Goal: Transaction & Acquisition: Purchase product/service

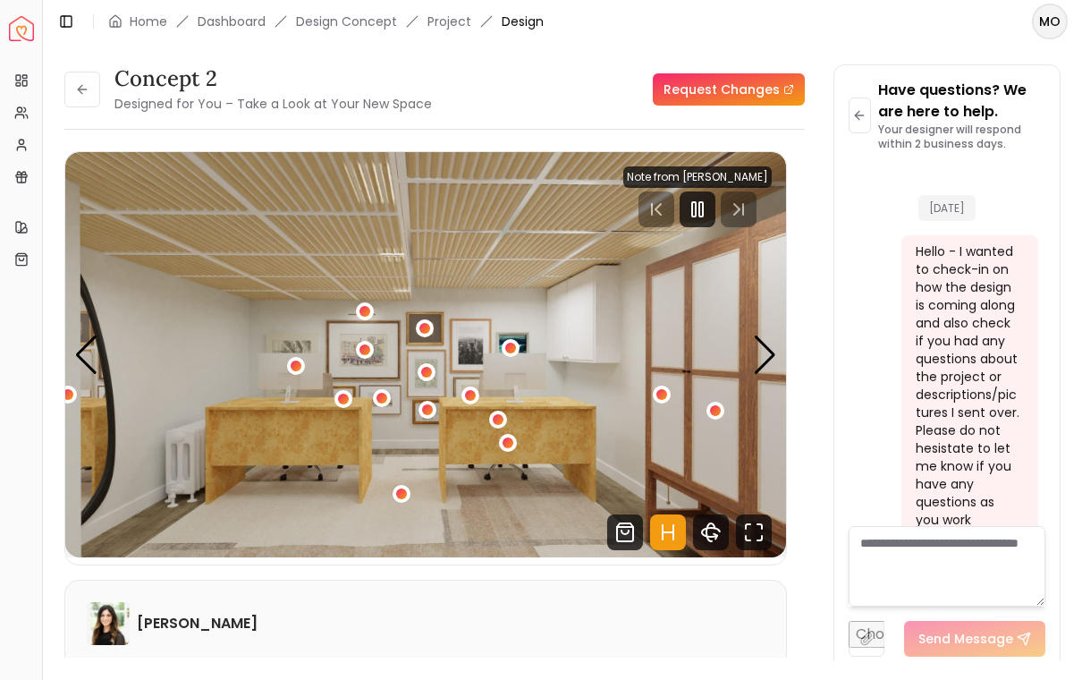
scroll to position [8552, 0]
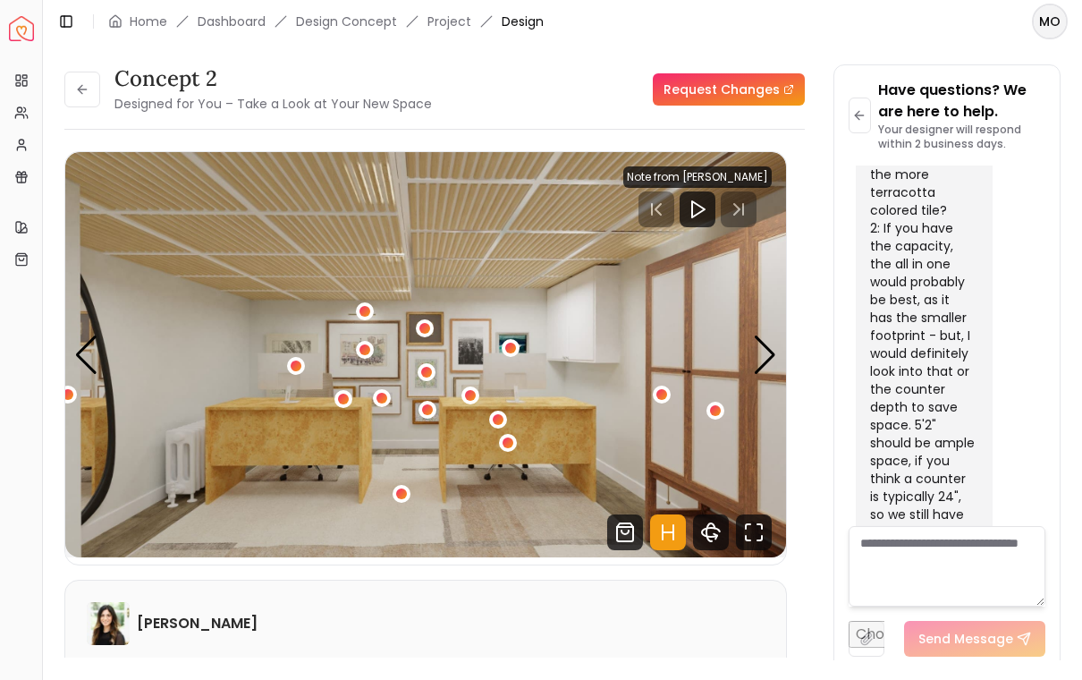
click at [512, 438] on div "1 / 6" at bounding box center [508, 442] width 11 height 11
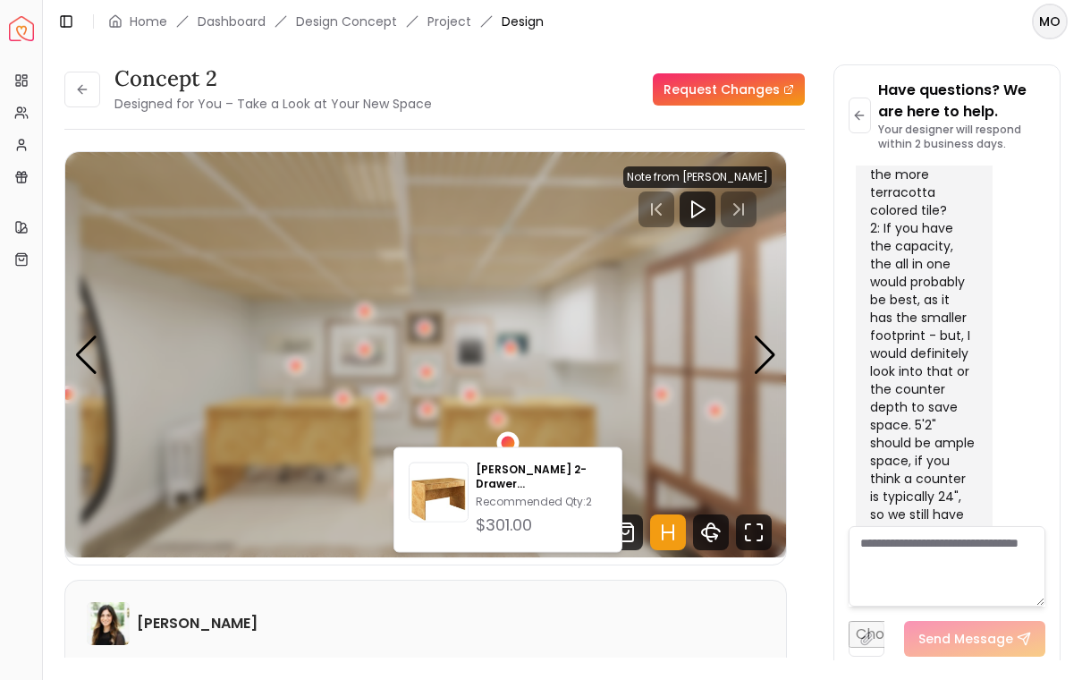
click at [622, 623] on div "[PERSON_NAME]" at bounding box center [426, 623] width 678 height 43
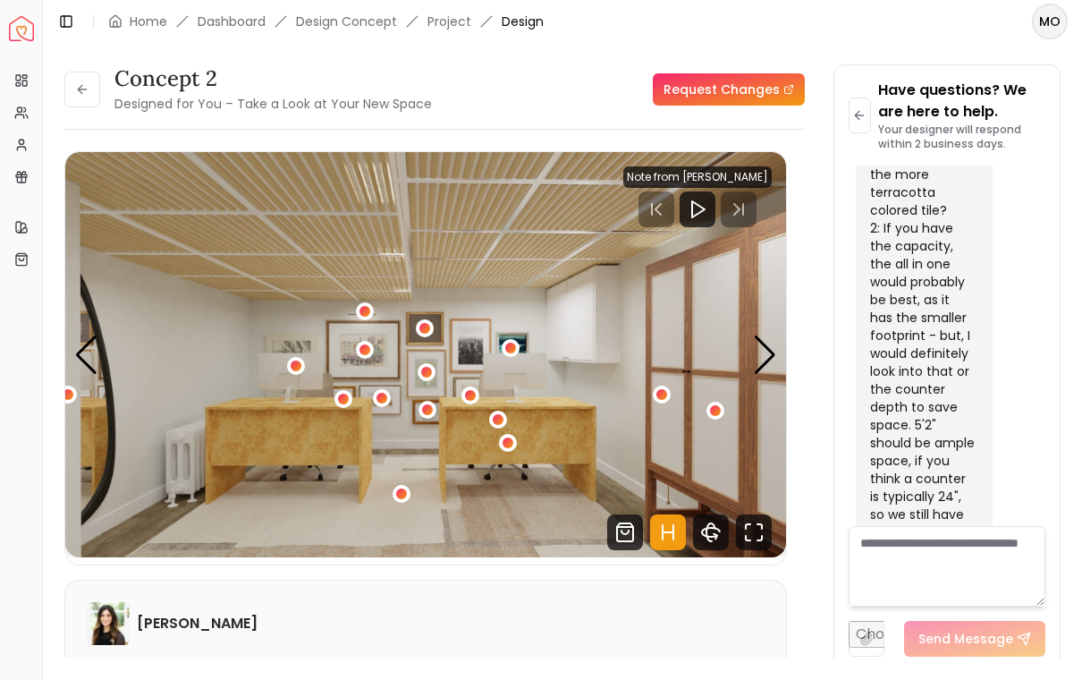
click at [409, 487] on div "1 / 6" at bounding box center [402, 494] width 18 height 18
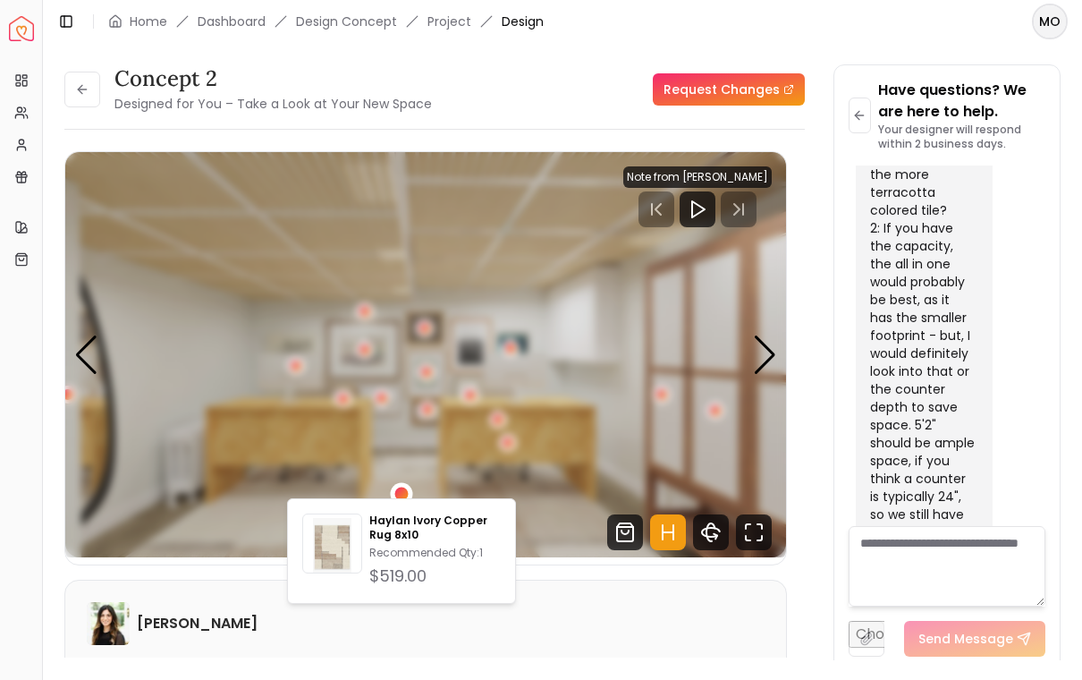
click at [284, 345] on img "1 / 6" at bounding box center [425, 354] width 721 height 405
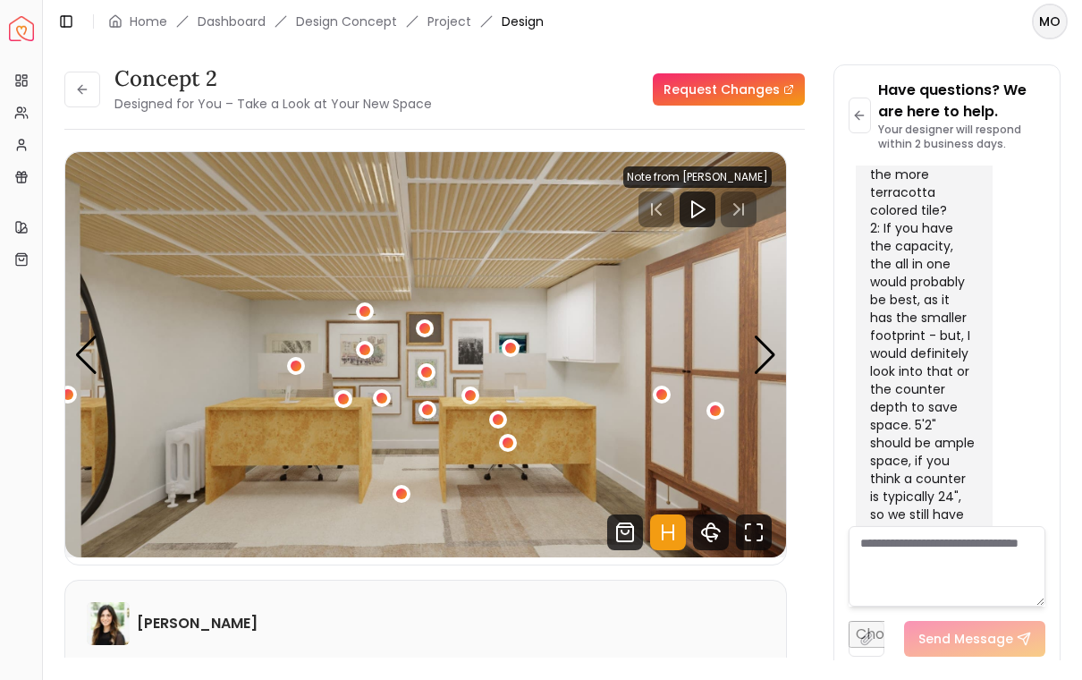
click at [293, 360] on div "1 / 6" at bounding box center [296, 365] width 11 height 11
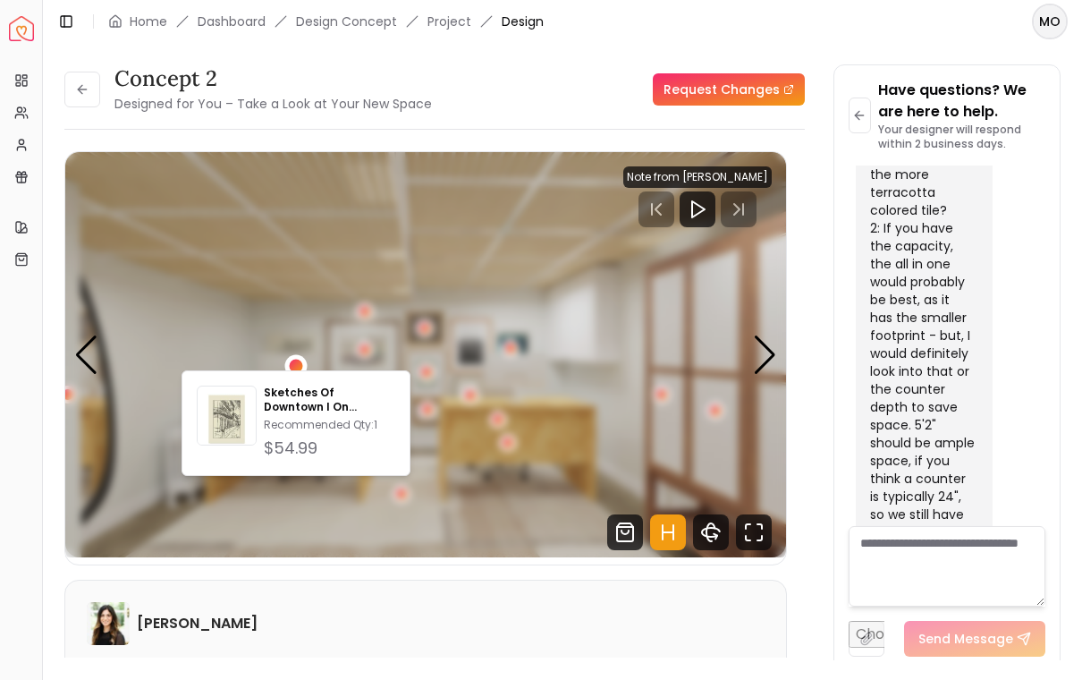
click at [318, 538] on img "1 / 6" at bounding box center [425, 354] width 721 height 405
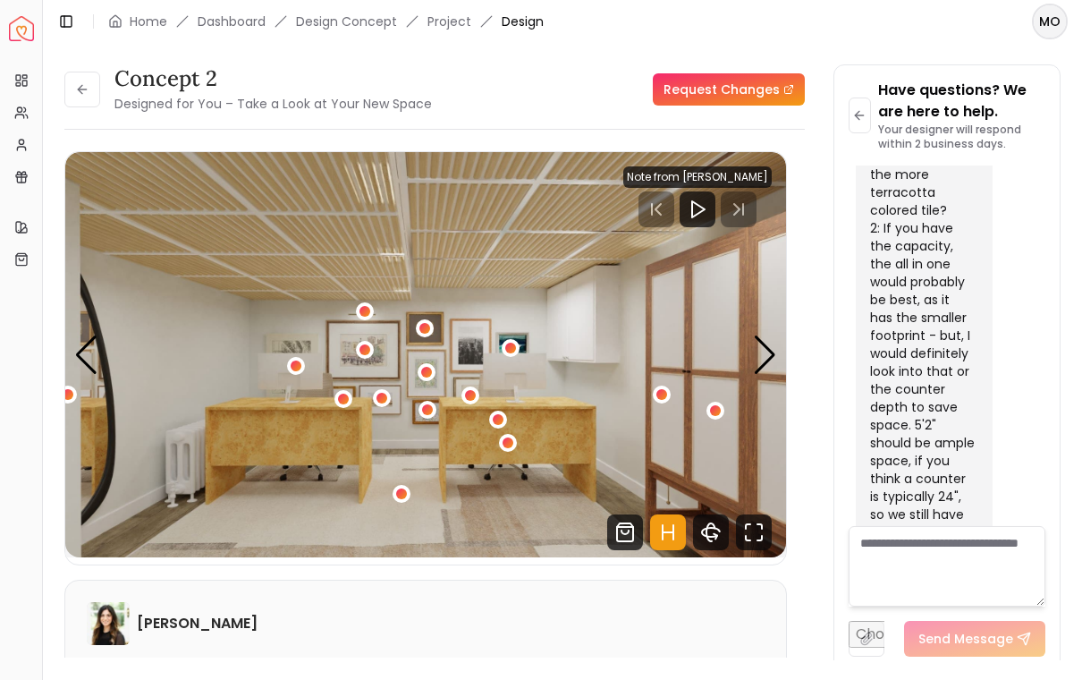
click at [370, 341] on div "1 / 6" at bounding box center [365, 350] width 18 height 18
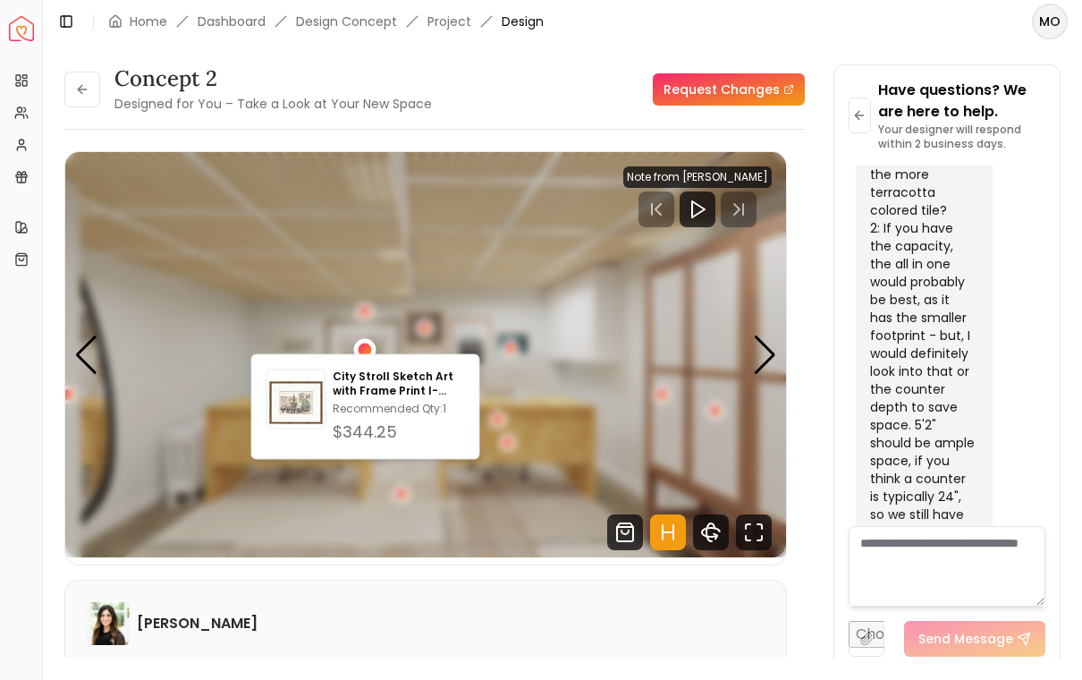
click at [327, 517] on img "1 / 6" at bounding box center [425, 354] width 721 height 405
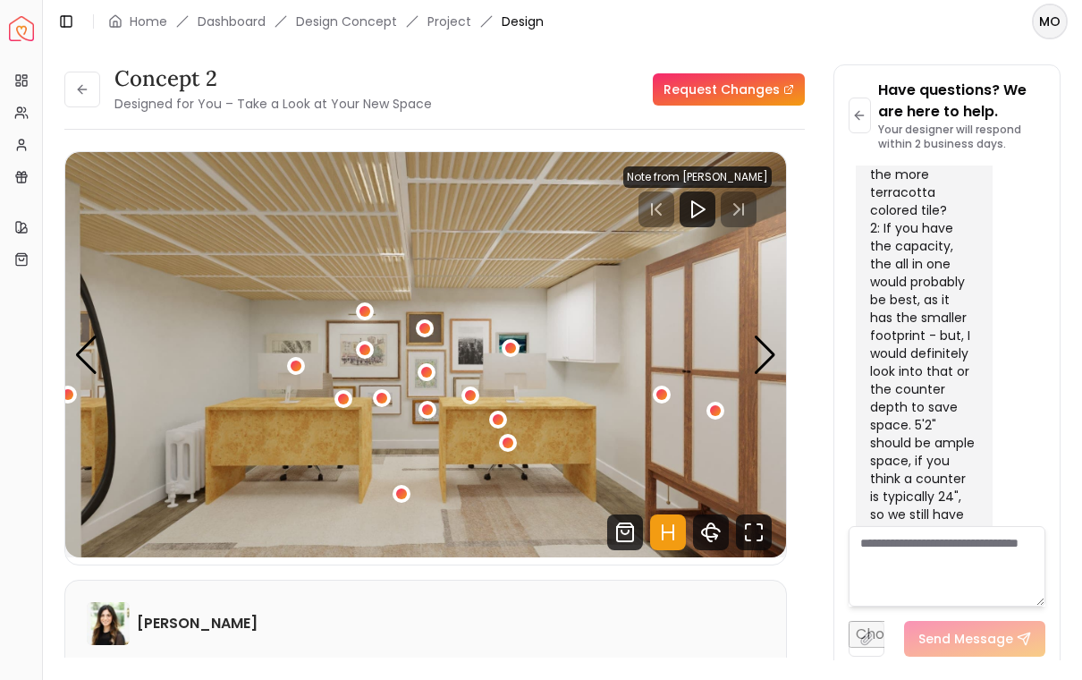
click at [385, 393] on div "1 / 6" at bounding box center [382, 398] width 11 height 11
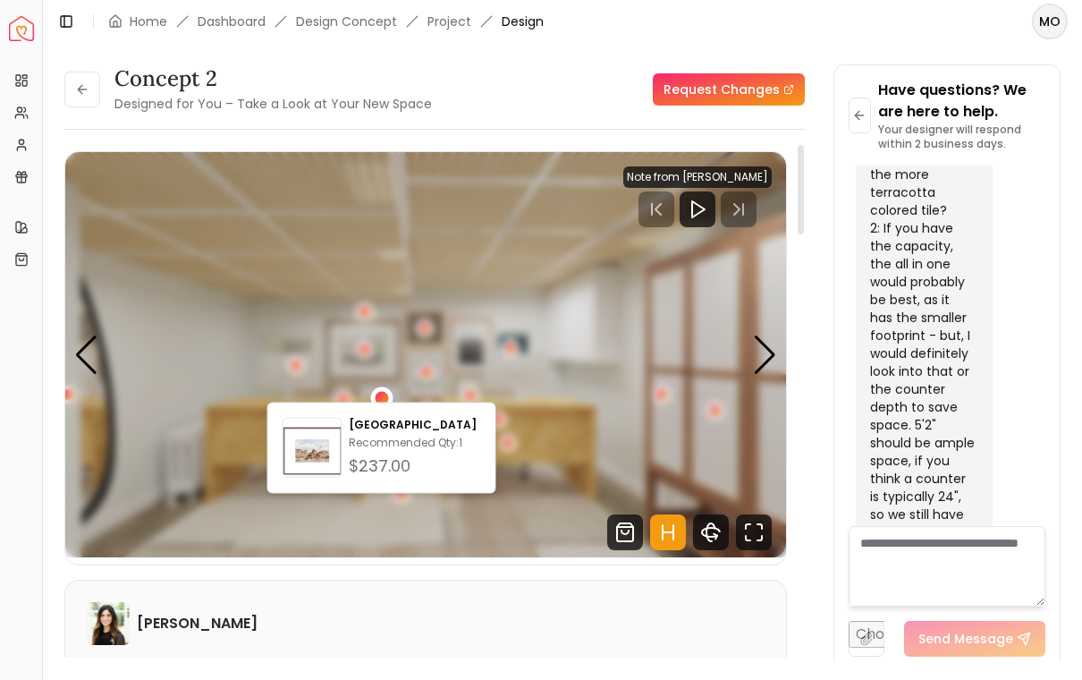
click at [379, 548] on img "1 / 6" at bounding box center [425, 354] width 721 height 405
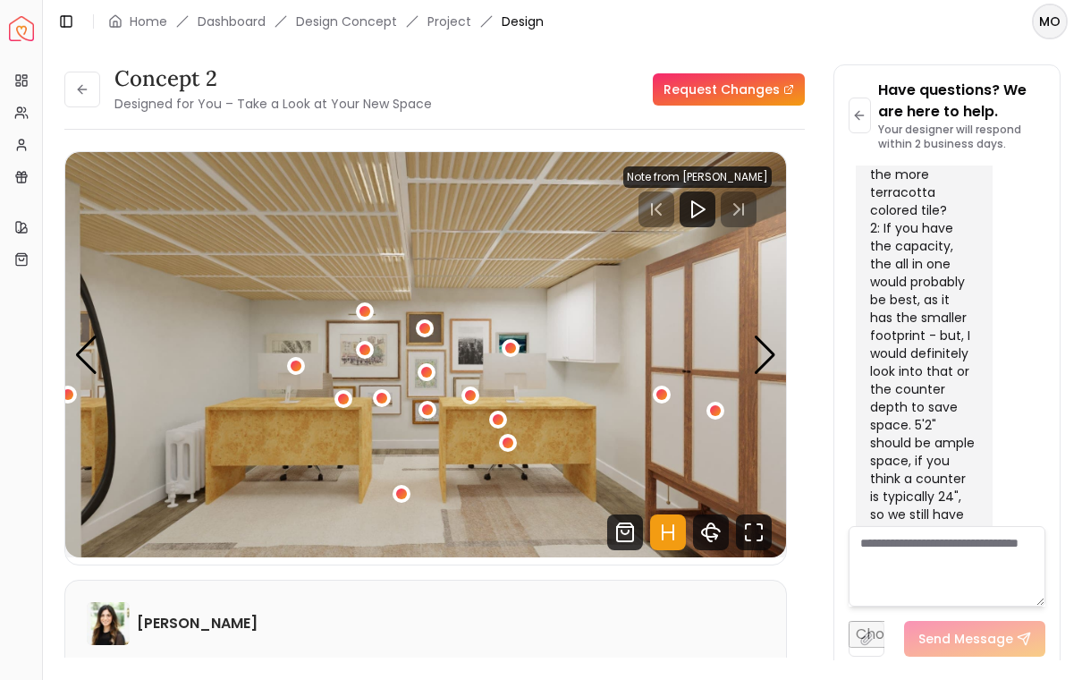
click at [428, 323] on div "1 / 6" at bounding box center [424, 328] width 11 height 11
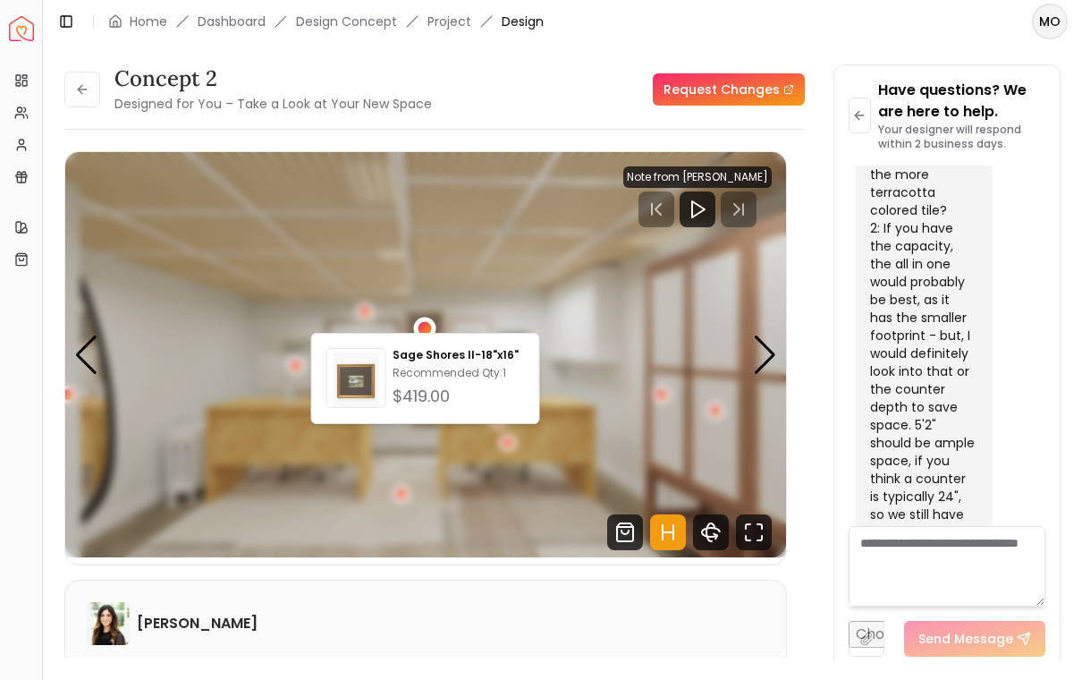
click at [387, 523] on img "1 / 6" at bounding box center [425, 354] width 721 height 405
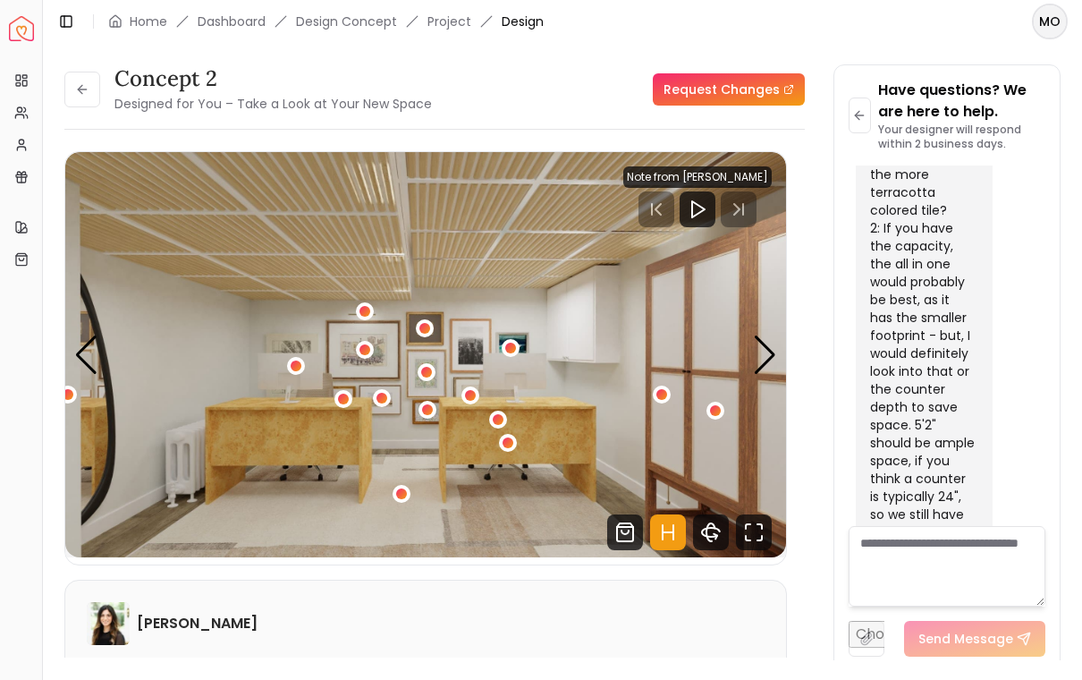
click at [470, 390] on div "1 / 6" at bounding box center [470, 395] width 11 height 11
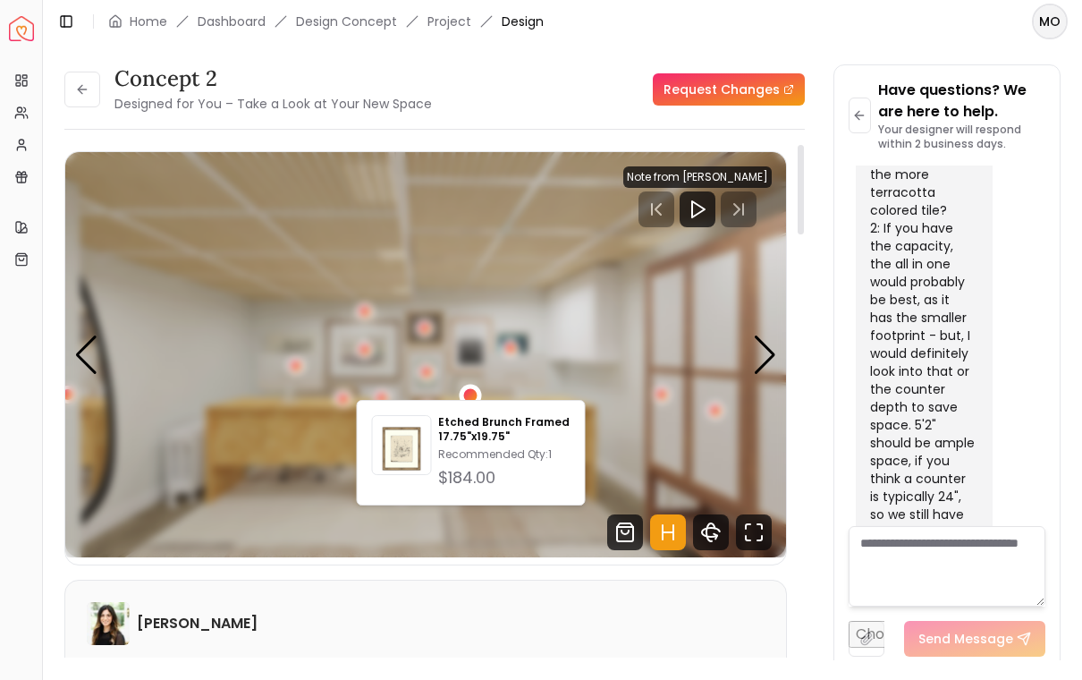
click at [395, 548] on img "1 / 6" at bounding box center [425, 354] width 721 height 405
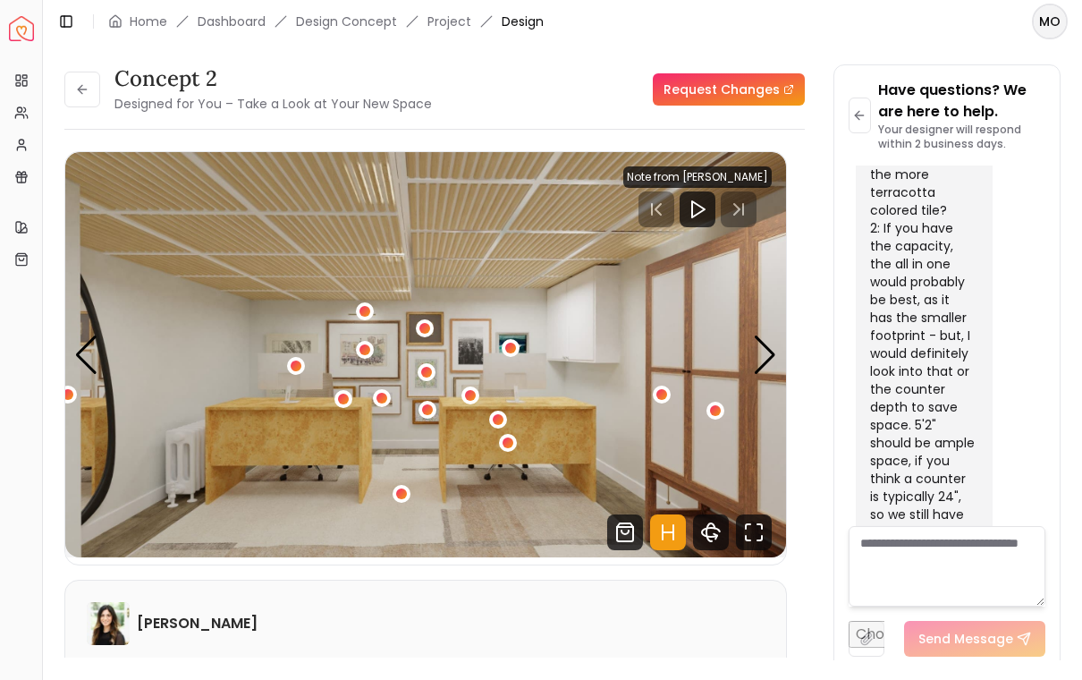
click at [426, 406] on div "1 / 6" at bounding box center [427, 409] width 11 height 11
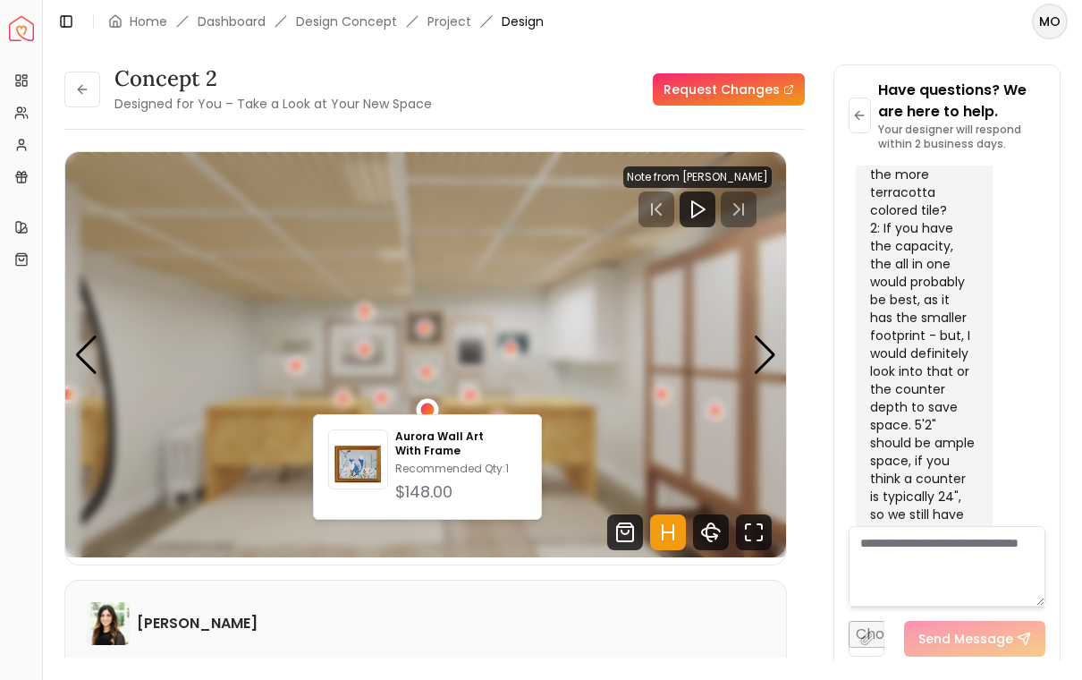
click at [423, 367] on div "1 / 6" at bounding box center [426, 372] width 11 height 11
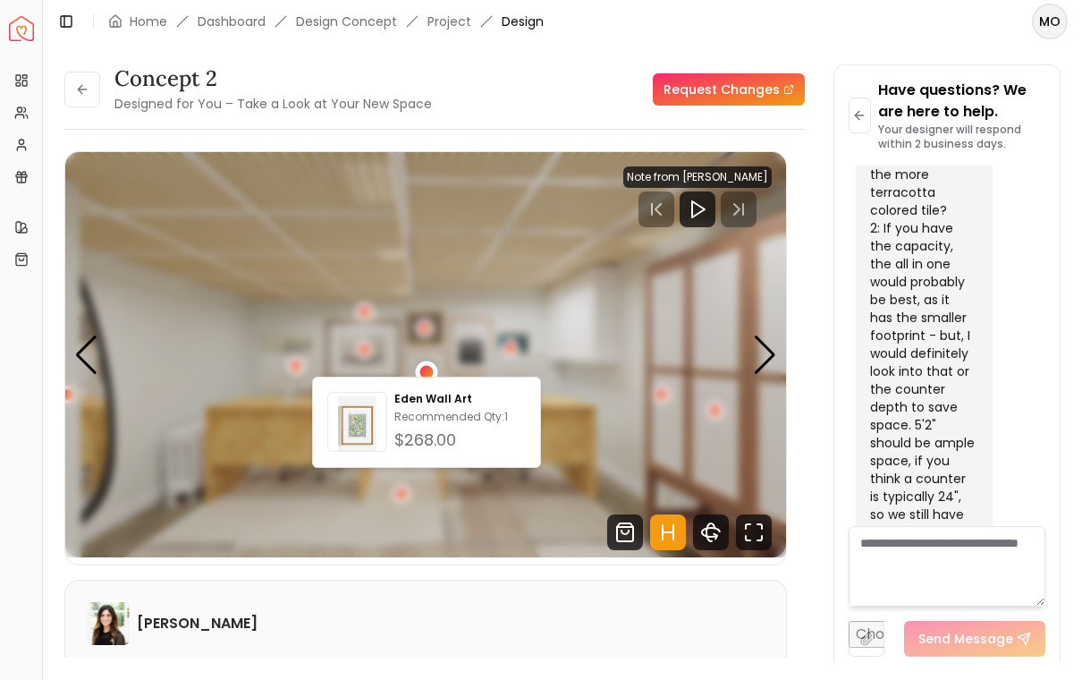
click at [424, 323] on div "1 / 6" at bounding box center [424, 328] width 11 height 11
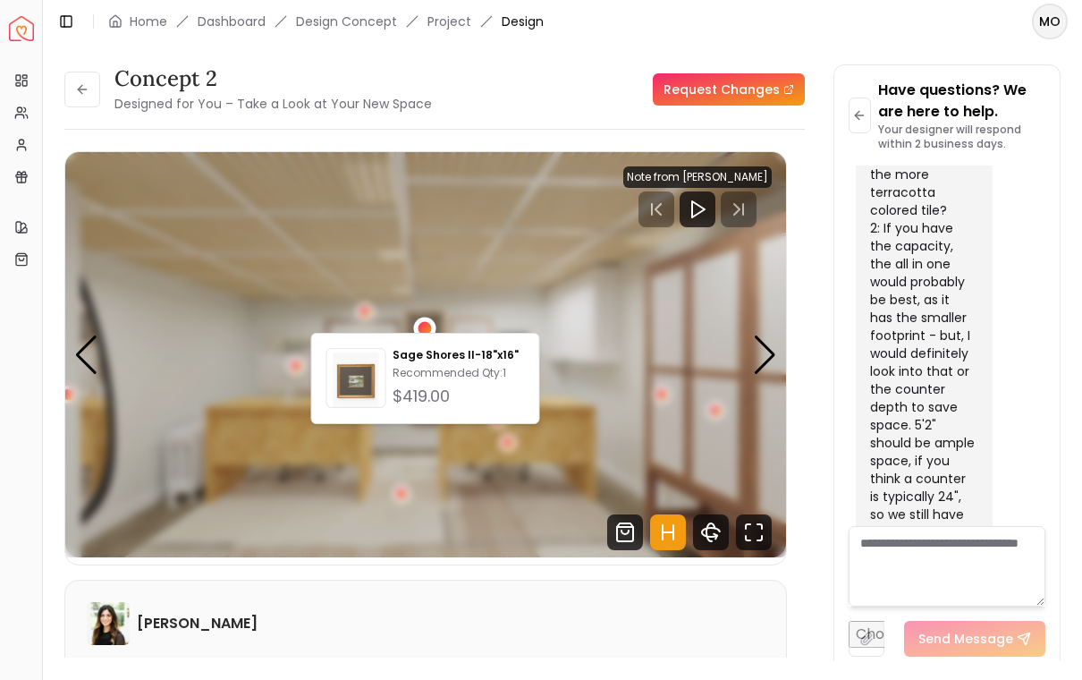
click at [420, 504] on img "1 / 6" at bounding box center [425, 354] width 721 height 405
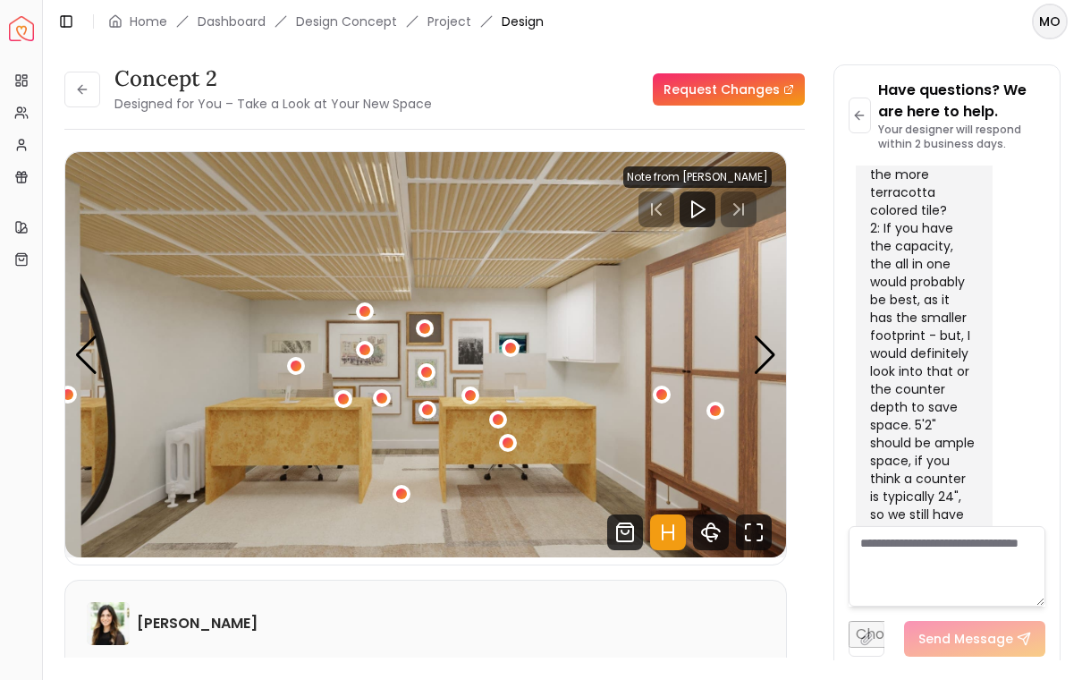
click at [513, 343] on div "1 / 6" at bounding box center [510, 348] width 11 height 11
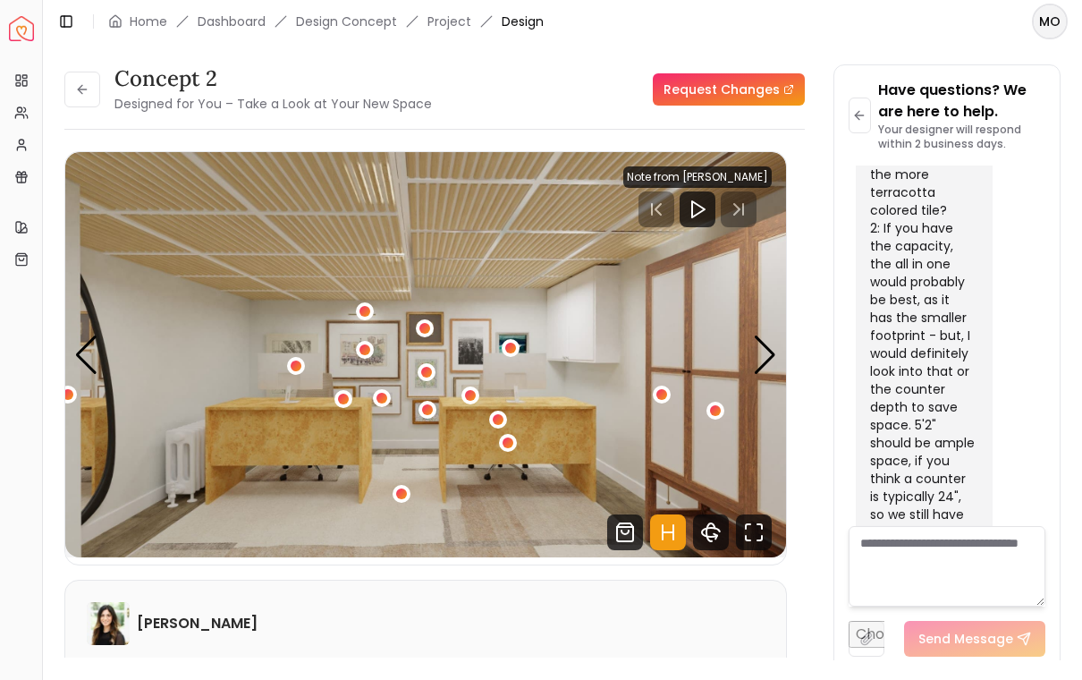
click at [663, 389] on div "1 / 6" at bounding box center [662, 394] width 11 height 11
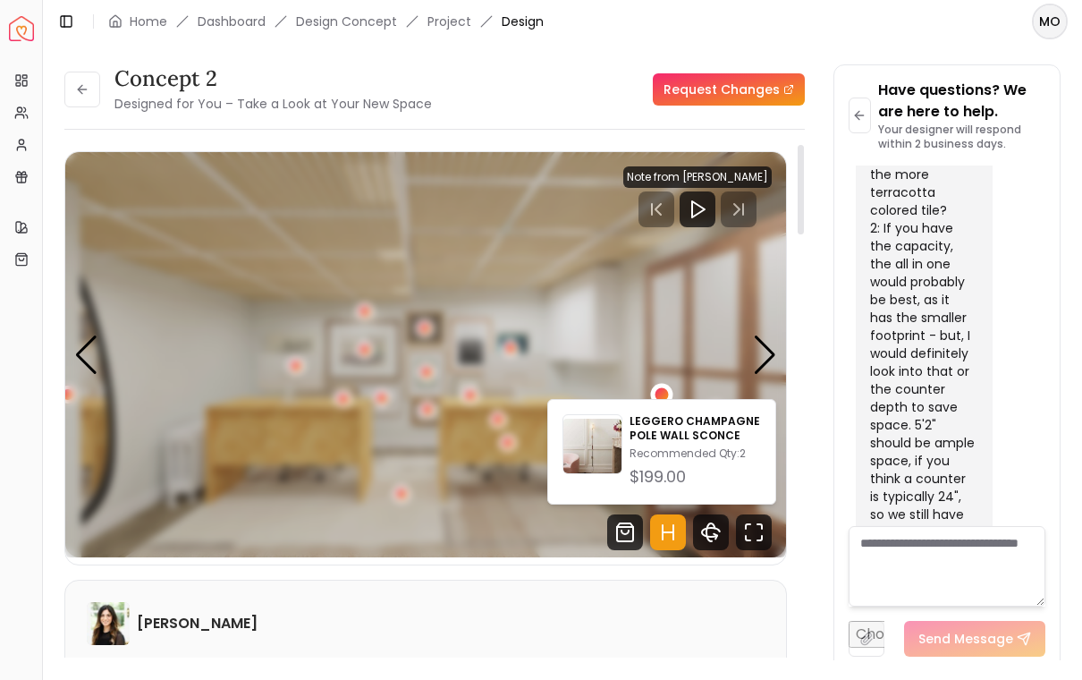
click at [732, 337] on img "1 / 6" at bounding box center [425, 354] width 721 height 405
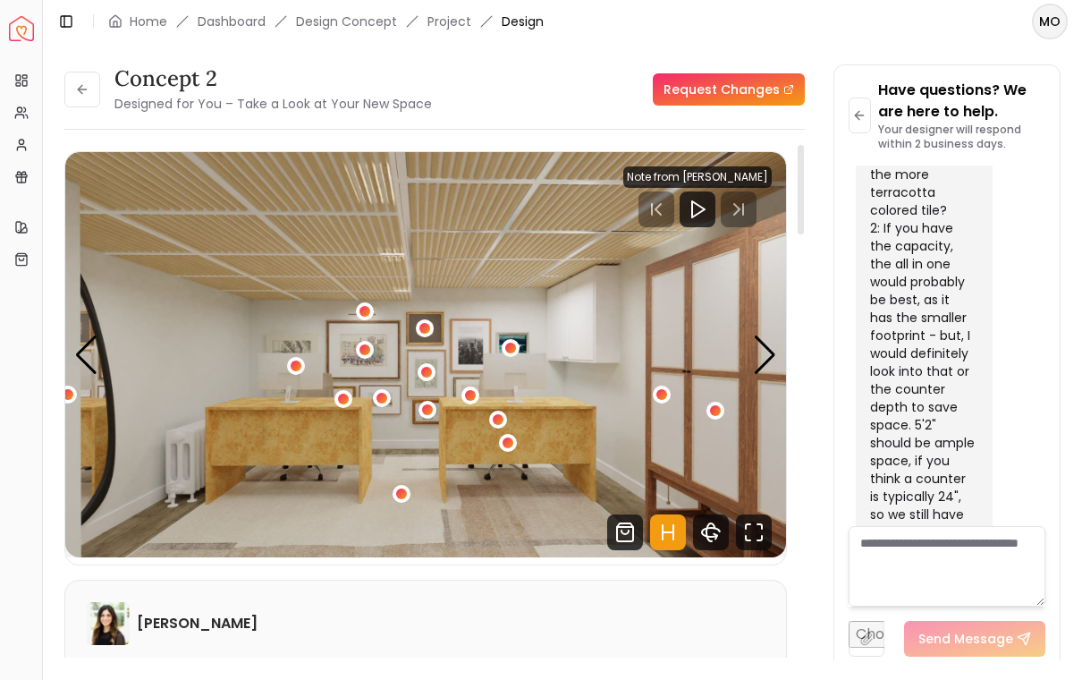
click at [715, 409] on div "1 / 6" at bounding box center [716, 411] width 18 height 18
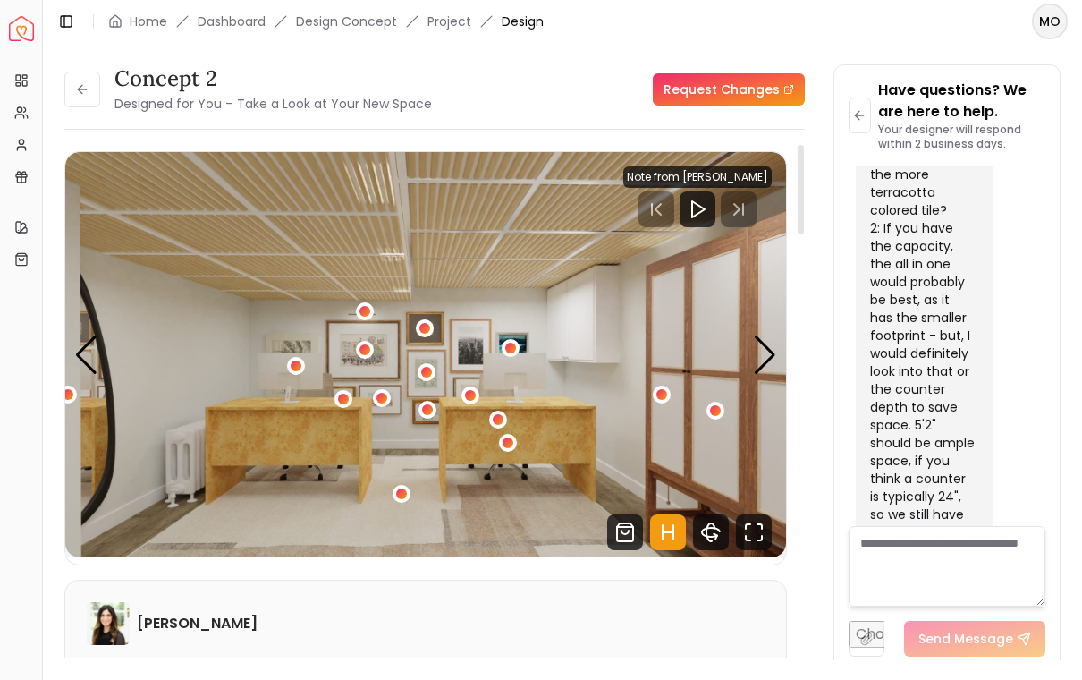
click at [670, 531] on icon "Hotspots Toggle" at bounding box center [668, 532] width 36 height 36
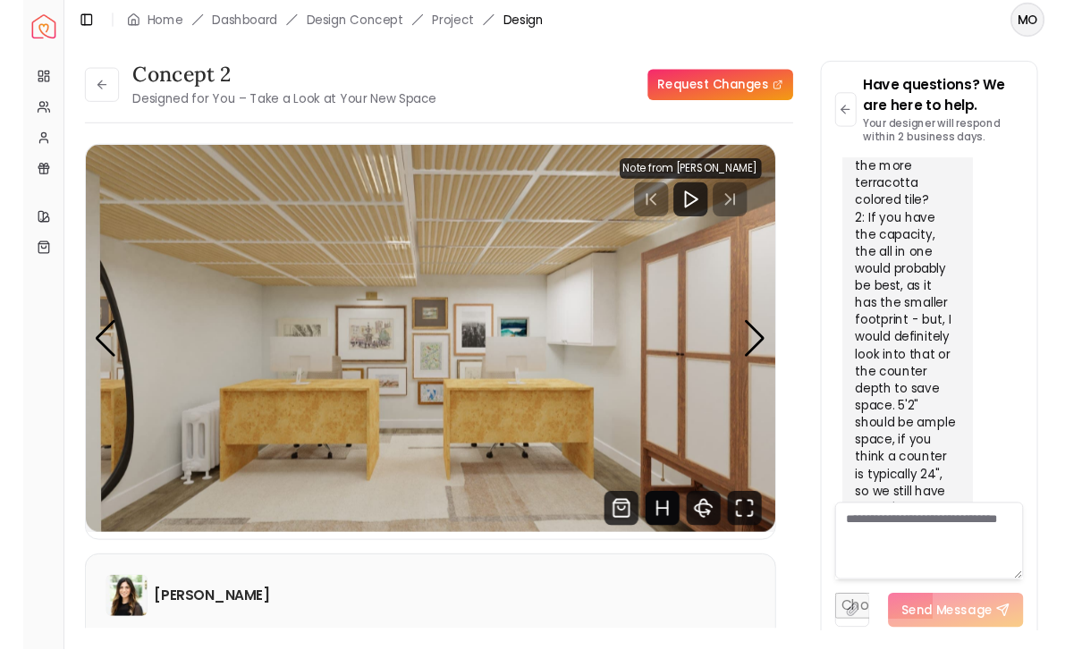
scroll to position [5, 0]
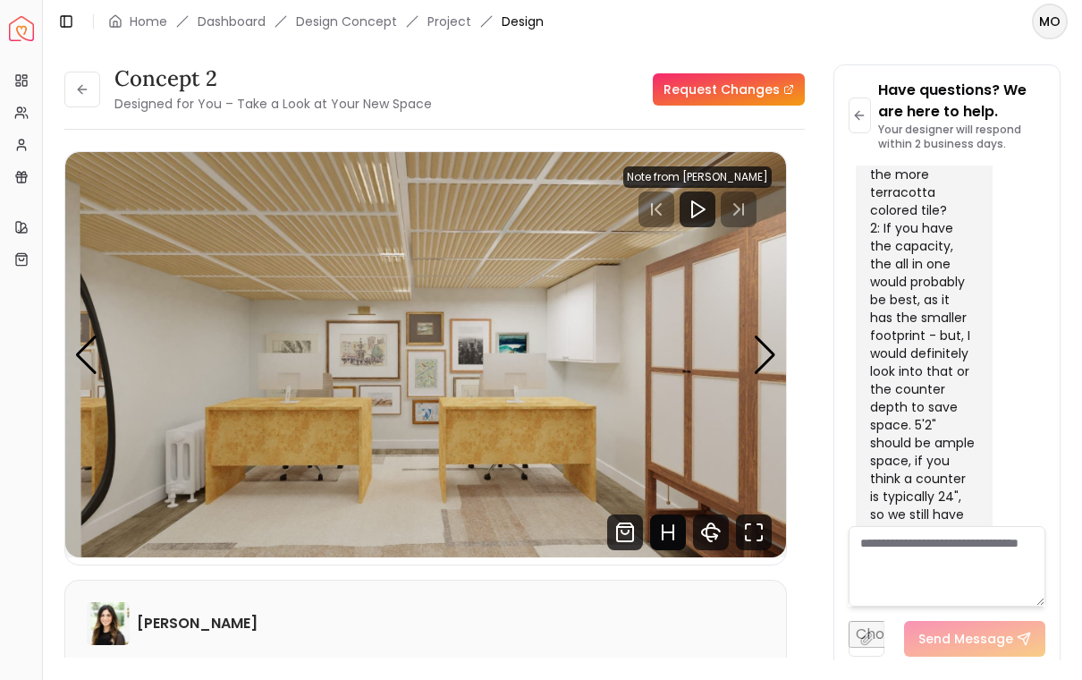
click at [667, 529] on icon "Hotspots Toggle" at bounding box center [668, 532] width 36 height 36
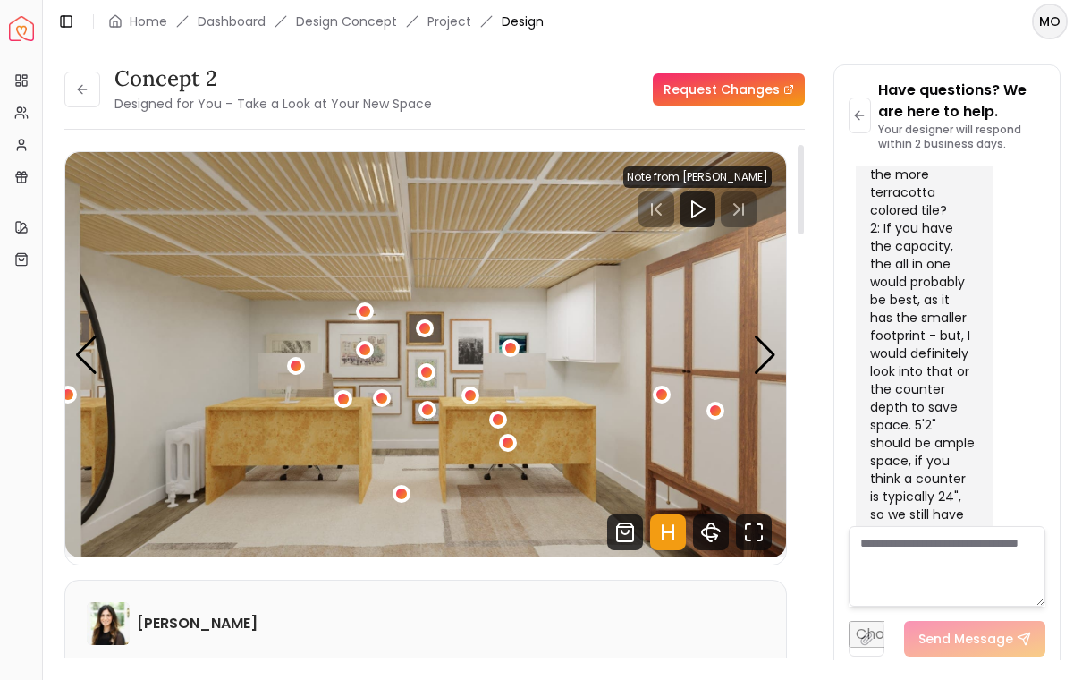
click at [480, 384] on img "1 / 6" at bounding box center [425, 354] width 721 height 405
click at [470, 390] on div "1 / 6" at bounding box center [470, 395] width 11 height 11
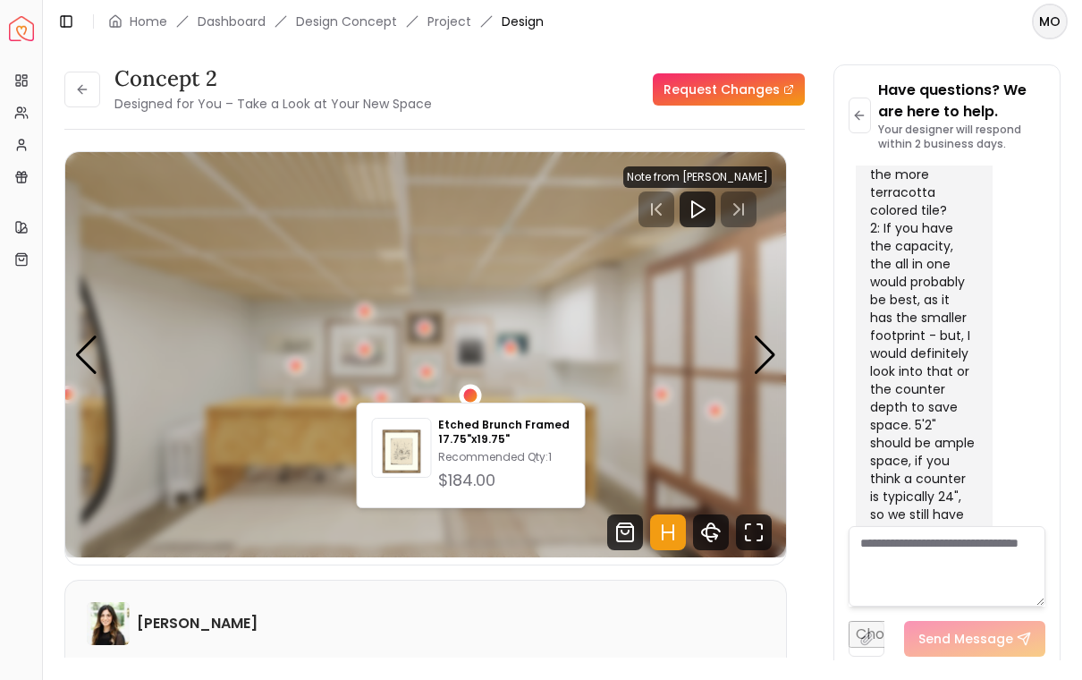
click at [297, 525] on img "1 / 6" at bounding box center [425, 354] width 721 height 405
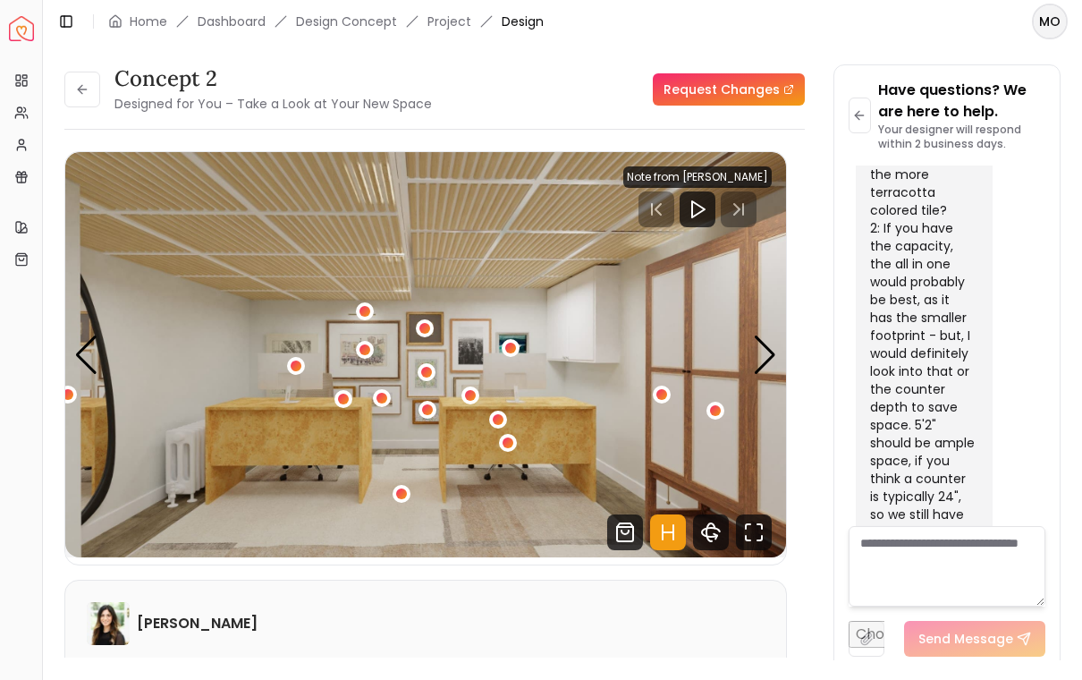
click at [492, 411] on div "1 / 6" at bounding box center [498, 420] width 18 height 18
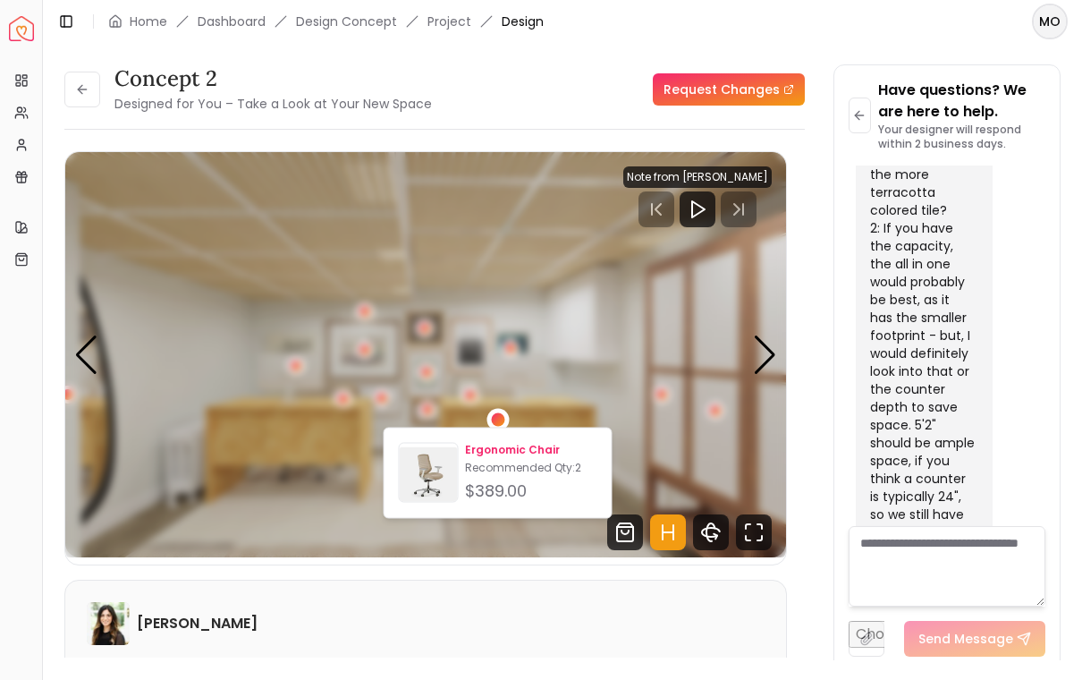
click at [487, 469] on p "Recommended Qty: 2" at bounding box center [530, 468] width 131 height 14
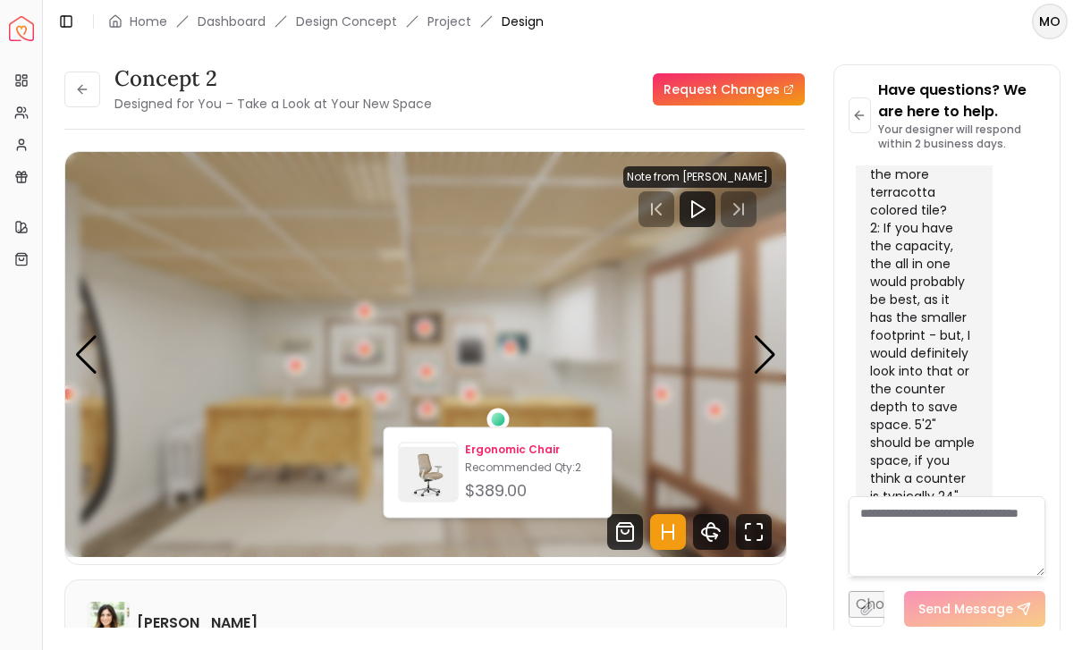
click at [99, 517] on img "1 / 6" at bounding box center [425, 354] width 721 height 405
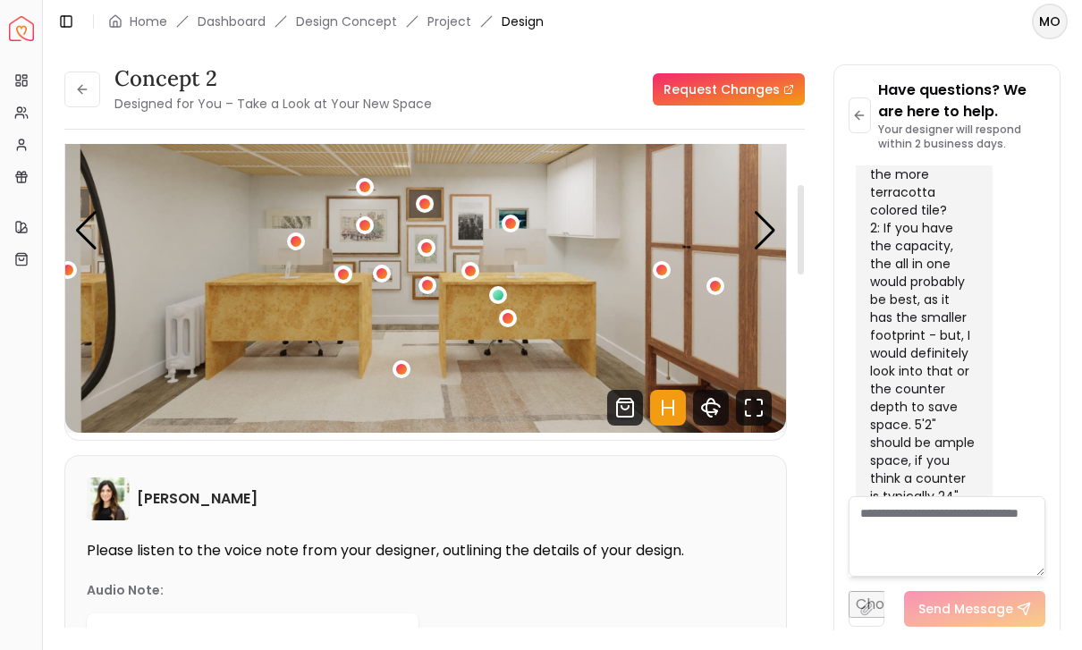
scroll to position [68, 0]
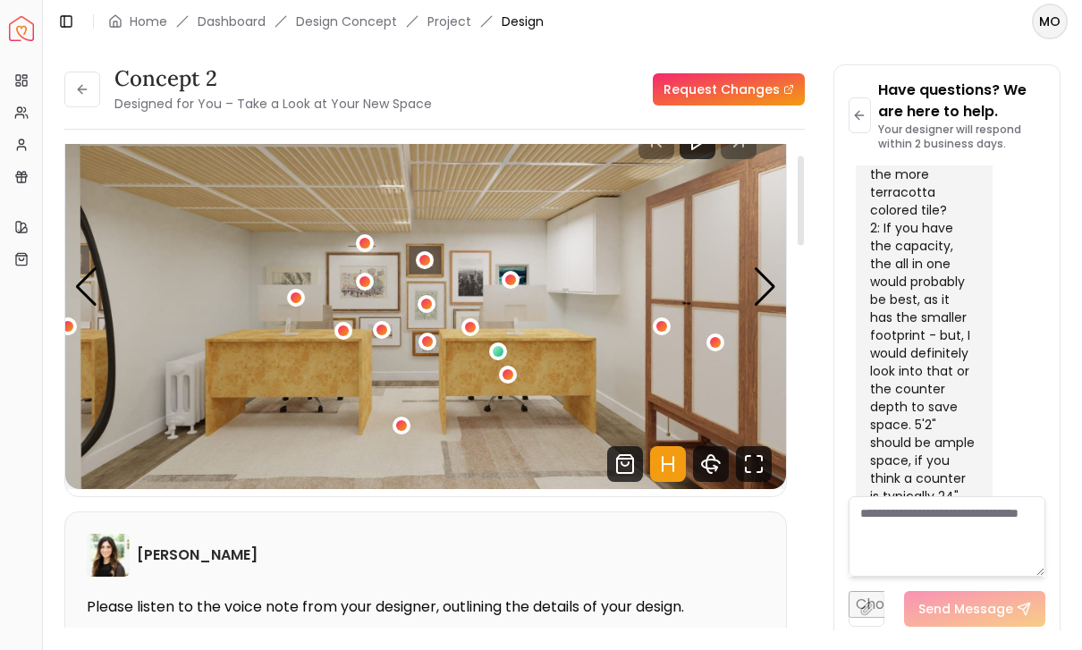
click at [498, 351] on div "1 / 6" at bounding box center [498, 351] width 11 height 11
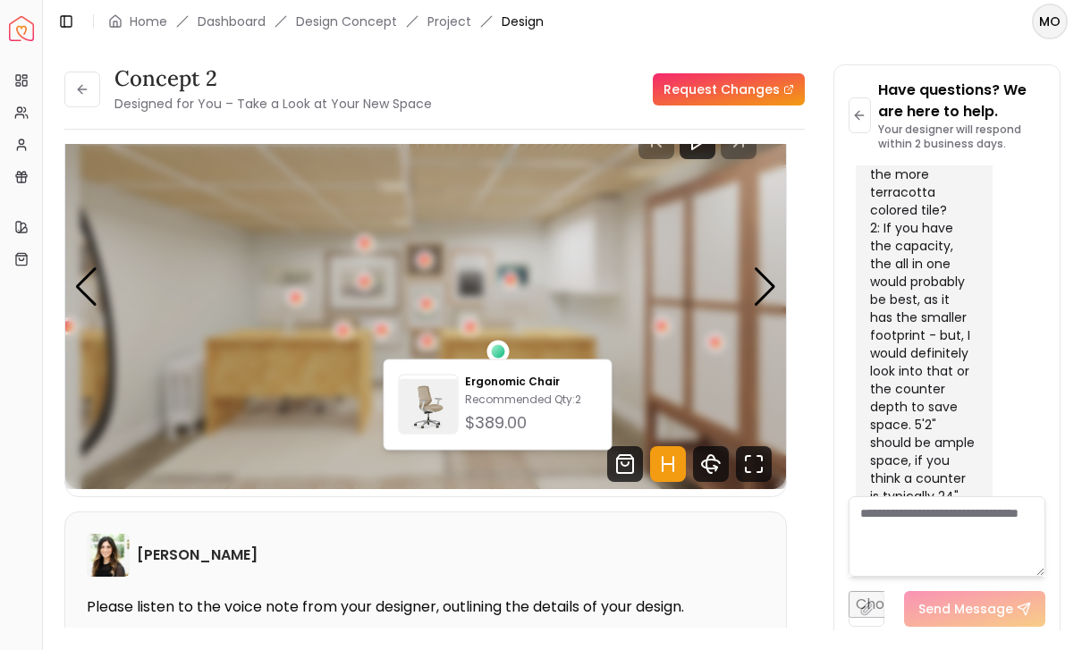
click at [652, 309] on img "1 / 6" at bounding box center [425, 286] width 721 height 405
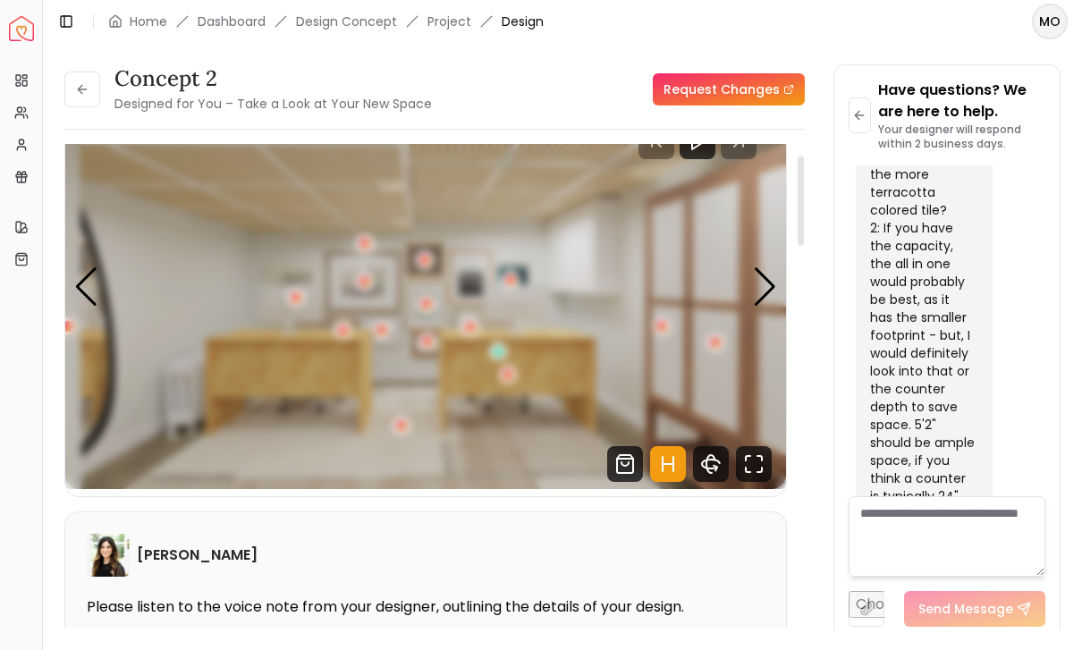
click at [513, 369] on div "1 / 6" at bounding box center [508, 374] width 11 height 11
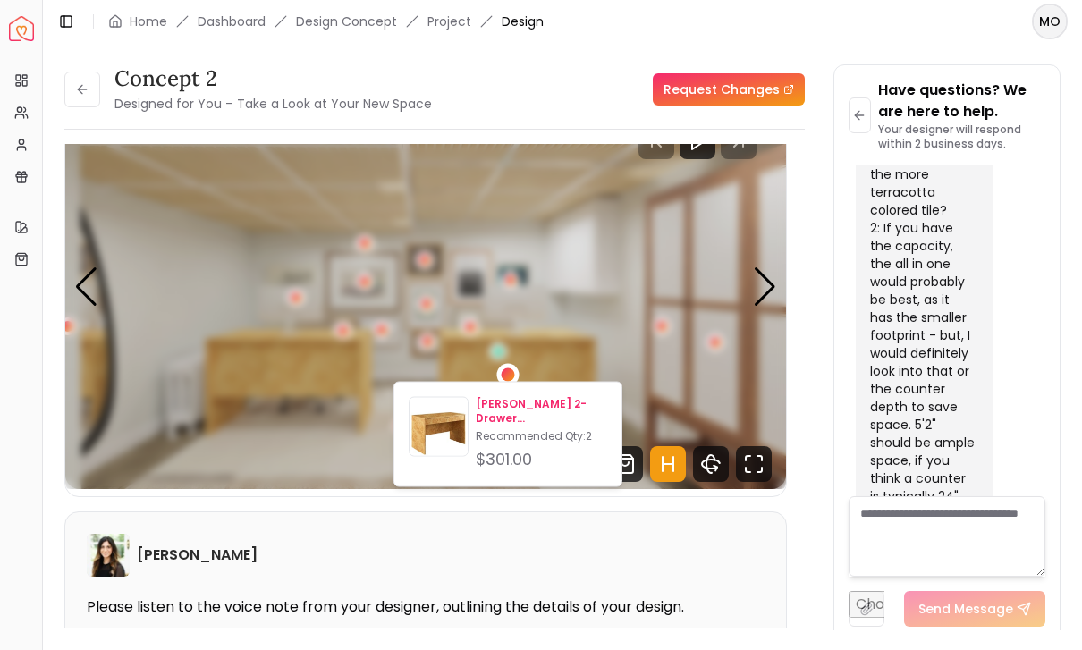
click at [497, 411] on p "[PERSON_NAME] 2-Drawer [PERSON_NAME] Desk" at bounding box center [541, 411] width 131 height 29
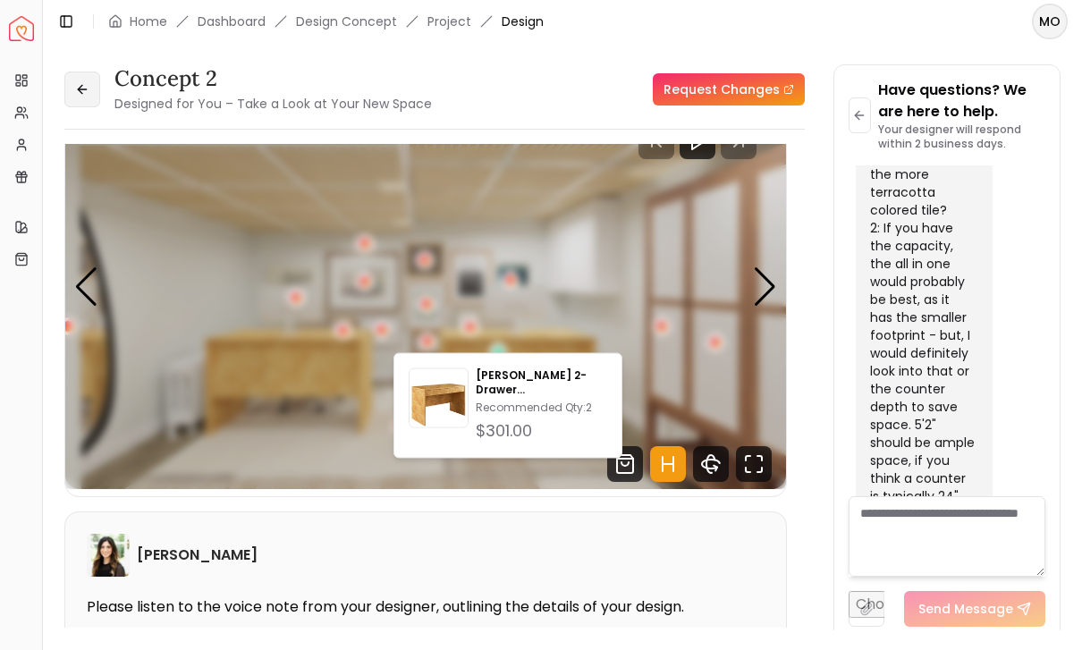
click at [98, 72] on button at bounding box center [82, 90] width 36 height 36
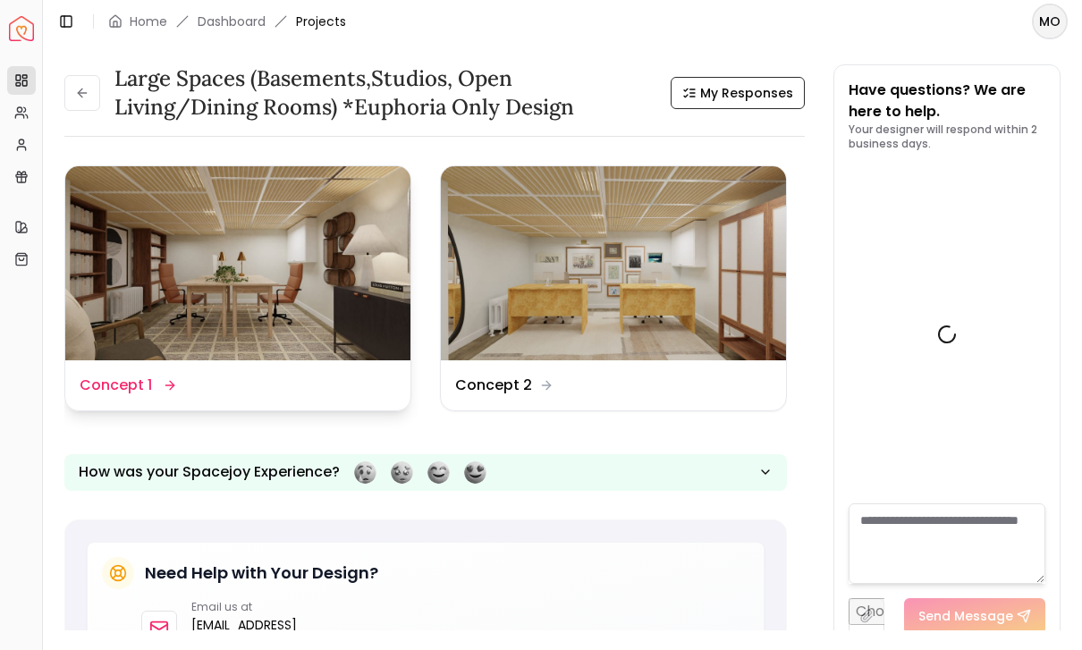
scroll to position [8545, 0]
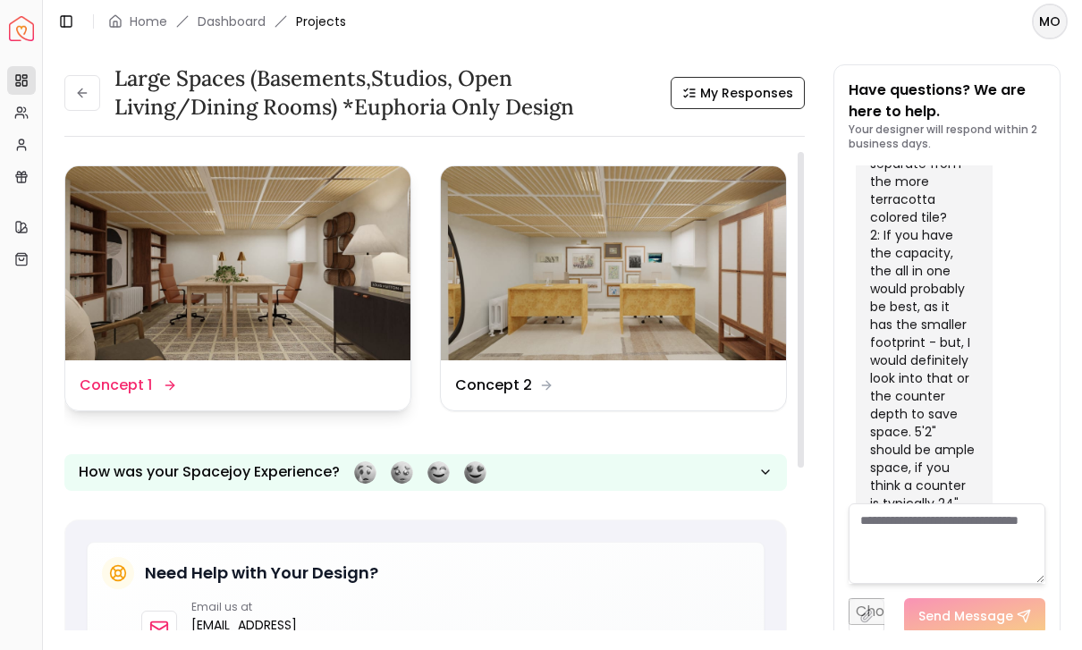
click at [171, 265] on img at bounding box center [237, 263] width 345 height 194
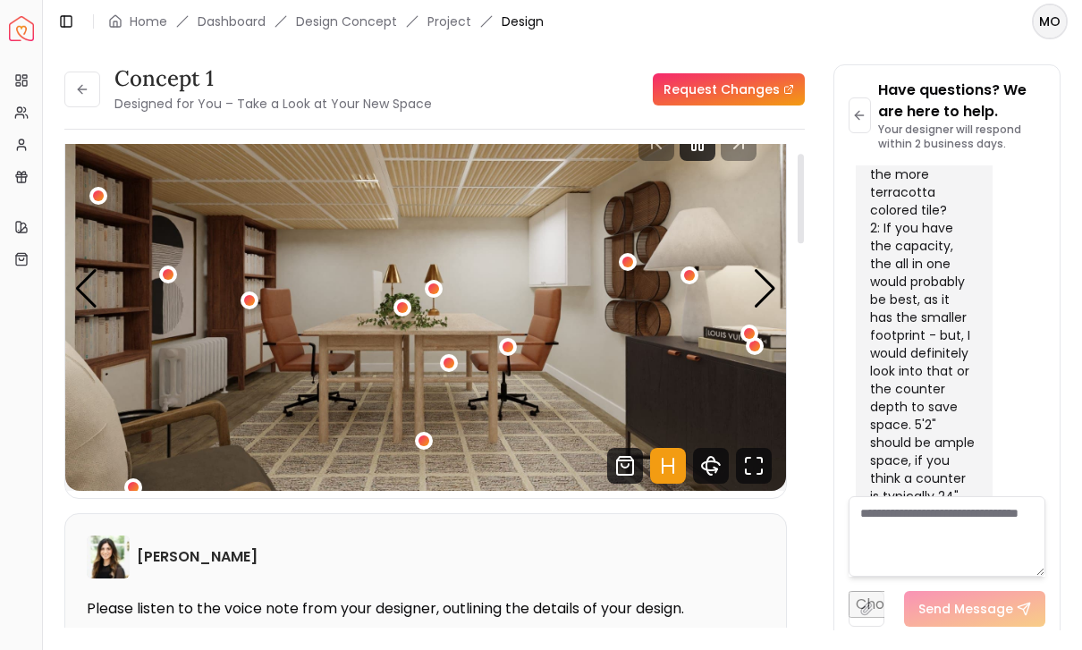
scroll to position [68, 0]
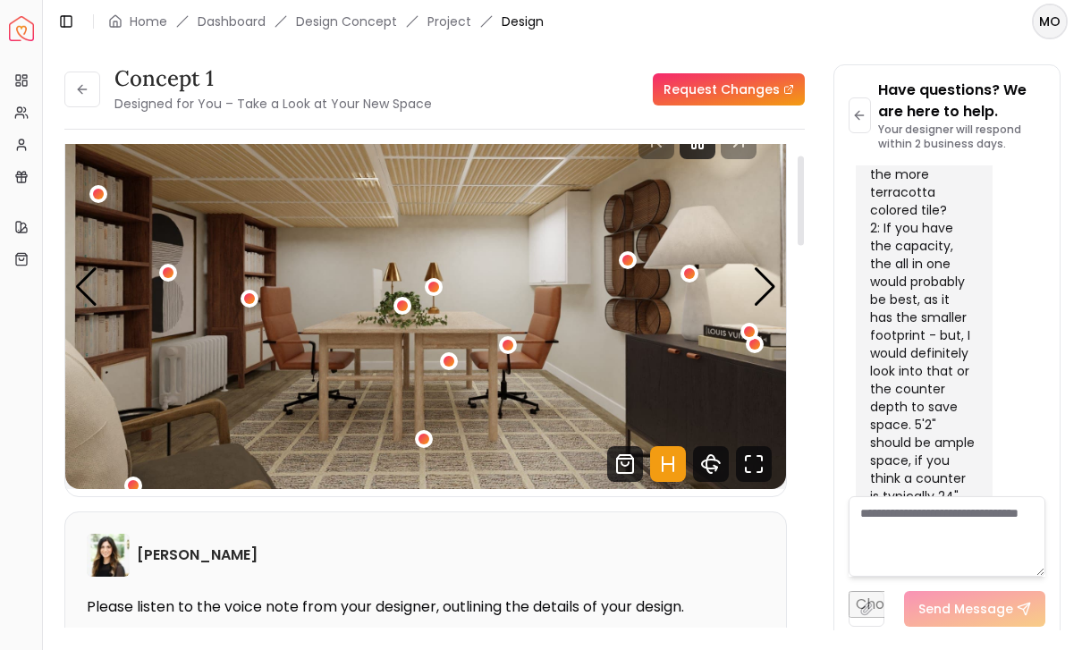
click at [689, 271] on div "1 / 6" at bounding box center [689, 273] width 11 height 11
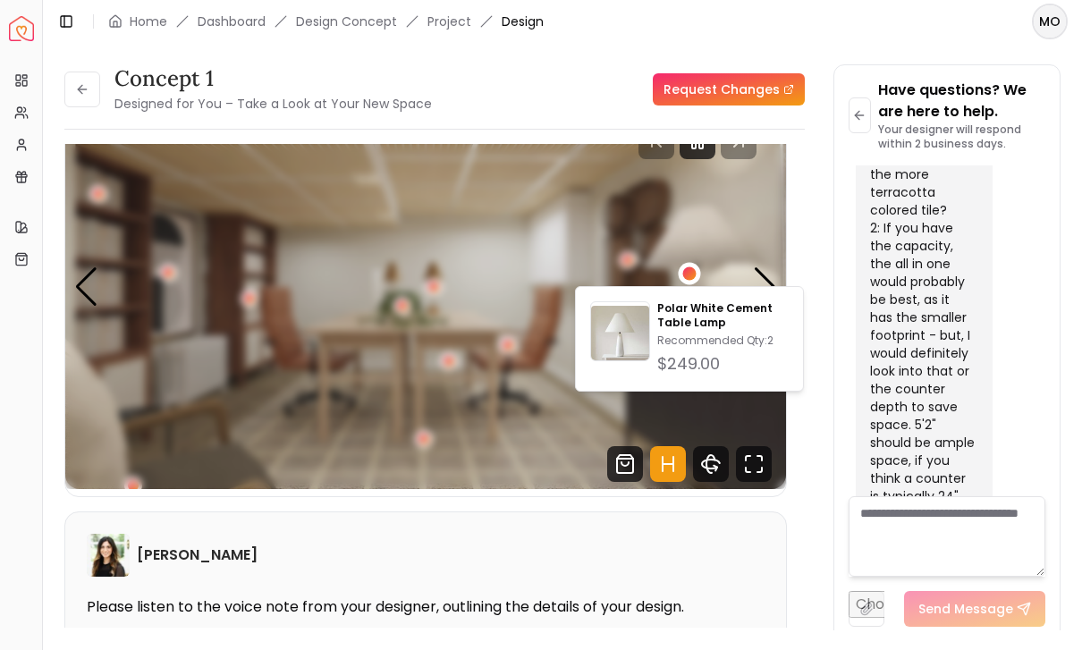
click at [757, 423] on img "1 / 6" at bounding box center [425, 286] width 721 height 405
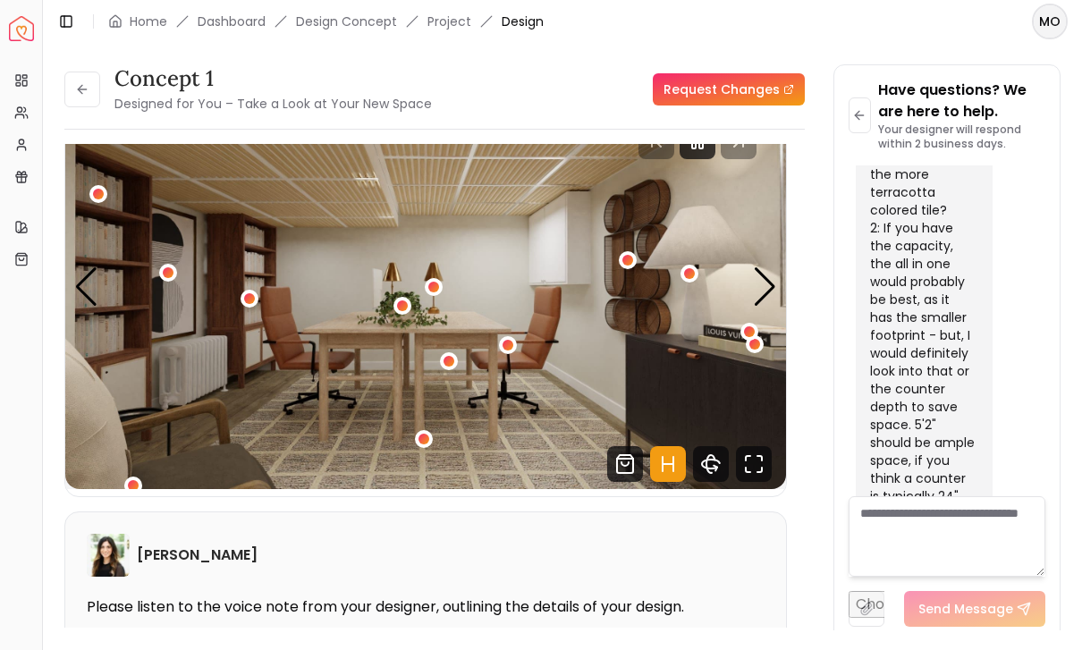
click at [750, 329] on div "1 / 6" at bounding box center [749, 331] width 11 height 11
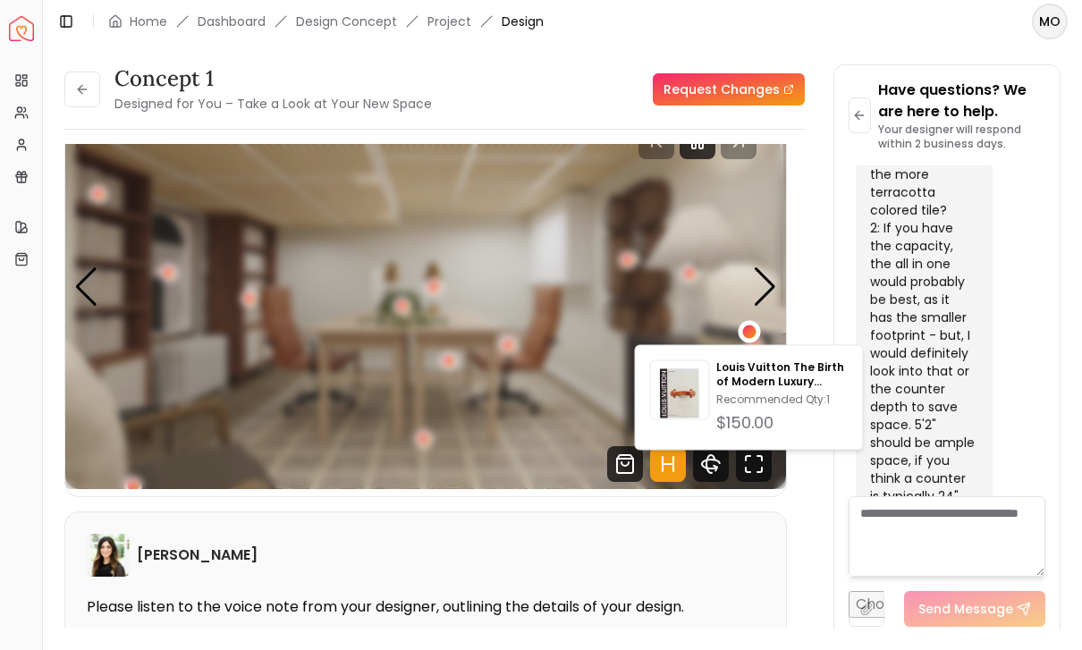
click at [618, 415] on img "1 / 6" at bounding box center [425, 286] width 721 height 405
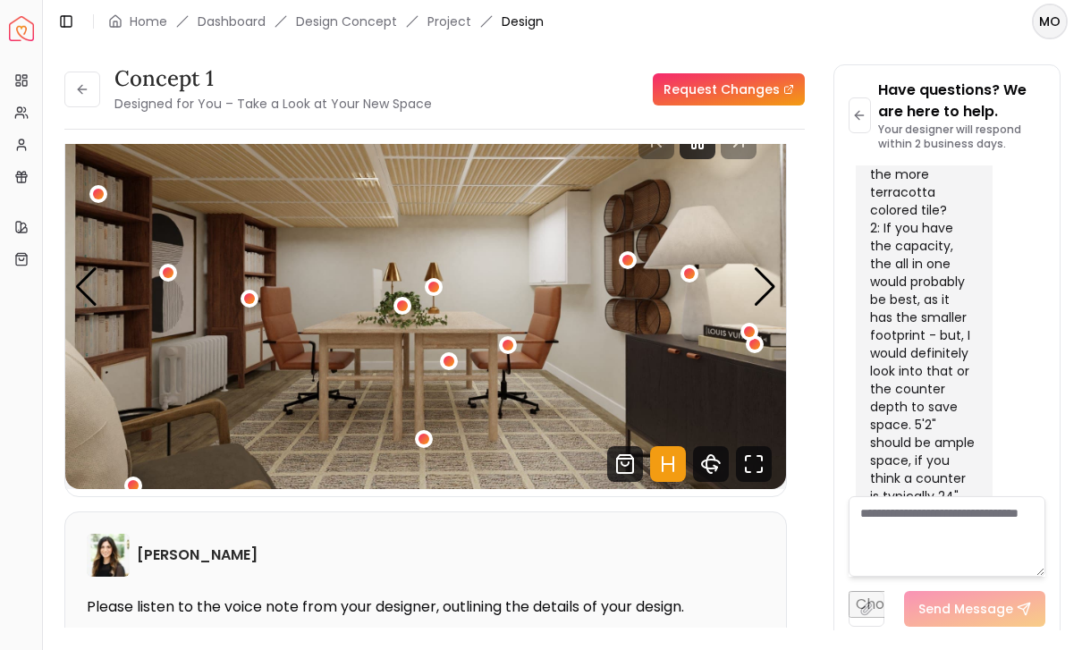
click at [759, 352] on div "1 / 6" at bounding box center [755, 344] width 18 height 18
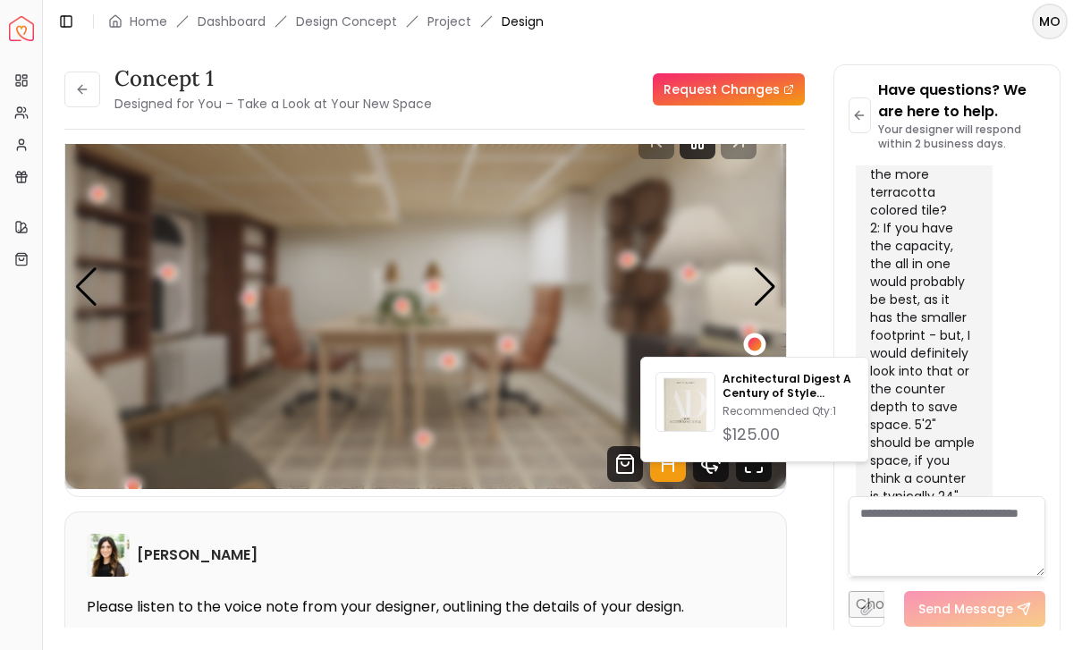
click at [723, 331] on img "1 / 6" at bounding box center [425, 286] width 721 height 405
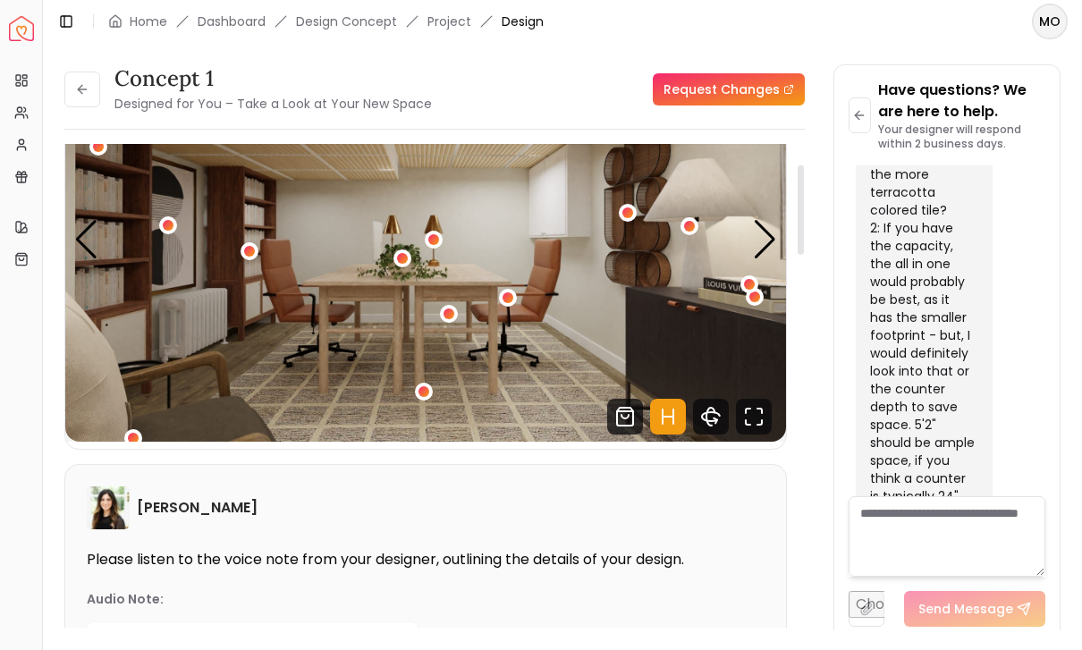
scroll to position [123, 0]
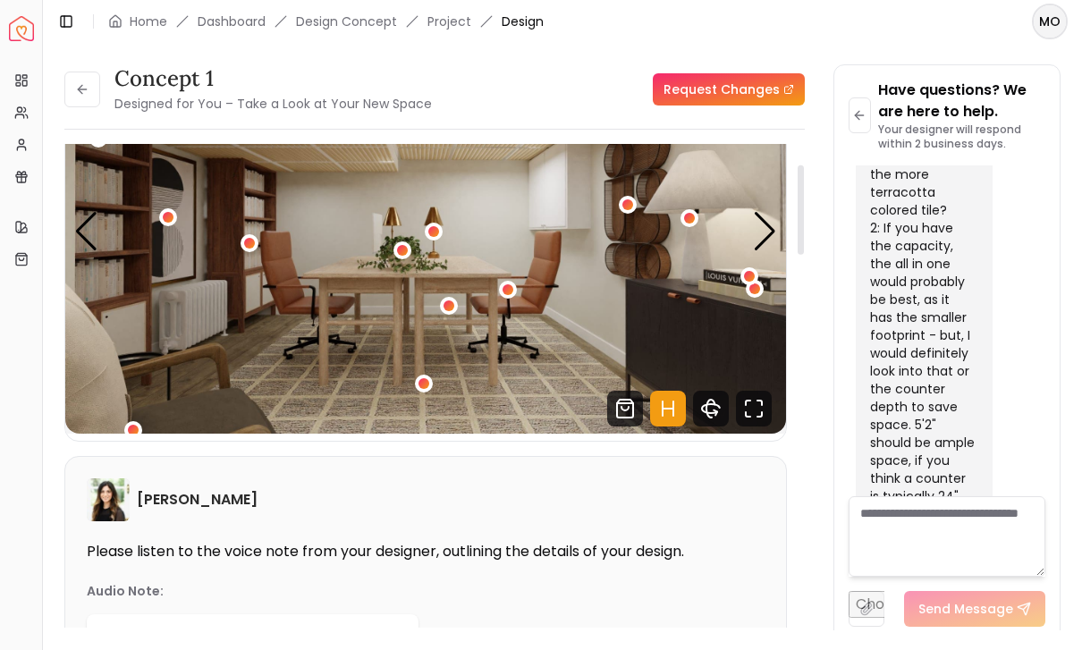
click at [421, 373] on img "1 / 6" at bounding box center [425, 231] width 721 height 405
click at [432, 380] on div "1 / 6" at bounding box center [424, 384] width 18 height 18
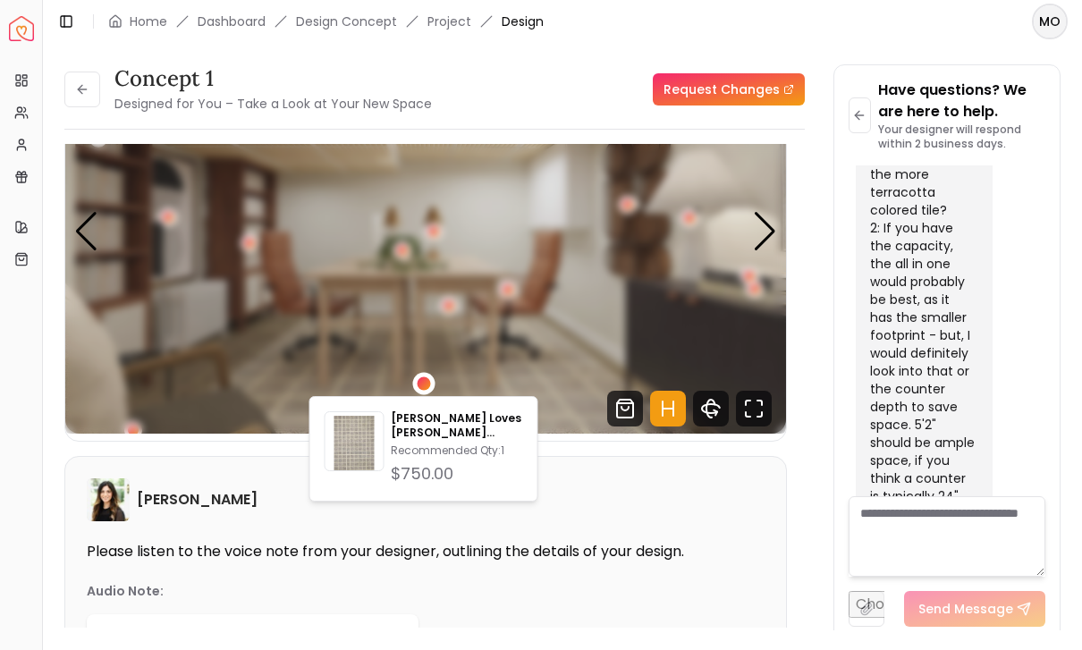
click at [452, 310] on div "1 / 6" at bounding box center [449, 306] width 11 height 11
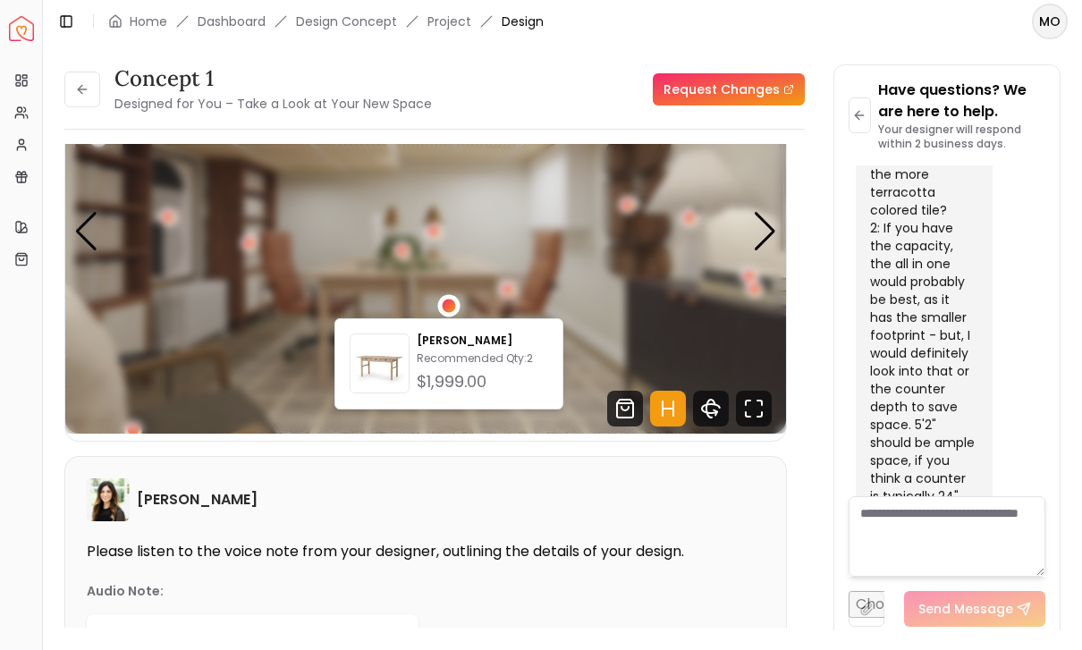
click at [593, 249] on img "1 / 6" at bounding box center [425, 231] width 721 height 405
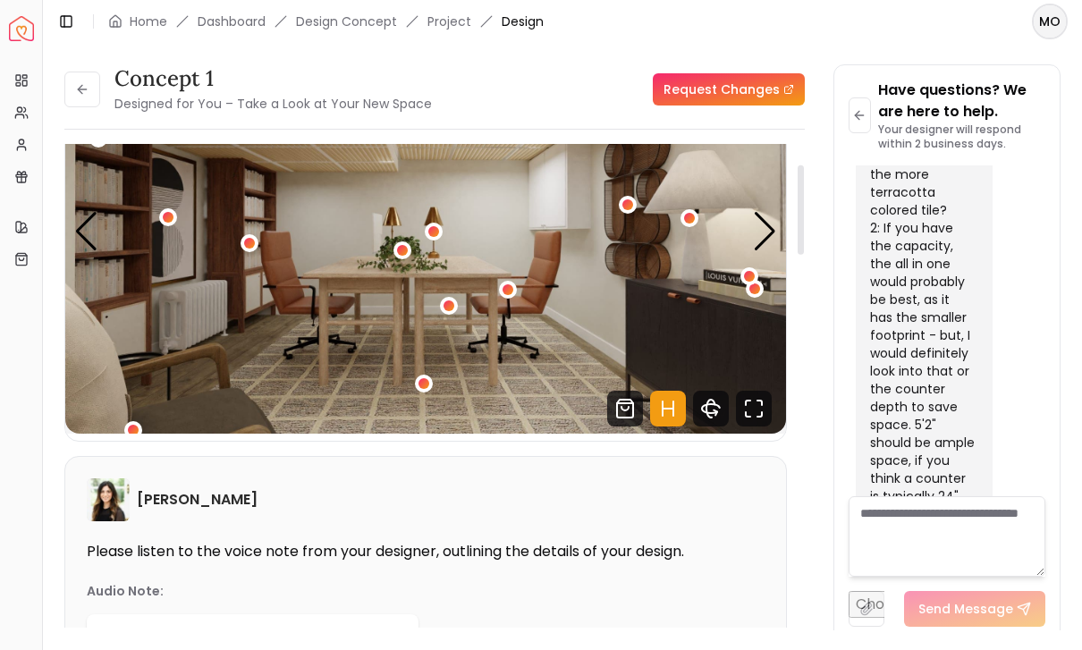
click at [507, 288] on div "1 / 6" at bounding box center [508, 289] width 11 height 11
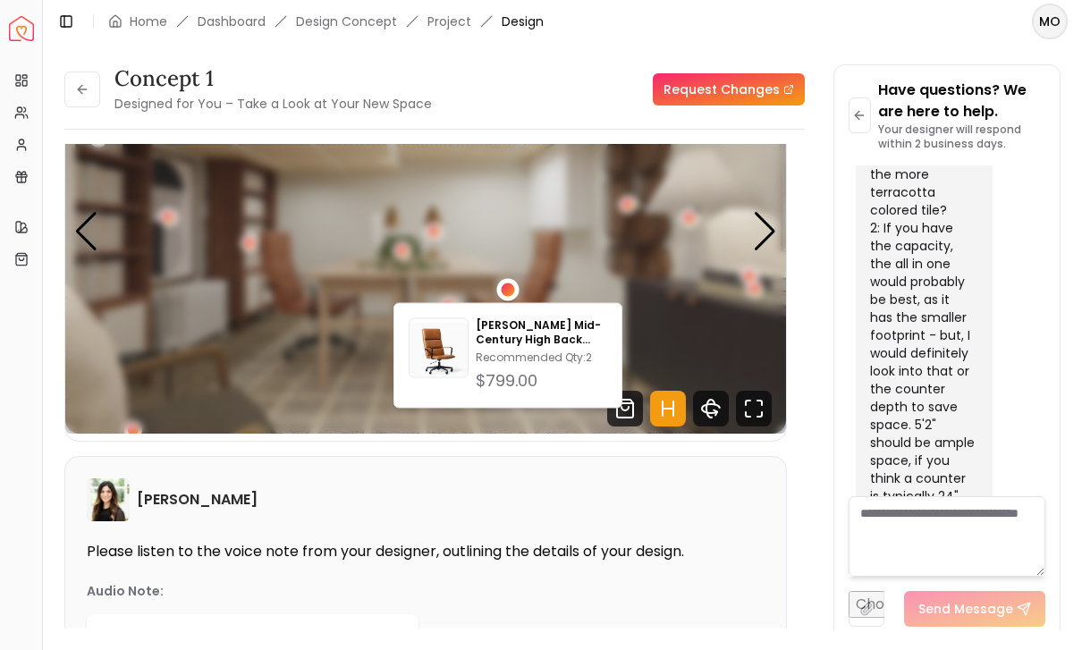
click at [283, 405] on img "1 / 6" at bounding box center [425, 231] width 721 height 405
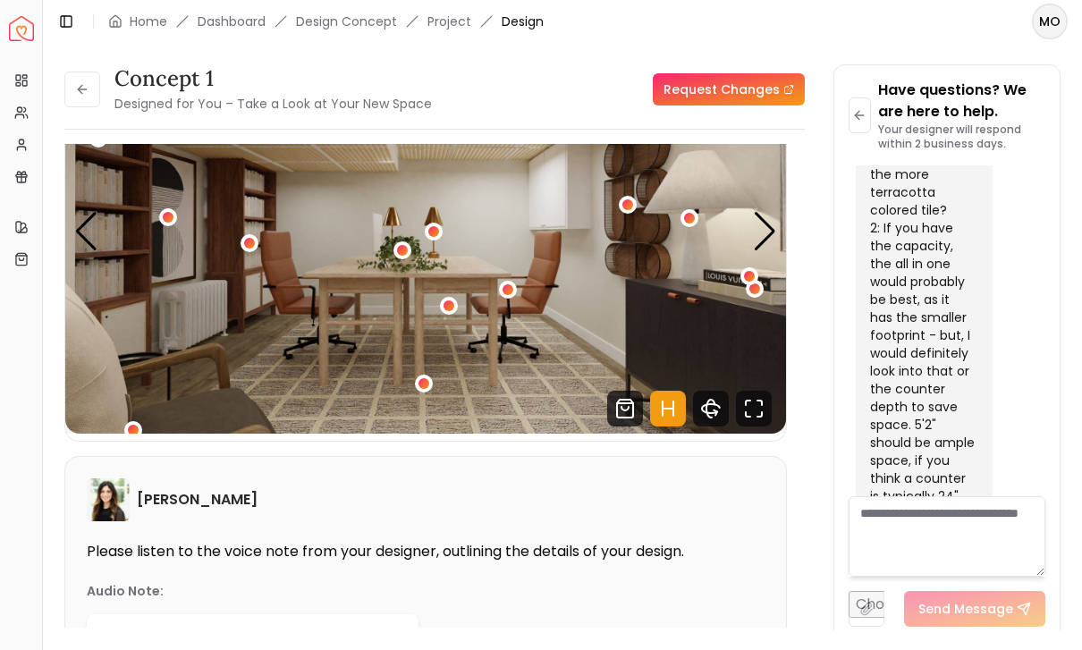
click at [238, 248] on img "1 / 6" at bounding box center [425, 231] width 721 height 405
click at [248, 240] on div "1 / 6" at bounding box center [249, 243] width 11 height 11
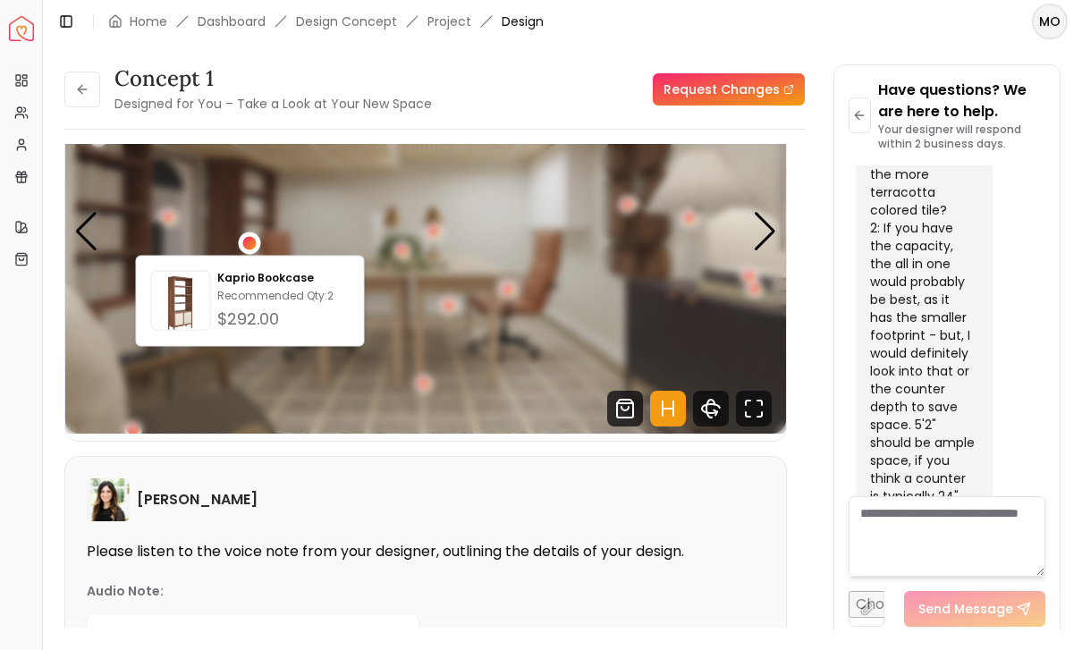
click at [343, 406] on img "1 / 6" at bounding box center [425, 231] width 721 height 405
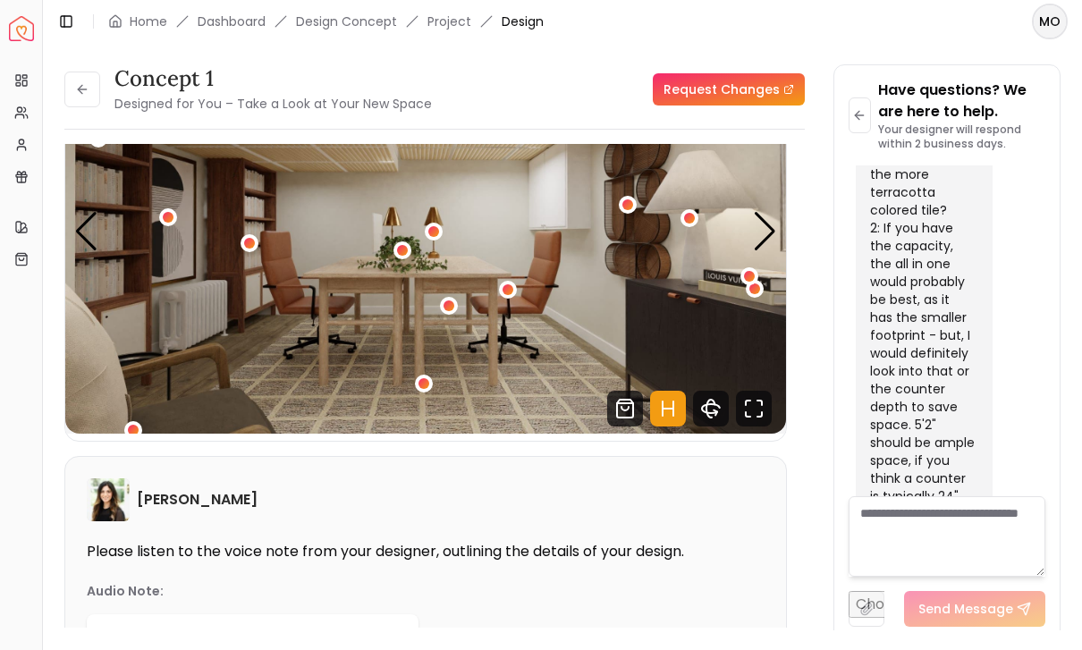
click at [131, 419] on img "1 / 6" at bounding box center [425, 231] width 721 height 405
click at [139, 431] on div "1 / 6" at bounding box center [133, 430] width 11 height 11
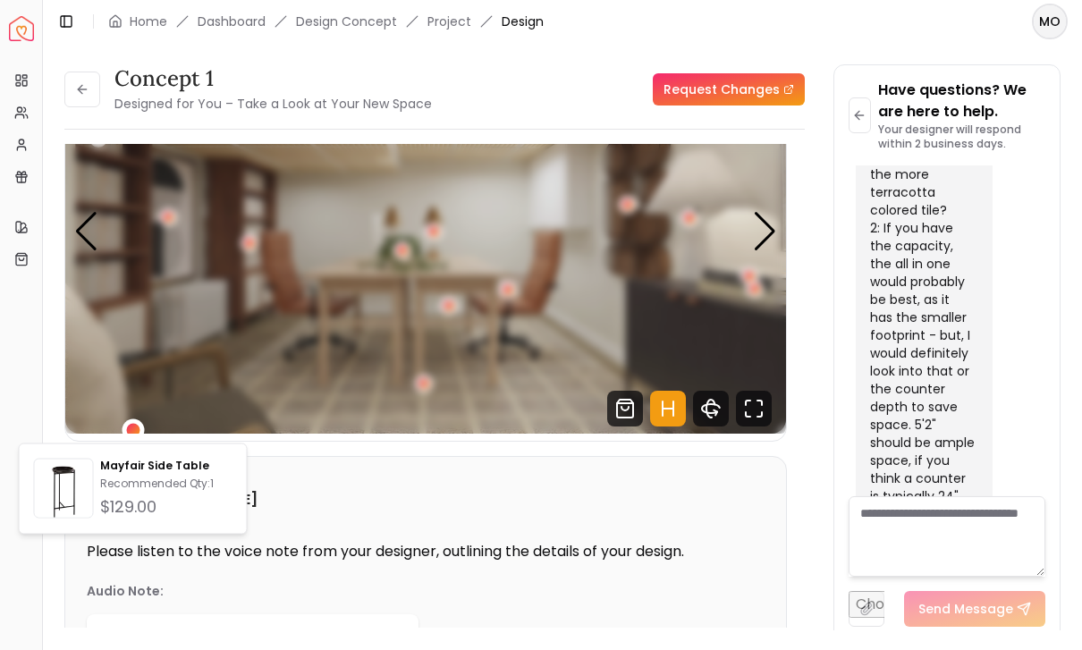
click at [495, 367] on img "1 / 6" at bounding box center [425, 231] width 721 height 405
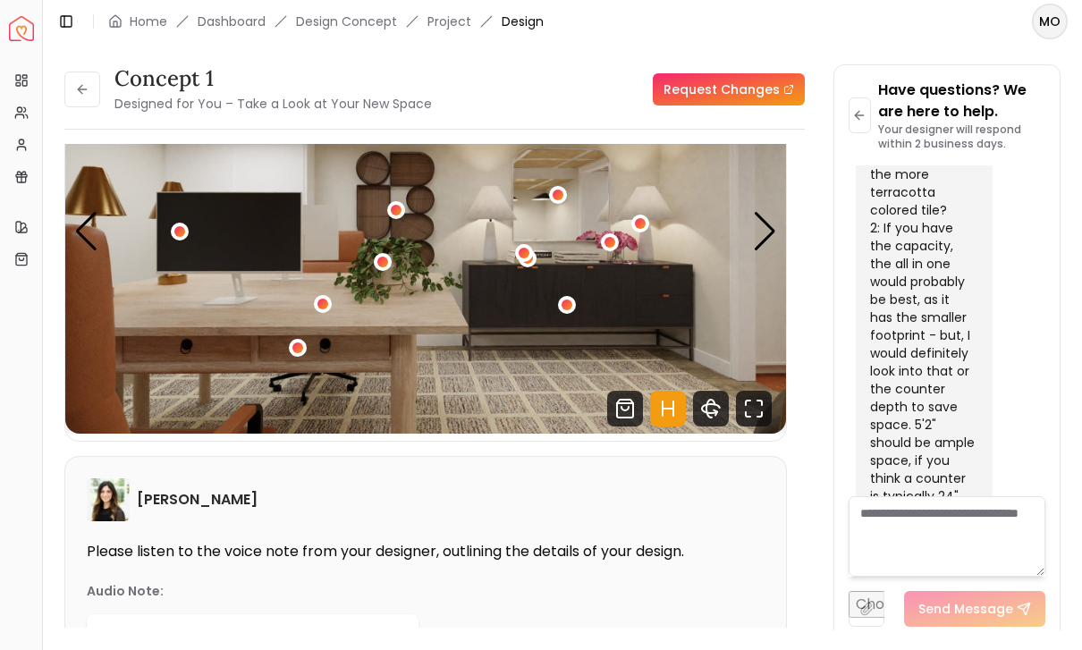
click at [567, 303] on div "2 / 6" at bounding box center [567, 305] width 11 height 11
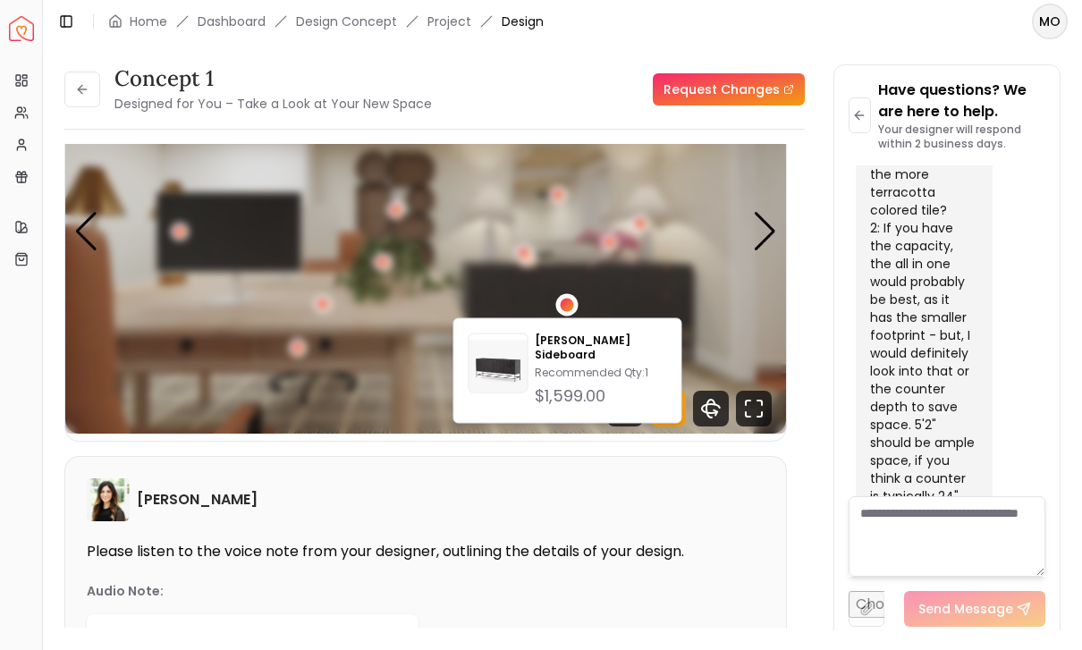
click at [547, 480] on div "[PERSON_NAME]" at bounding box center [426, 500] width 678 height 43
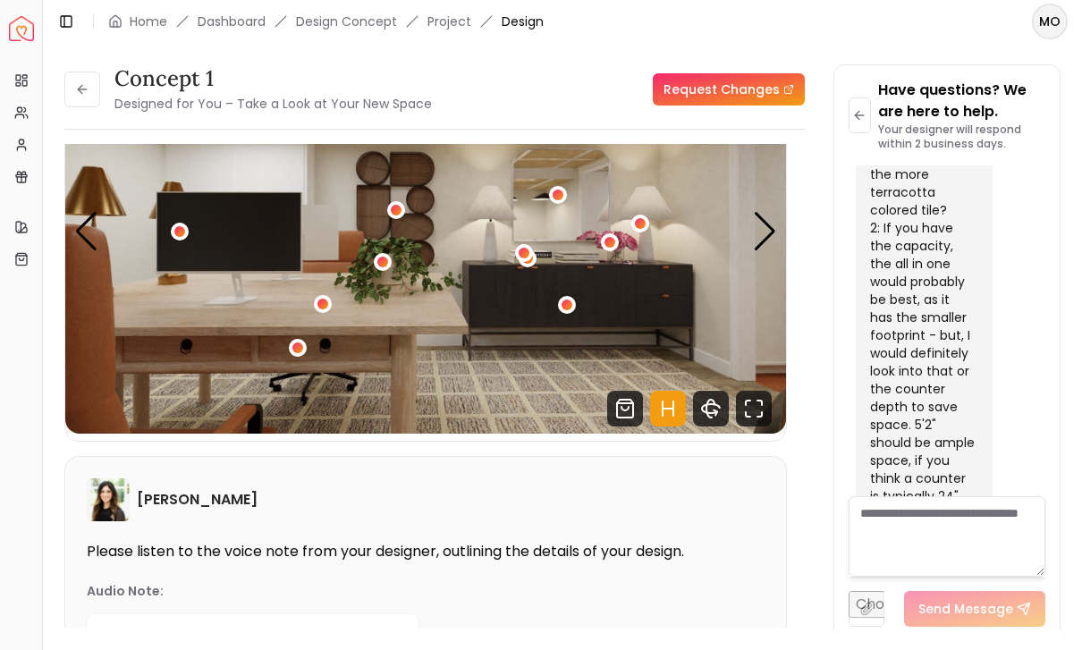
click at [547, 192] on img "2 / 6" at bounding box center [425, 231] width 721 height 405
click at [553, 199] on div "2 / 6" at bounding box center [558, 195] width 11 height 11
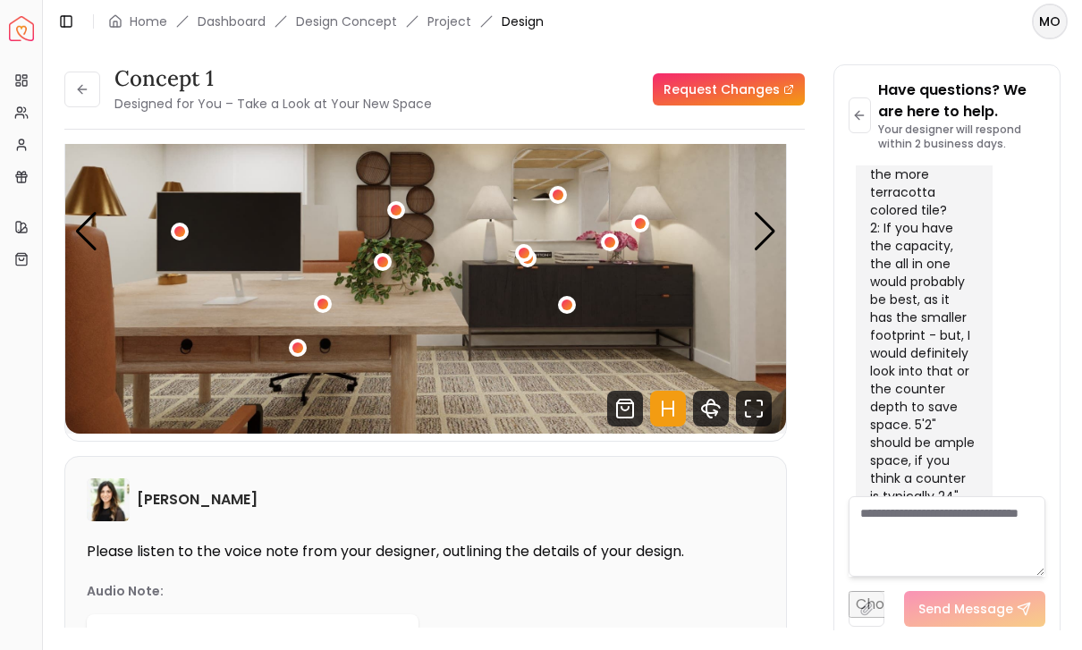
click at [644, 223] on div "2 / 6" at bounding box center [640, 223] width 11 height 11
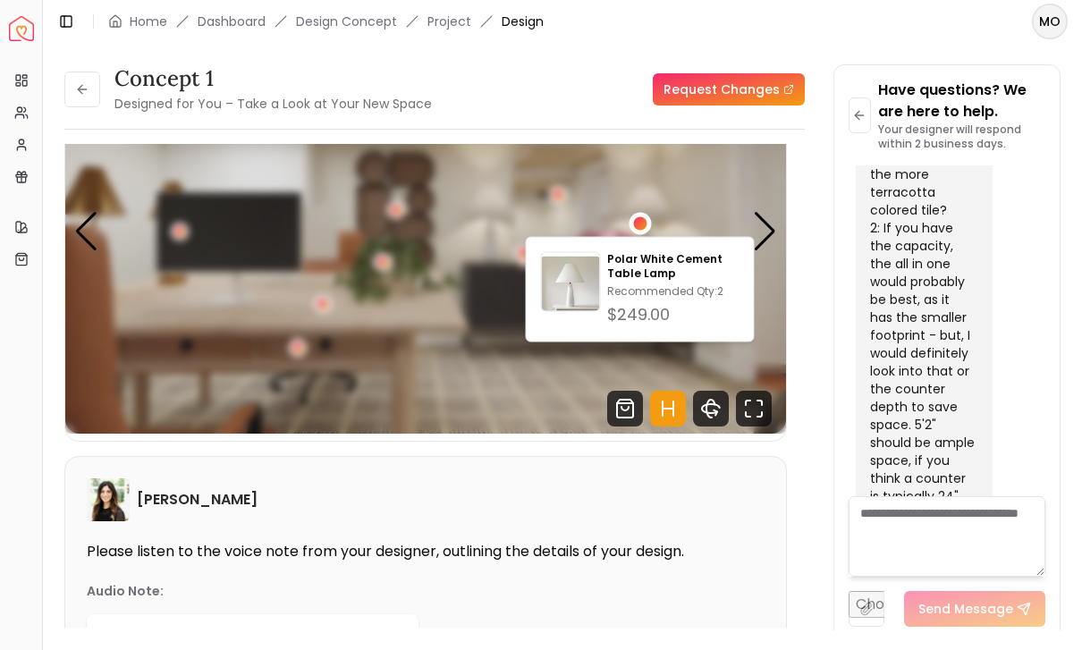
click at [419, 422] on img "2 / 6" at bounding box center [425, 231] width 721 height 405
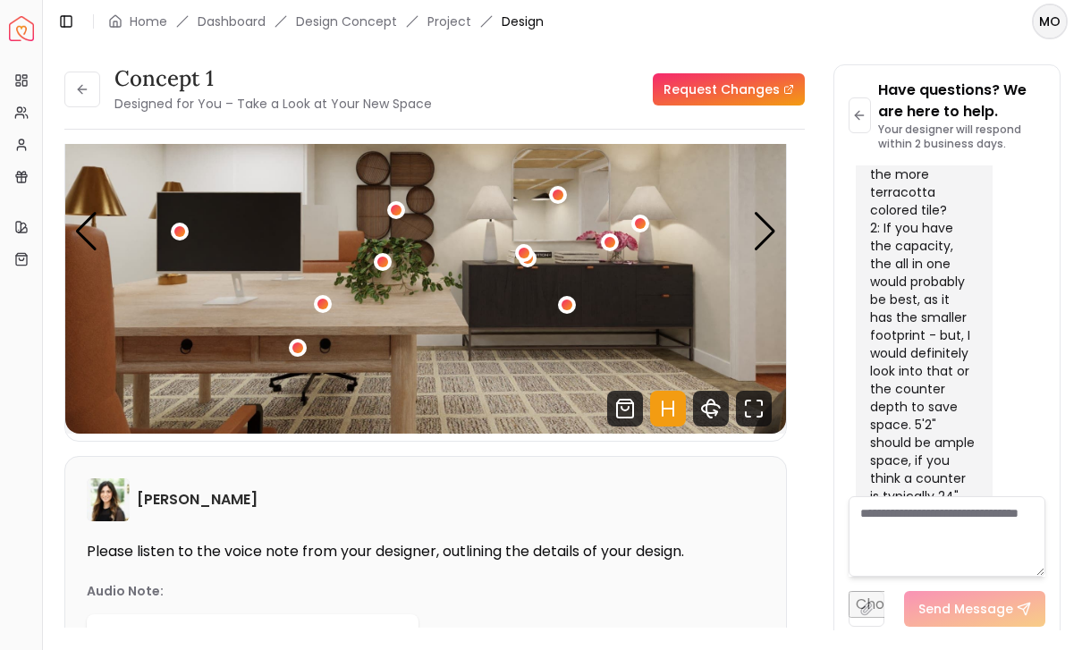
click at [308, 348] on img "2 / 6" at bounding box center [425, 231] width 721 height 405
click at [285, 359] on img "2 / 6" at bounding box center [425, 231] width 721 height 405
click at [293, 357] on button "2 / 6" at bounding box center [298, 348] width 18 height 18
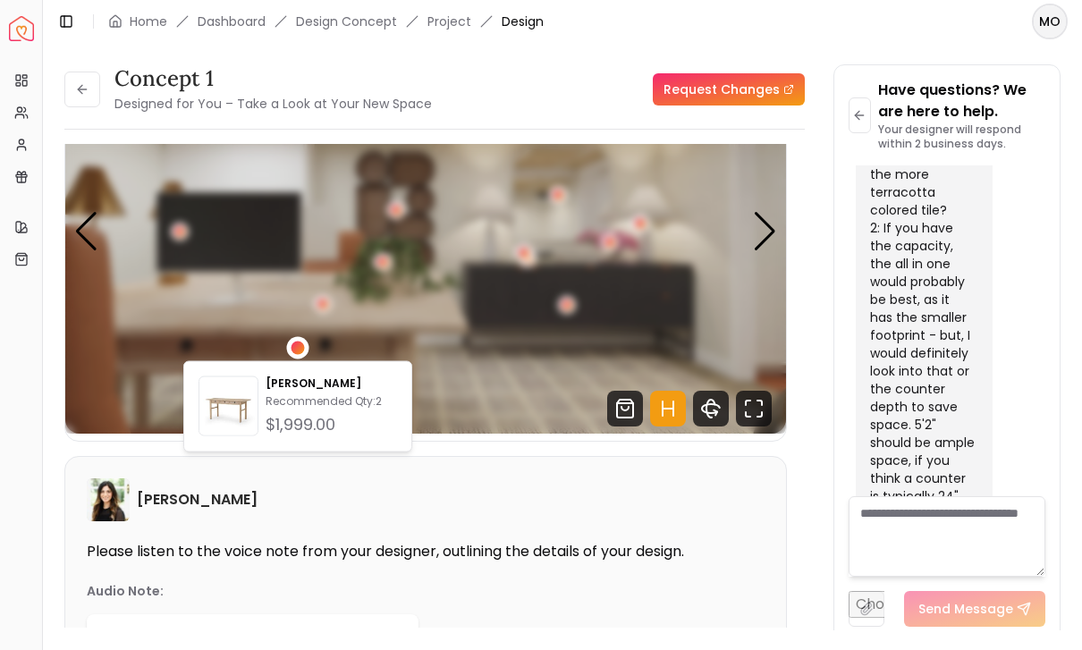
click at [326, 296] on div "2 / 6" at bounding box center [323, 304] width 18 height 18
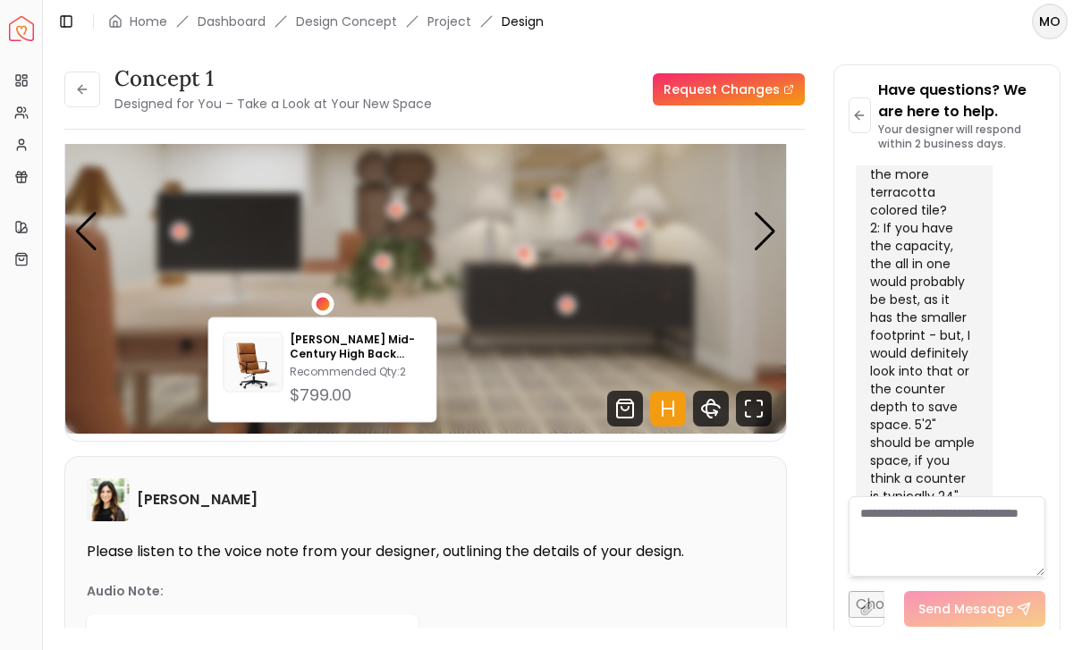
click at [530, 369] on img "2 / 6" at bounding box center [425, 231] width 721 height 405
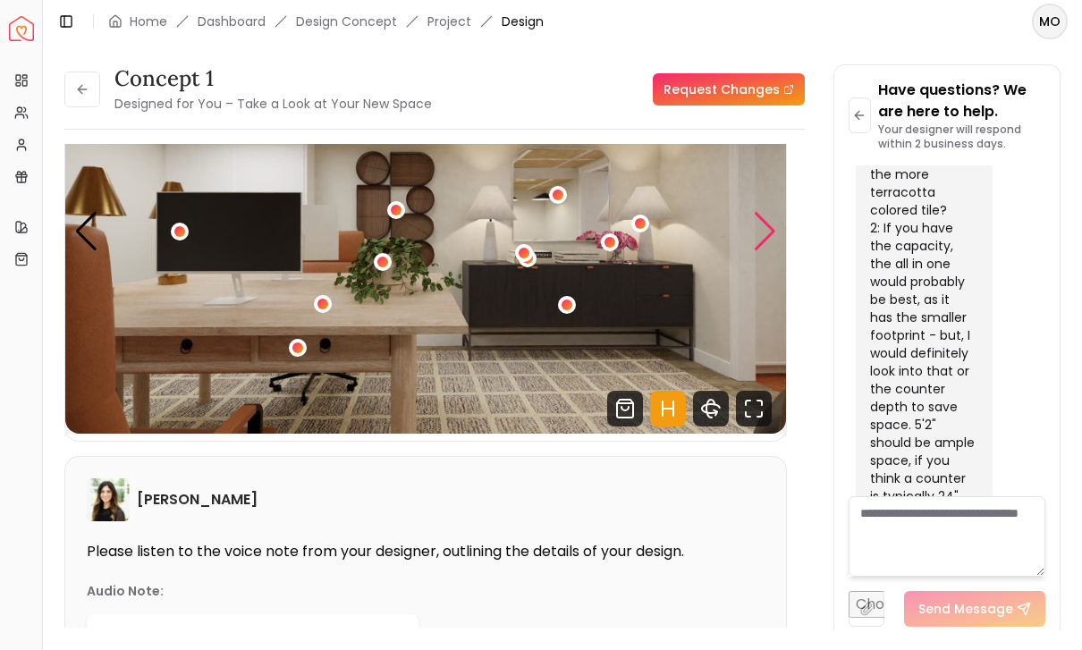
click at [770, 230] on div "Next slide" at bounding box center [765, 231] width 24 height 39
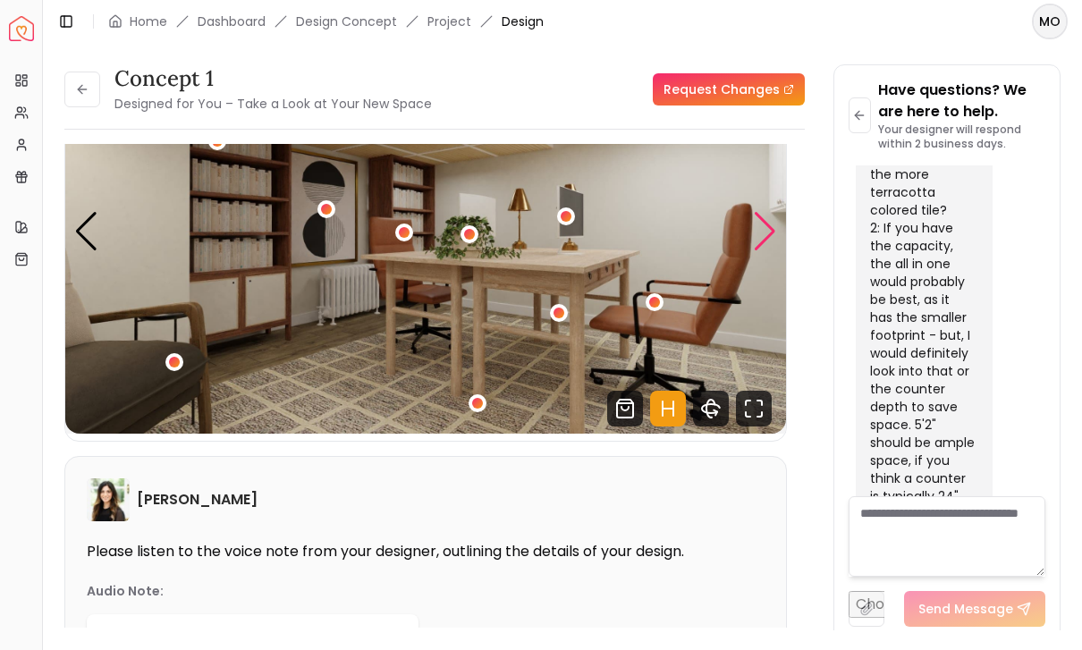
click at [182, 357] on div "3 / 6" at bounding box center [174, 362] width 18 height 18
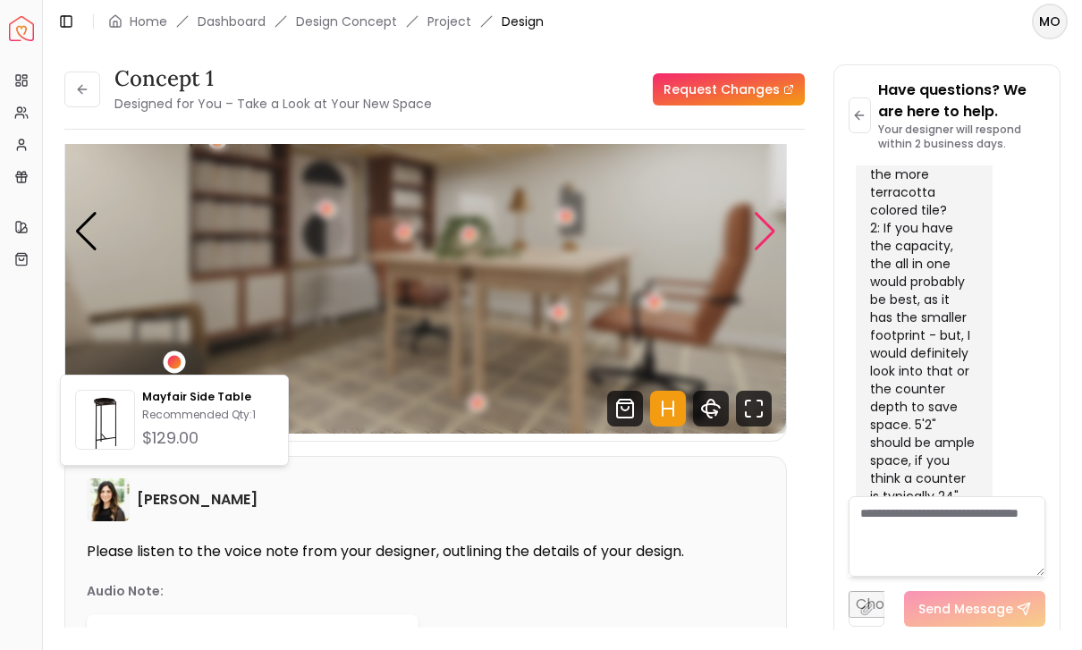
click at [383, 392] on img "3 / 6" at bounding box center [425, 231] width 721 height 405
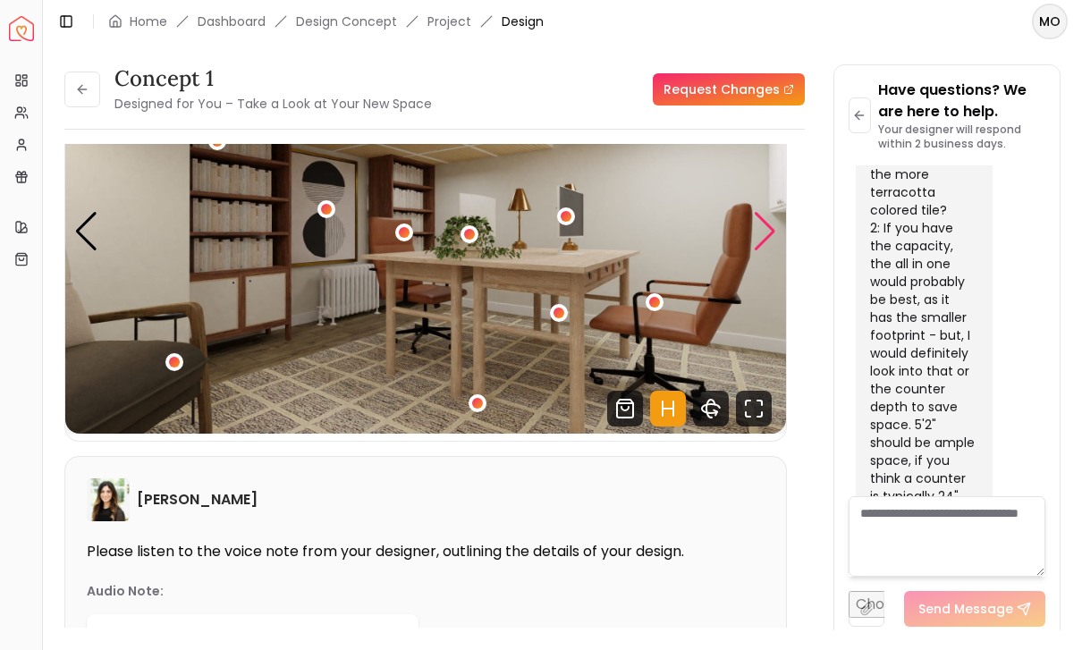
click at [170, 368] on div "3 / 6" at bounding box center [174, 362] width 18 height 18
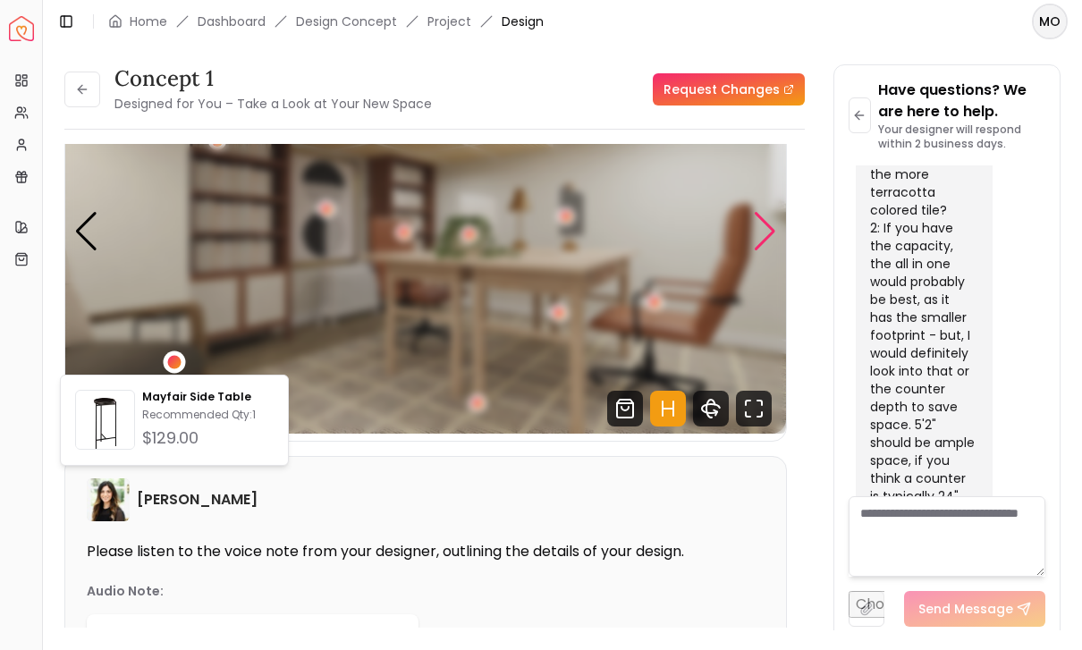
click at [761, 237] on div "Next slide" at bounding box center [765, 231] width 24 height 39
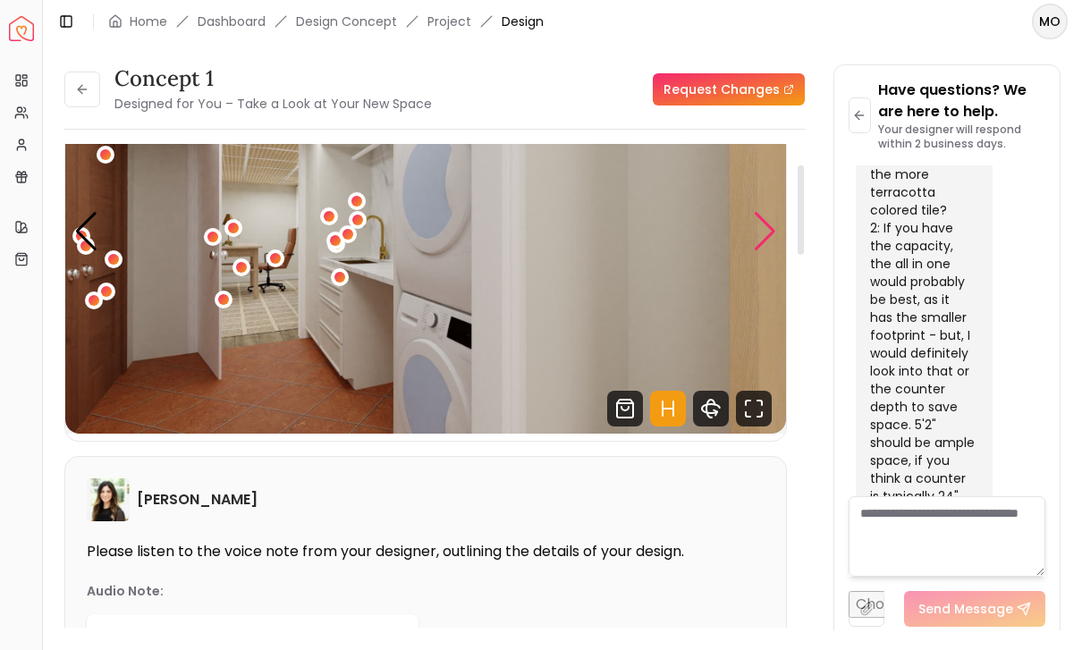
click at [767, 233] on div "Next slide" at bounding box center [765, 231] width 24 height 39
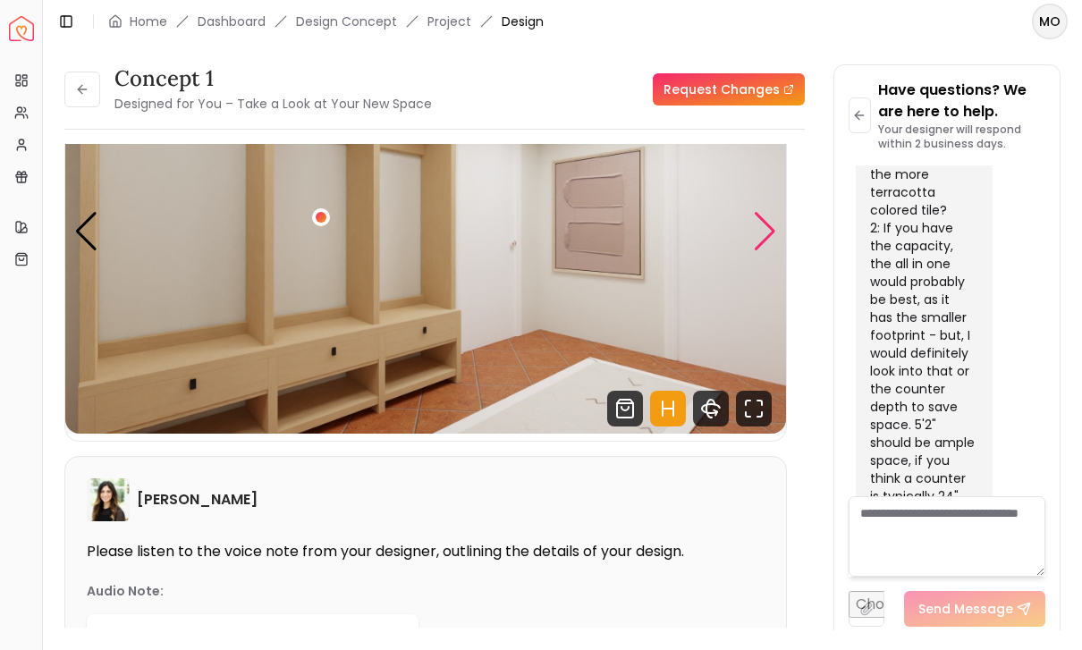
click at [320, 224] on div "5 / 6" at bounding box center [321, 217] width 18 height 18
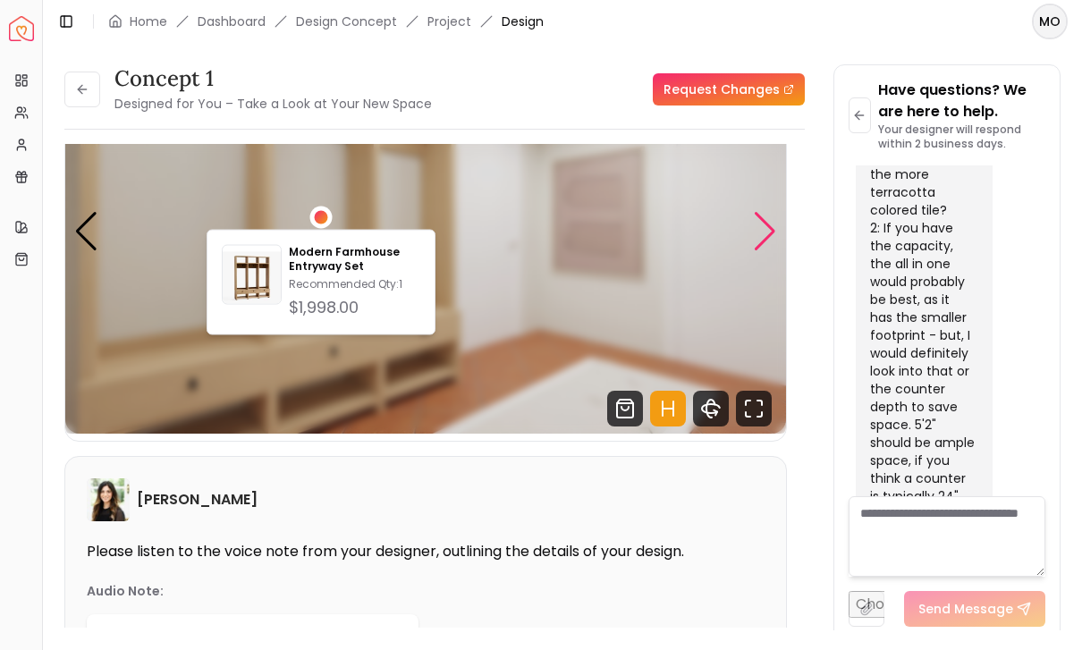
click at [444, 405] on img "5 / 6" at bounding box center [425, 231] width 721 height 405
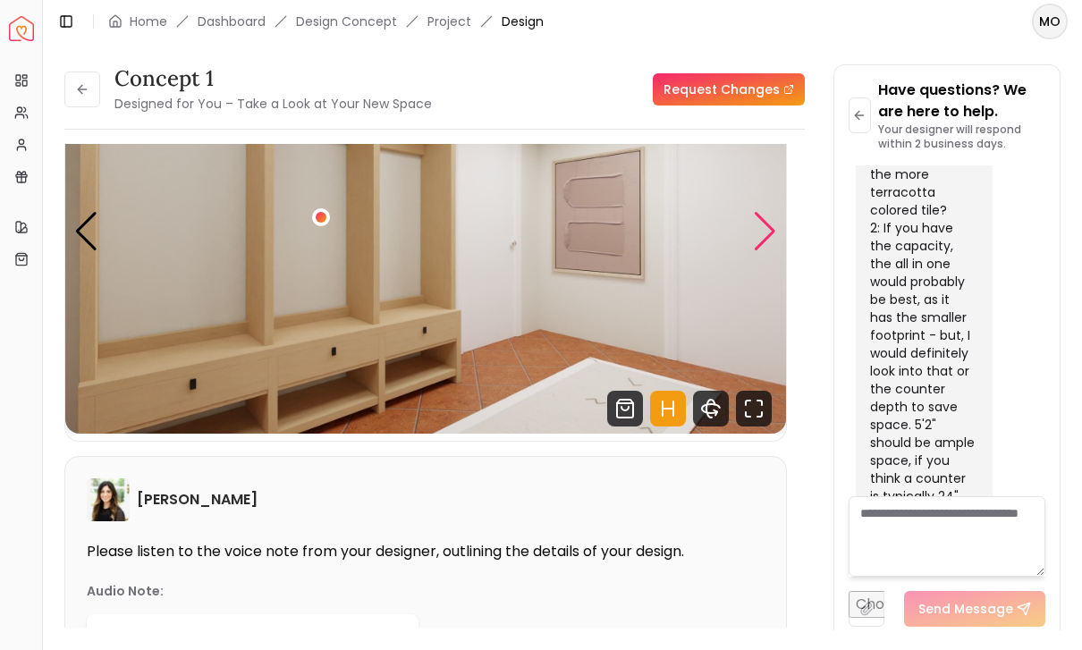
click at [591, 252] on img "5 / 6" at bounding box center [425, 231] width 721 height 405
click at [89, 241] on div "Previous slide" at bounding box center [86, 231] width 24 height 39
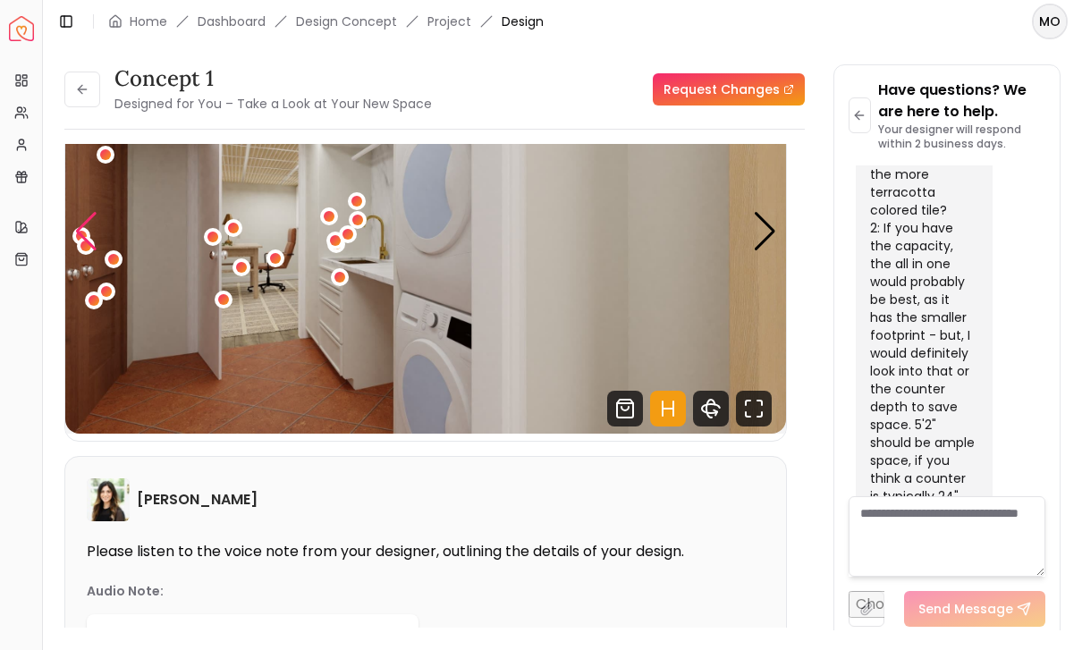
click at [350, 274] on img "4 / 6" at bounding box center [425, 231] width 721 height 405
click at [758, 235] on div "Next slide" at bounding box center [765, 231] width 24 height 39
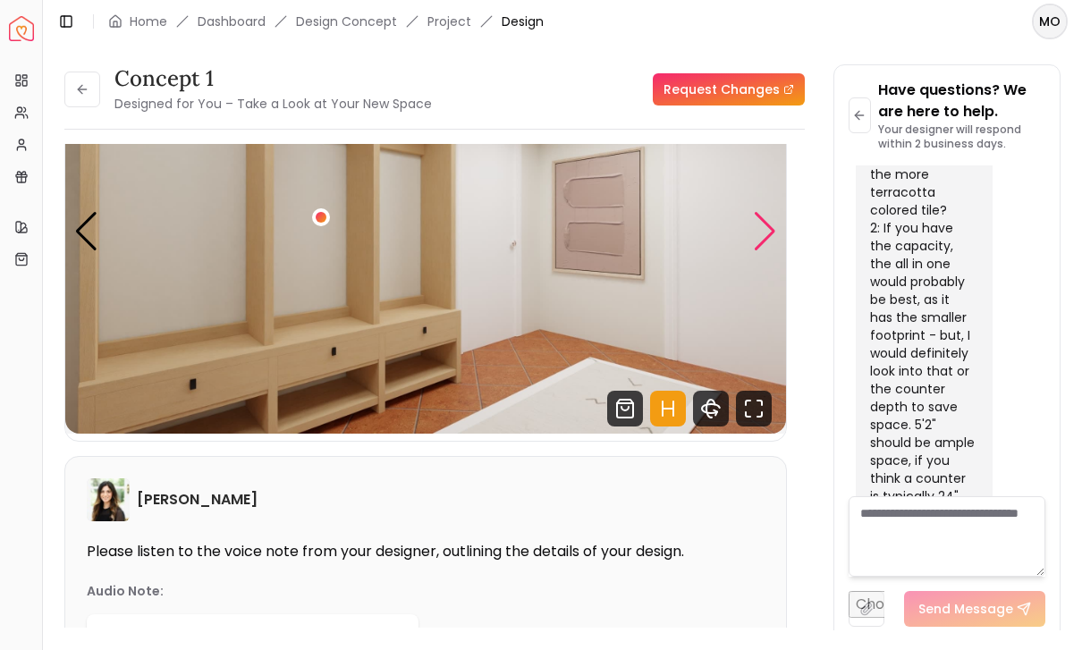
click at [766, 250] on div "Next slide" at bounding box center [765, 231] width 24 height 39
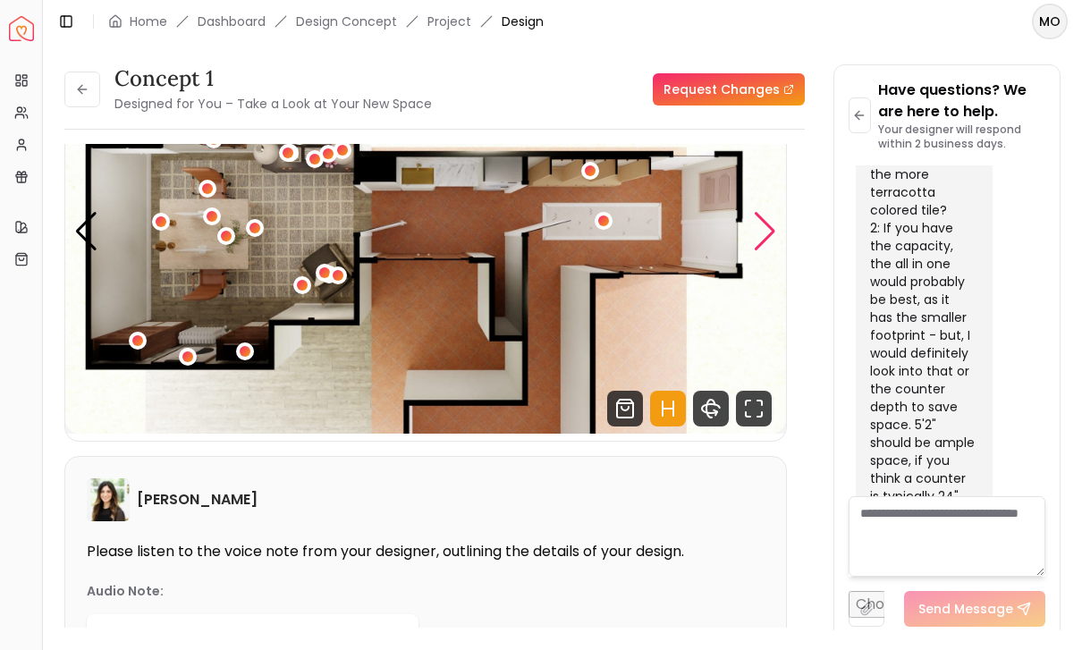
click at [756, 246] on div "Next slide" at bounding box center [765, 231] width 24 height 39
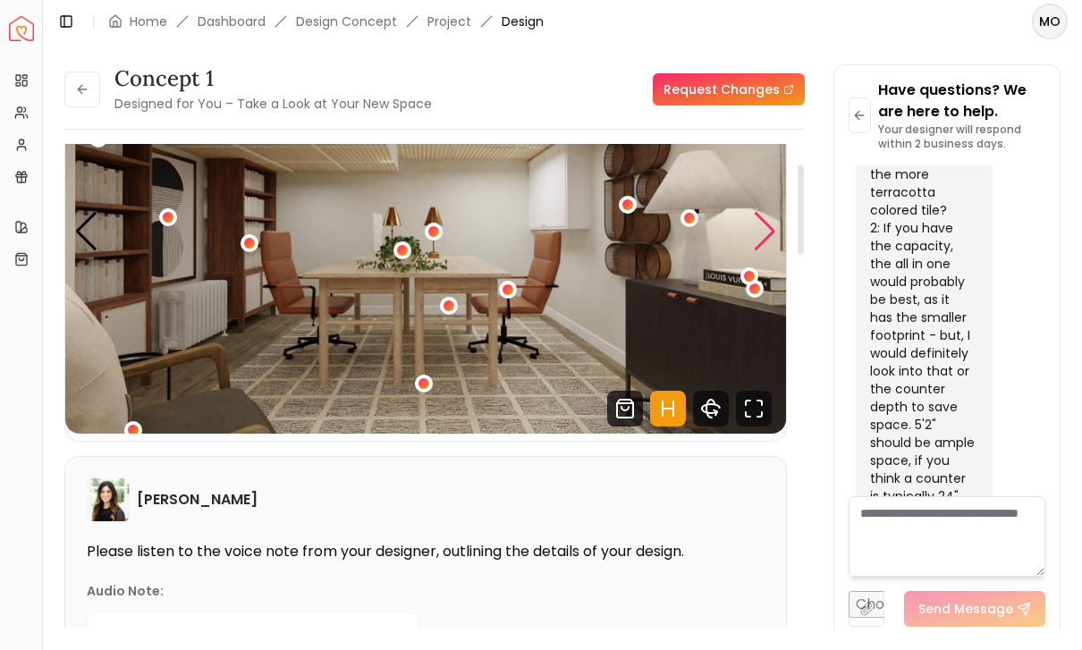
click at [761, 246] on div "Next slide" at bounding box center [765, 231] width 24 height 39
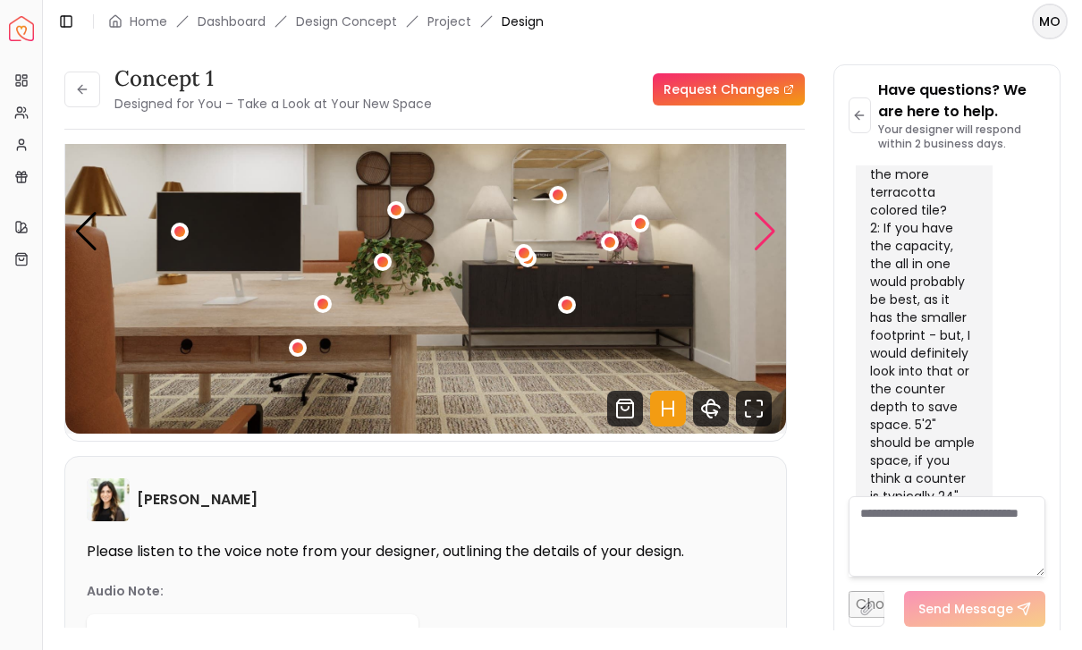
click at [770, 245] on div "Next slide" at bounding box center [765, 231] width 24 height 39
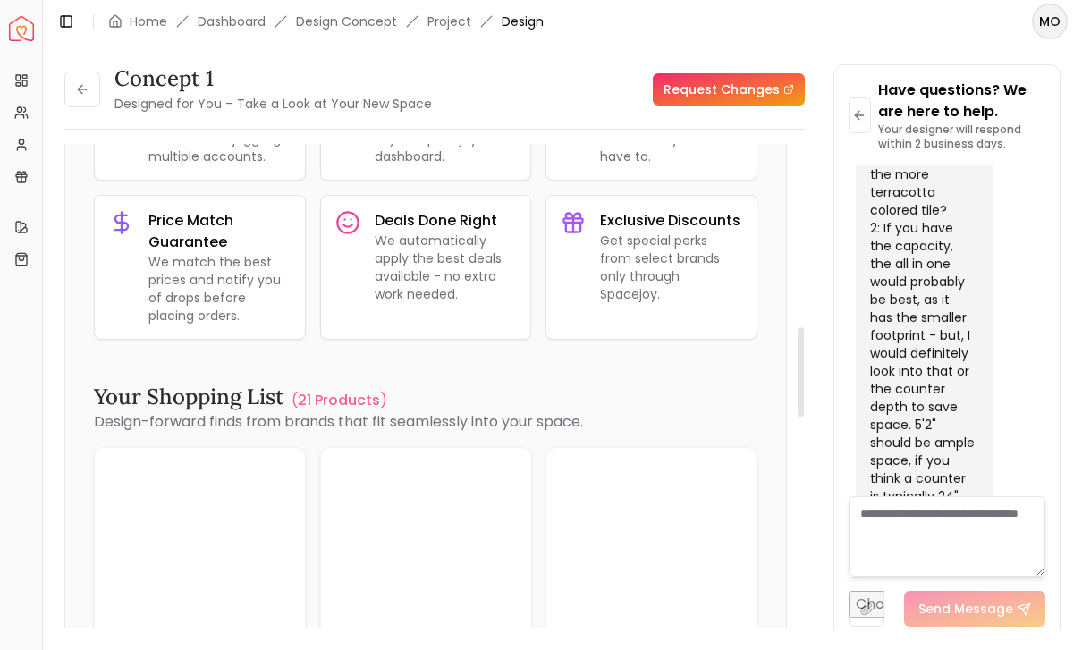
scroll to position [1076, 0]
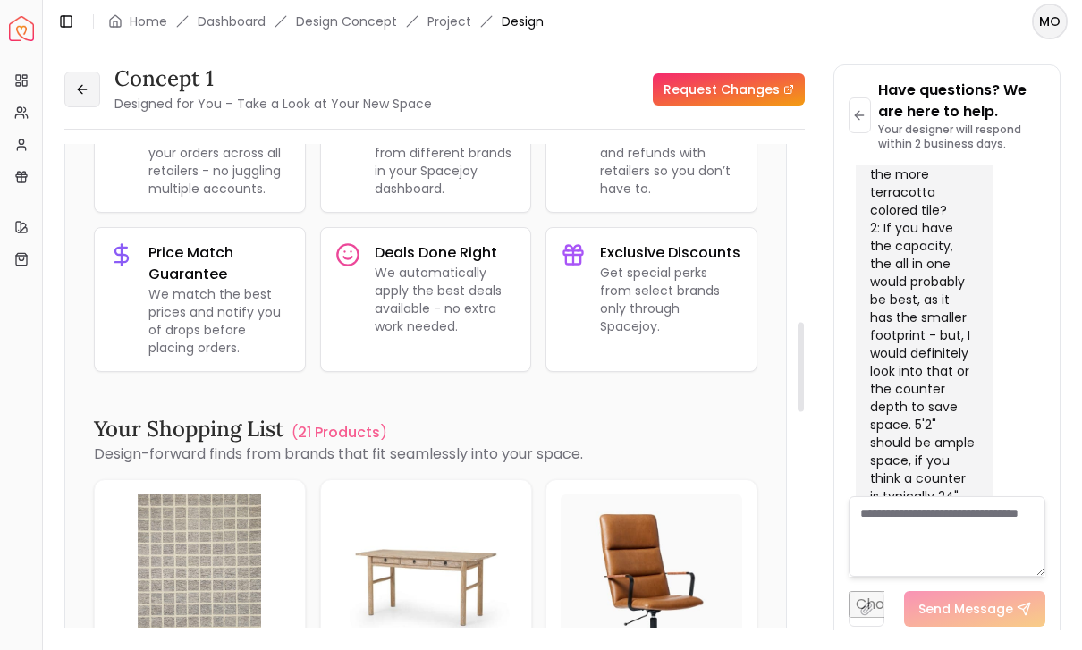
click at [84, 77] on button at bounding box center [82, 90] width 36 height 36
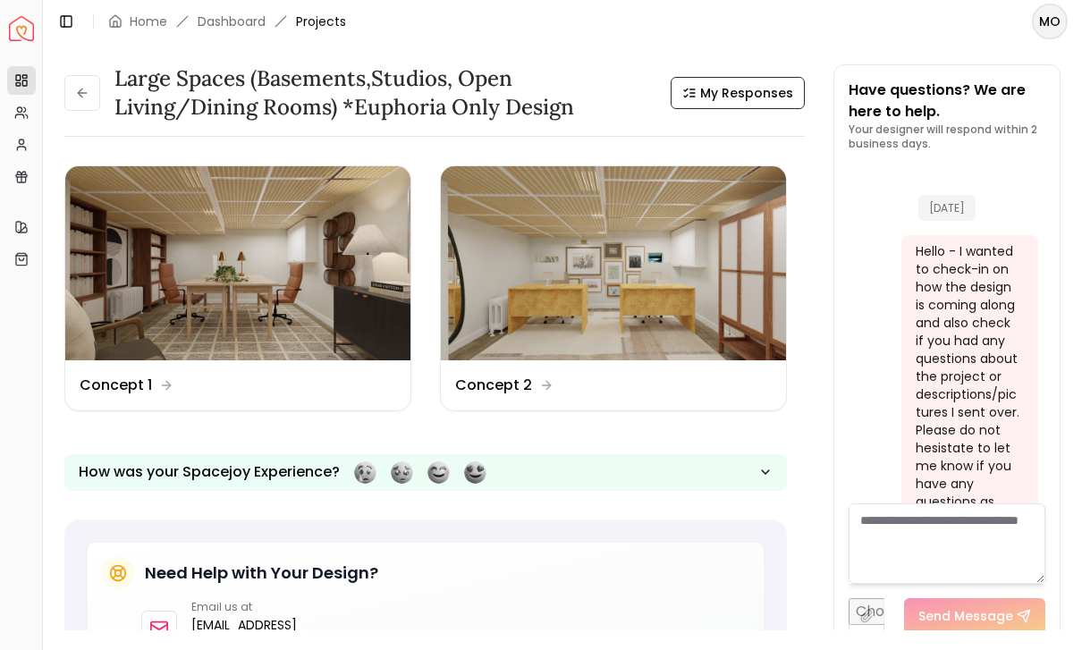
scroll to position [8545, 0]
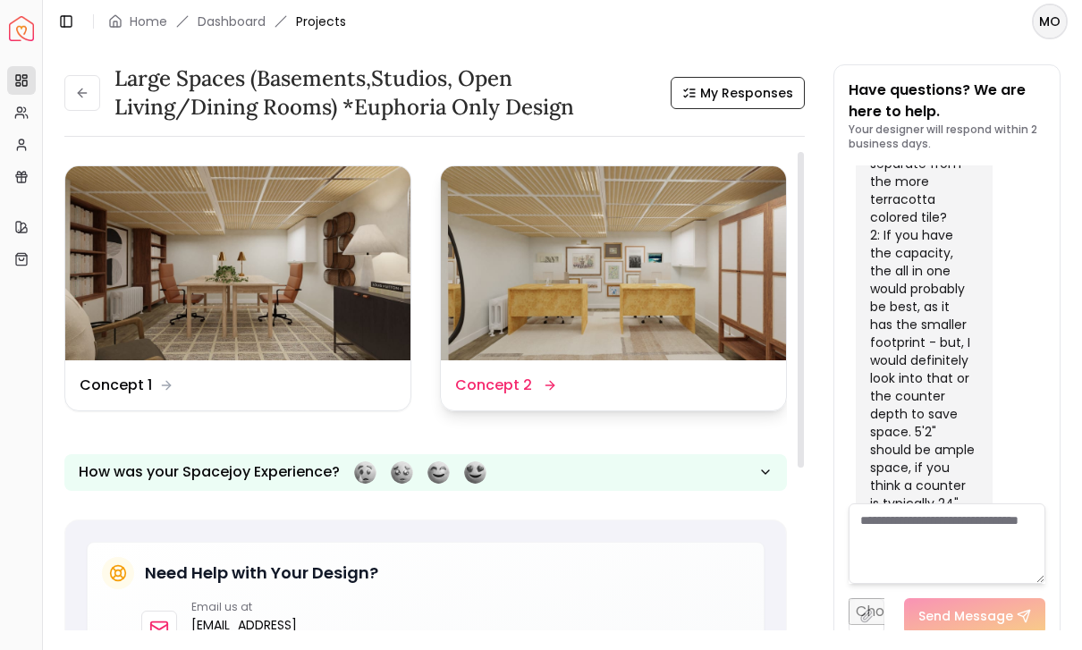
click at [624, 286] on img at bounding box center [613, 263] width 345 height 194
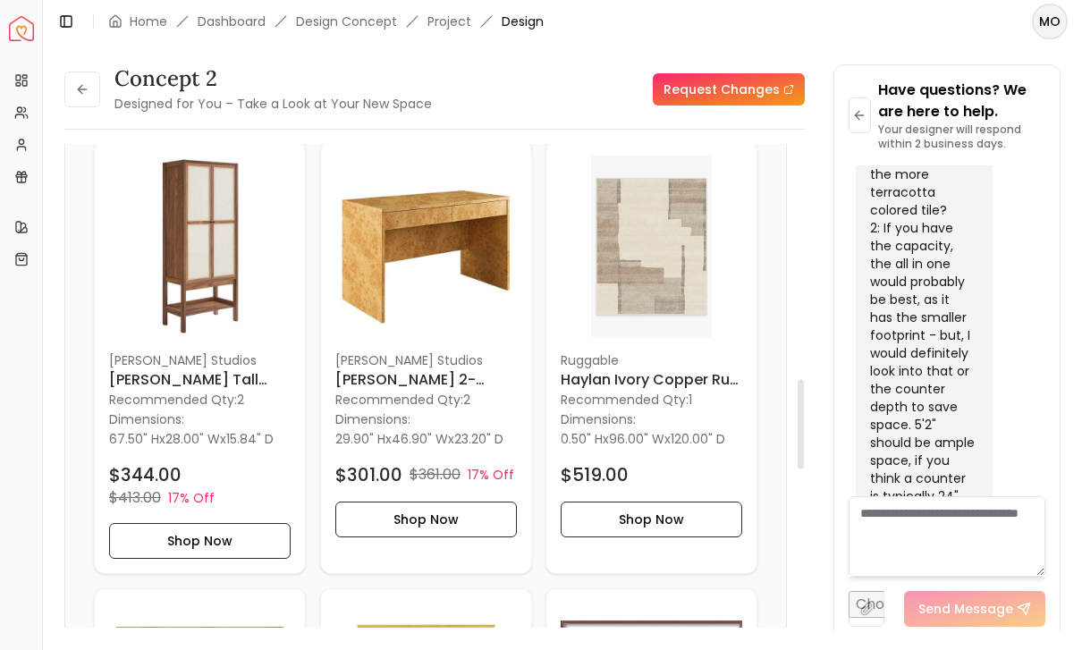
scroll to position [1414, 0]
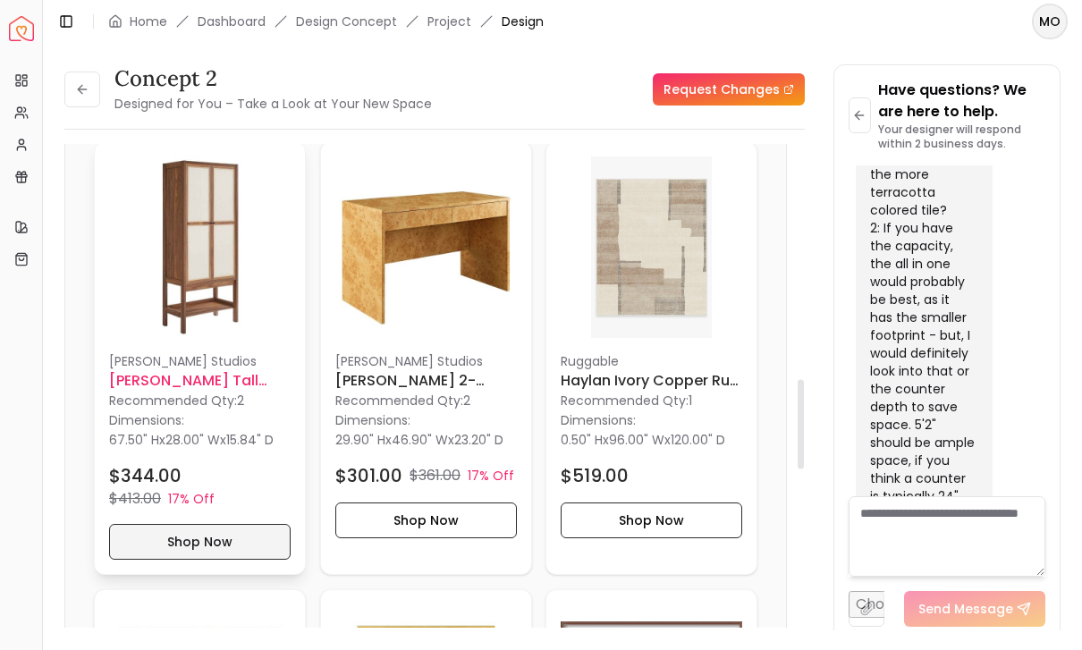
click at [209, 525] on button "Shop Now" at bounding box center [200, 542] width 182 height 36
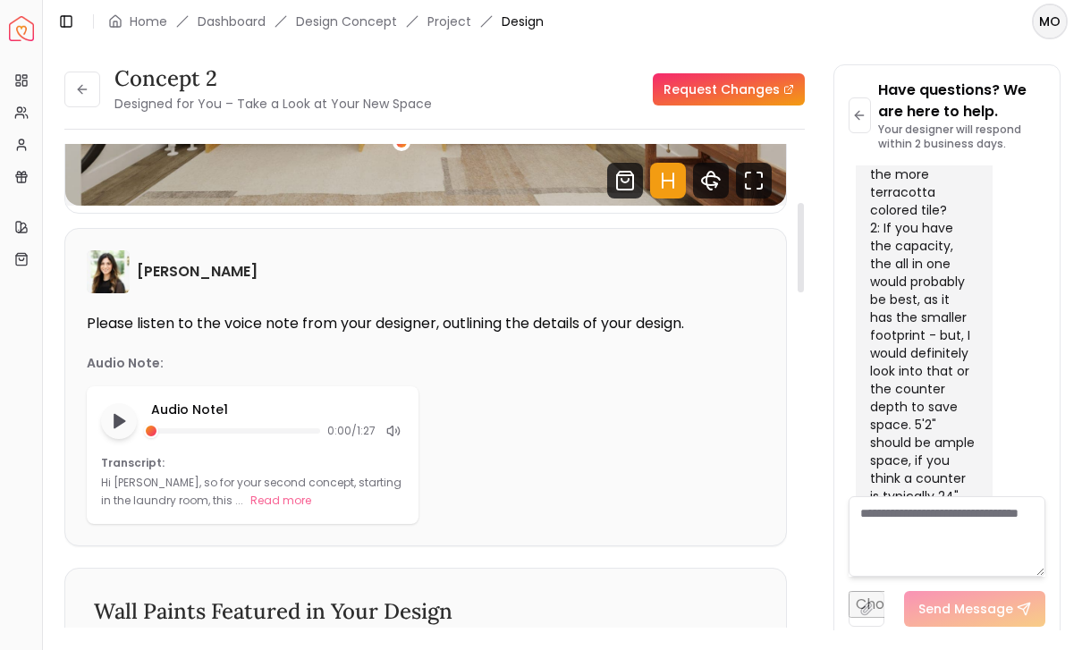
scroll to position [350, 0]
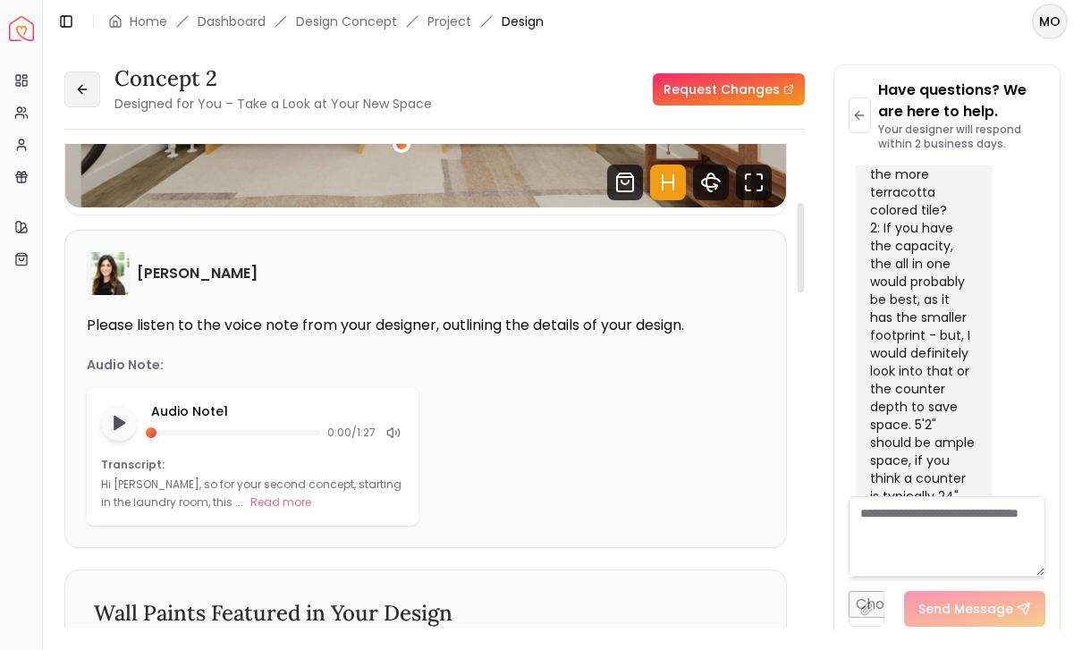
click at [93, 92] on button at bounding box center [82, 90] width 36 height 36
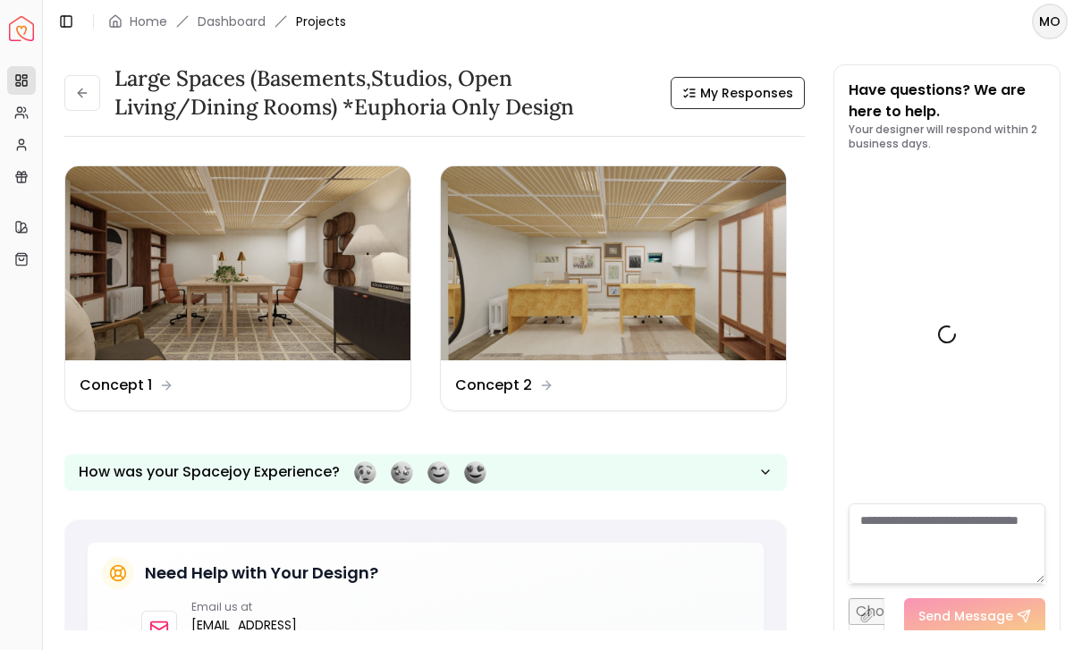
scroll to position [8545, 0]
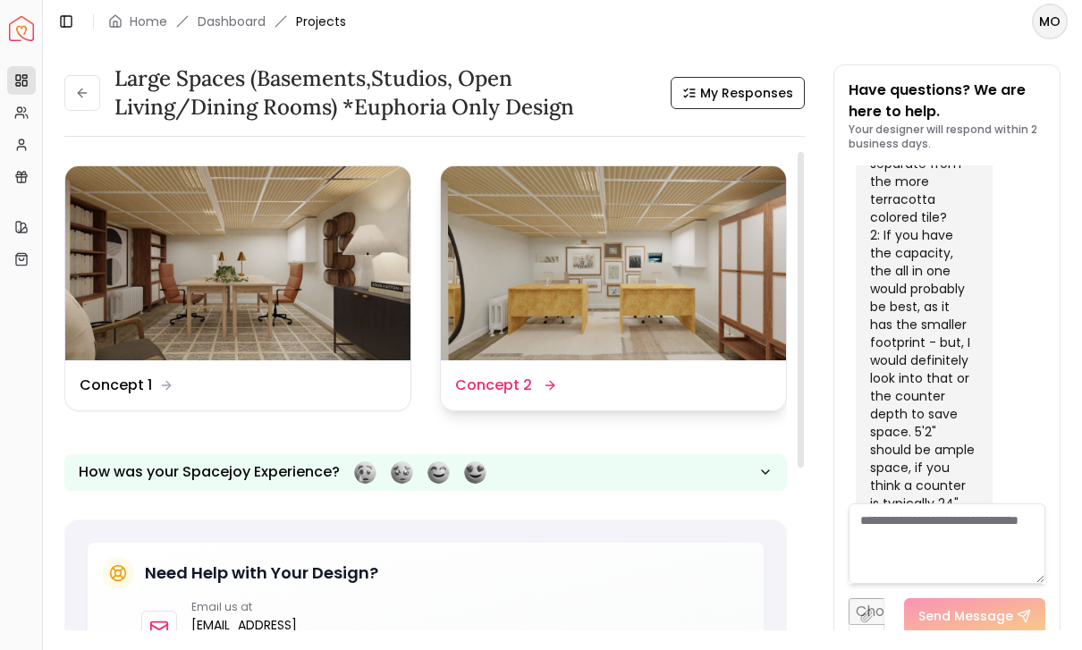
click at [572, 317] on img at bounding box center [613, 263] width 345 height 194
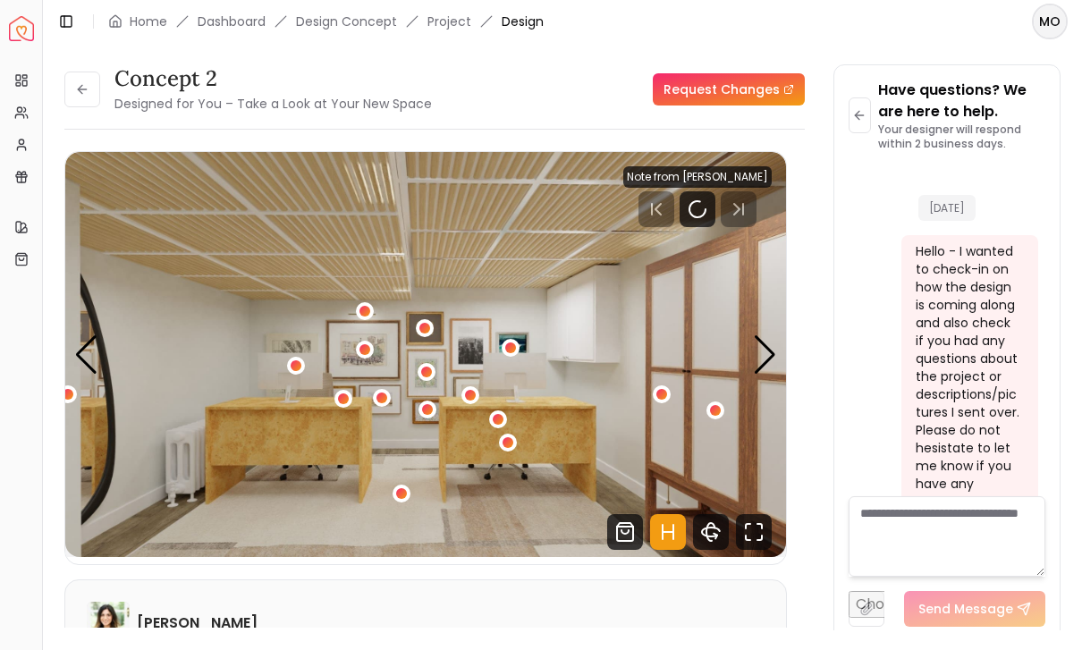
scroll to position [8552, 0]
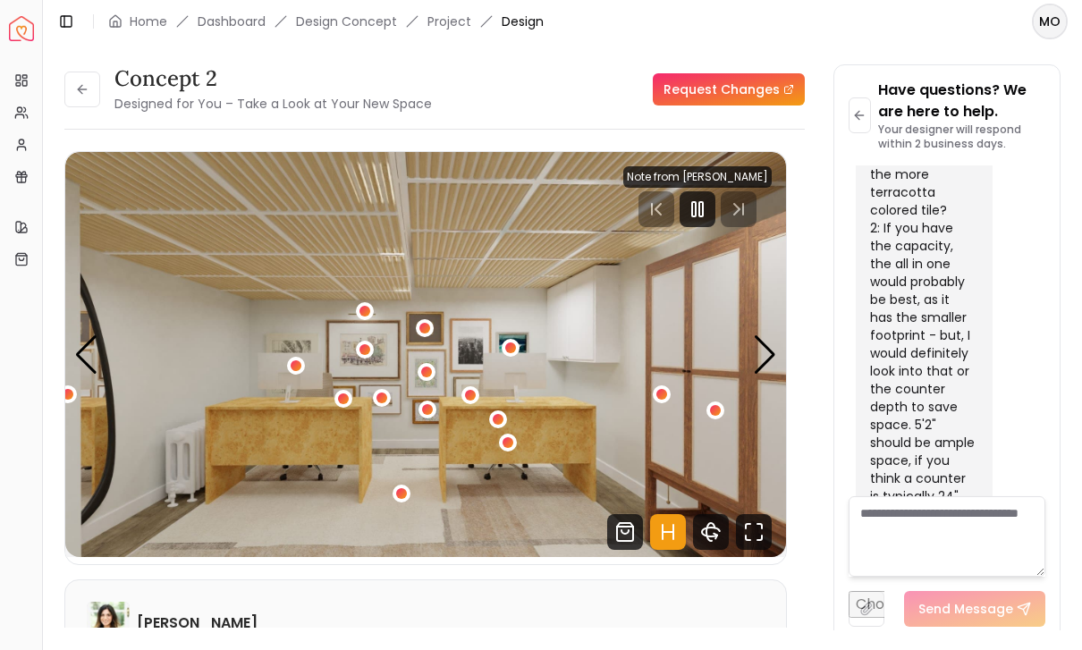
click at [748, 369] on img "1 / 6" at bounding box center [425, 354] width 721 height 405
click at [756, 360] on div "Next slide" at bounding box center [765, 354] width 24 height 39
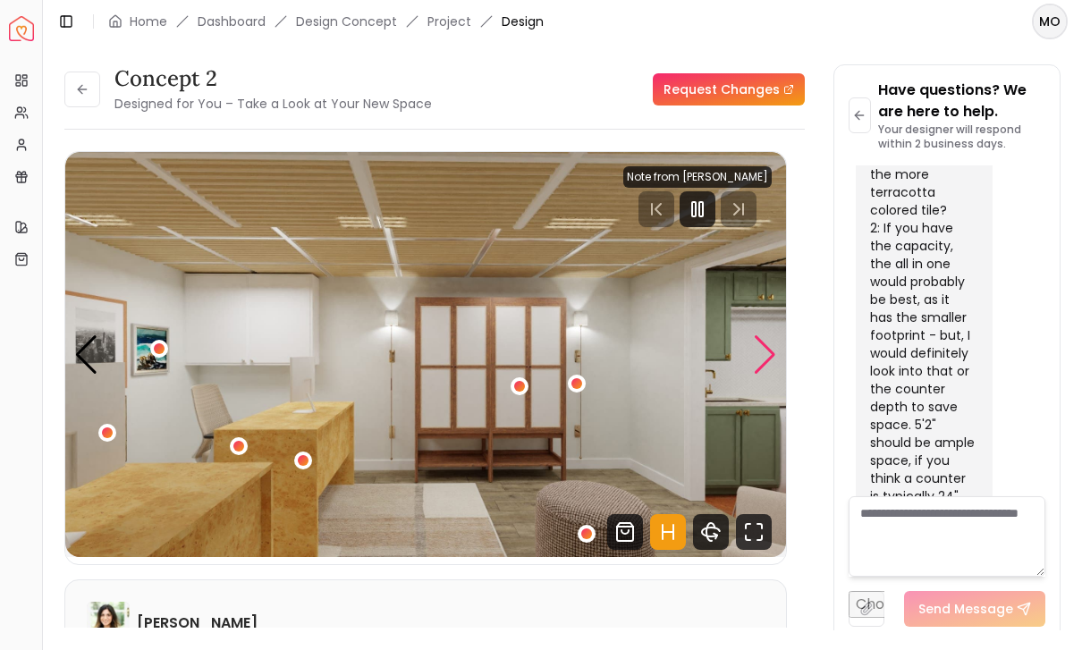
click at [765, 365] on div "Next slide" at bounding box center [765, 354] width 24 height 39
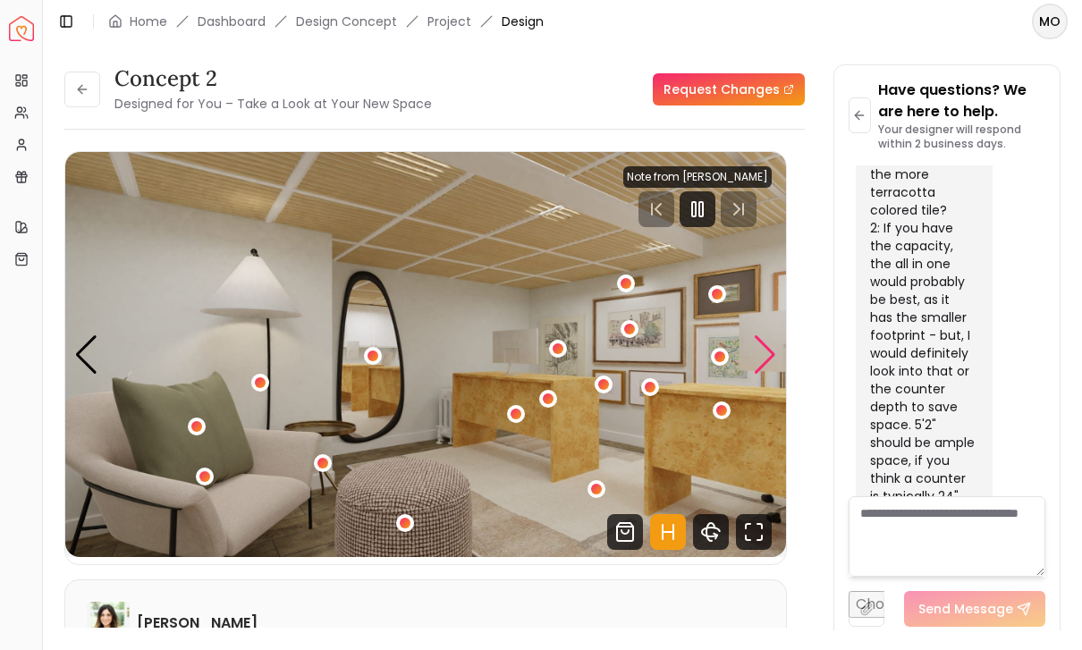
click at [768, 362] on div "Next slide" at bounding box center [765, 354] width 24 height 39
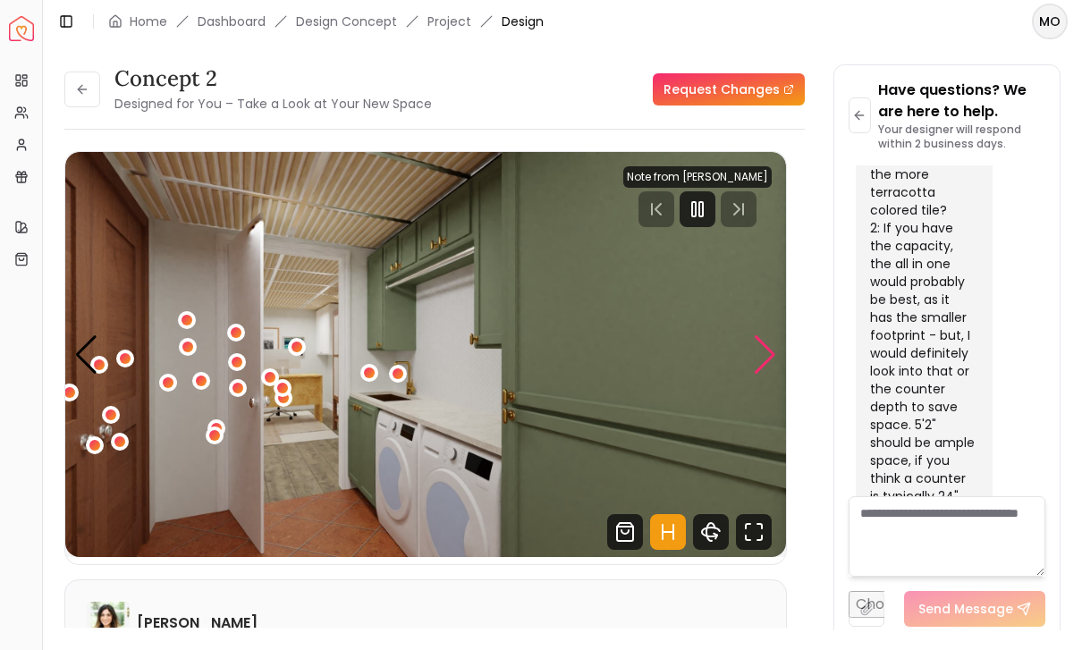
click at [770, 359] on div "Next slide" at bounding box center [765, 354] width 24 height 39
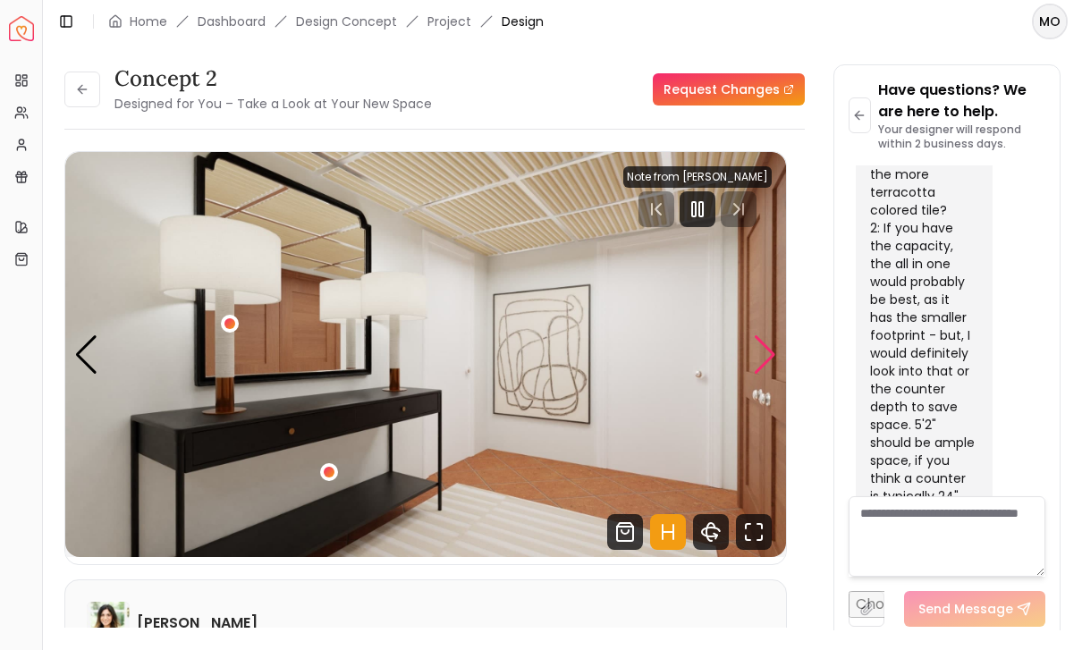
click at [334, 480] on div "5 / 6" at bounding box center [329, 472] width 18 height 18
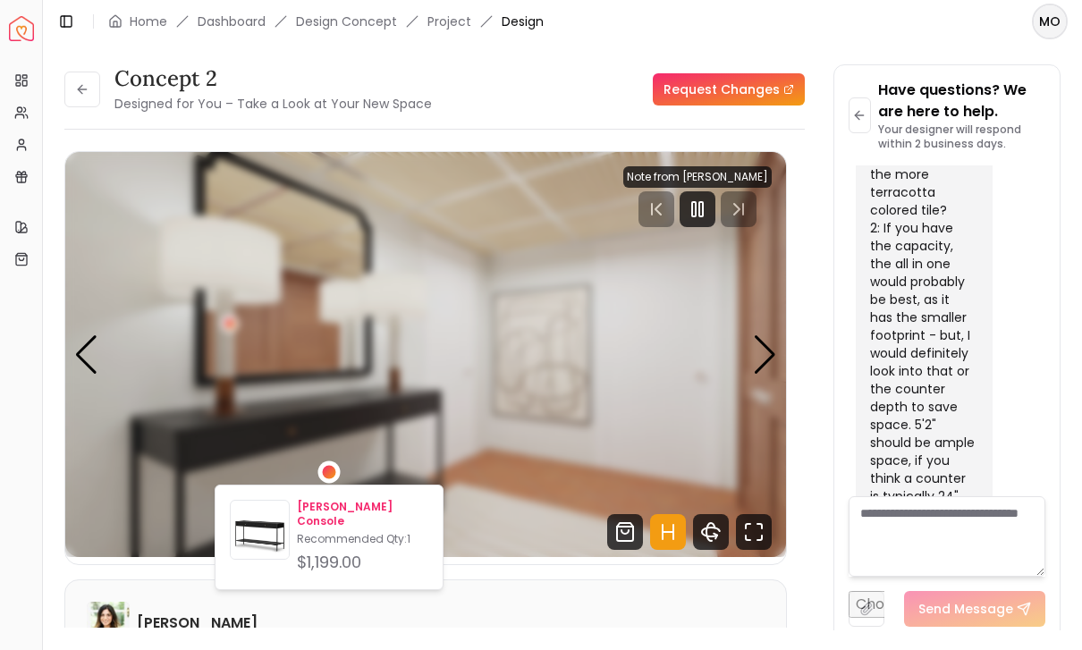
click at [326, 550] on div "$1,199.00" at bounding box center [362, 562] width 131 height 25
